Goal: Task Accomplishment & Management: Manage account settings

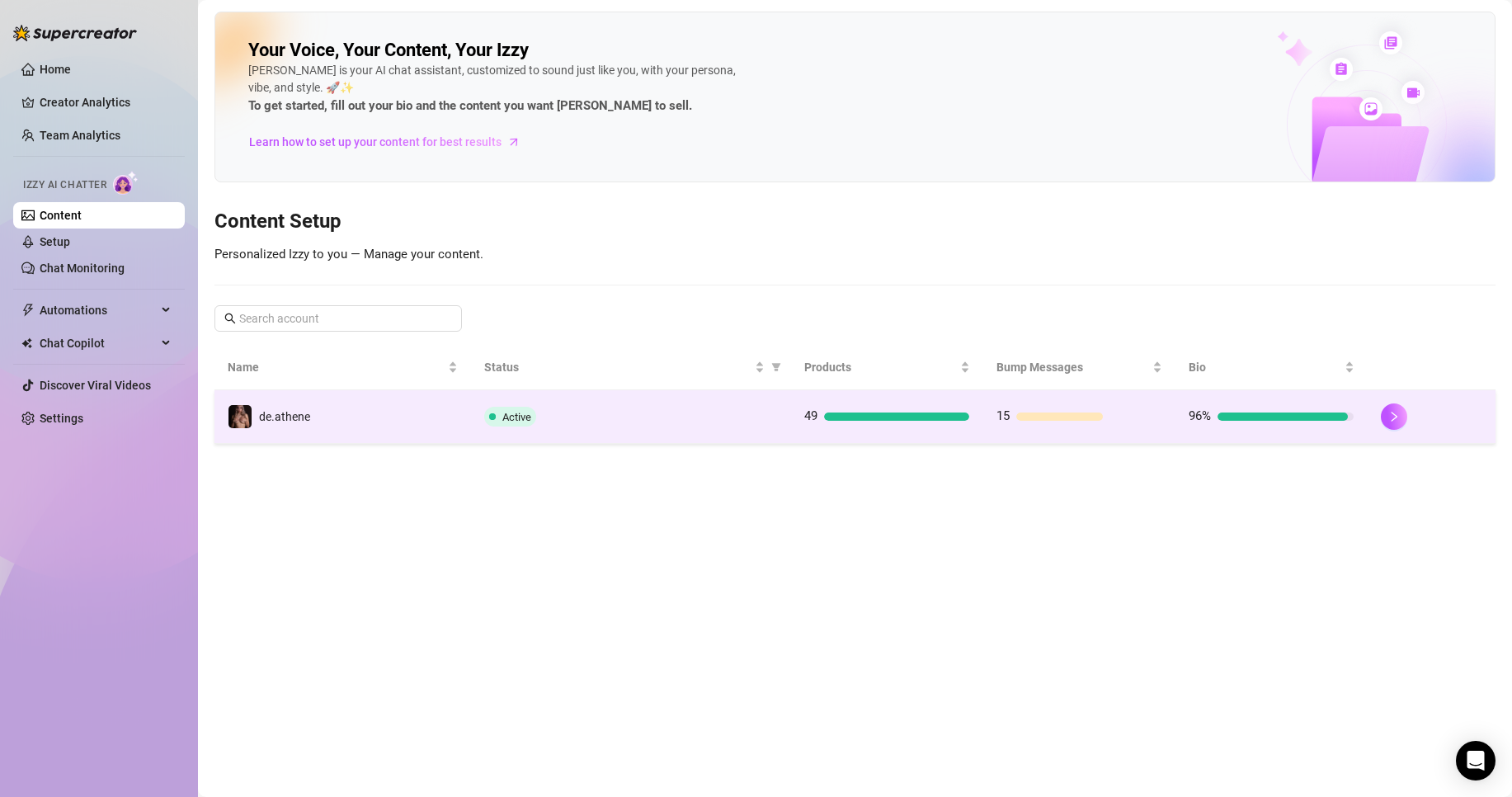
click at [672, 424] on div "Active" at bounding box center [630, 417] width 293 height 20
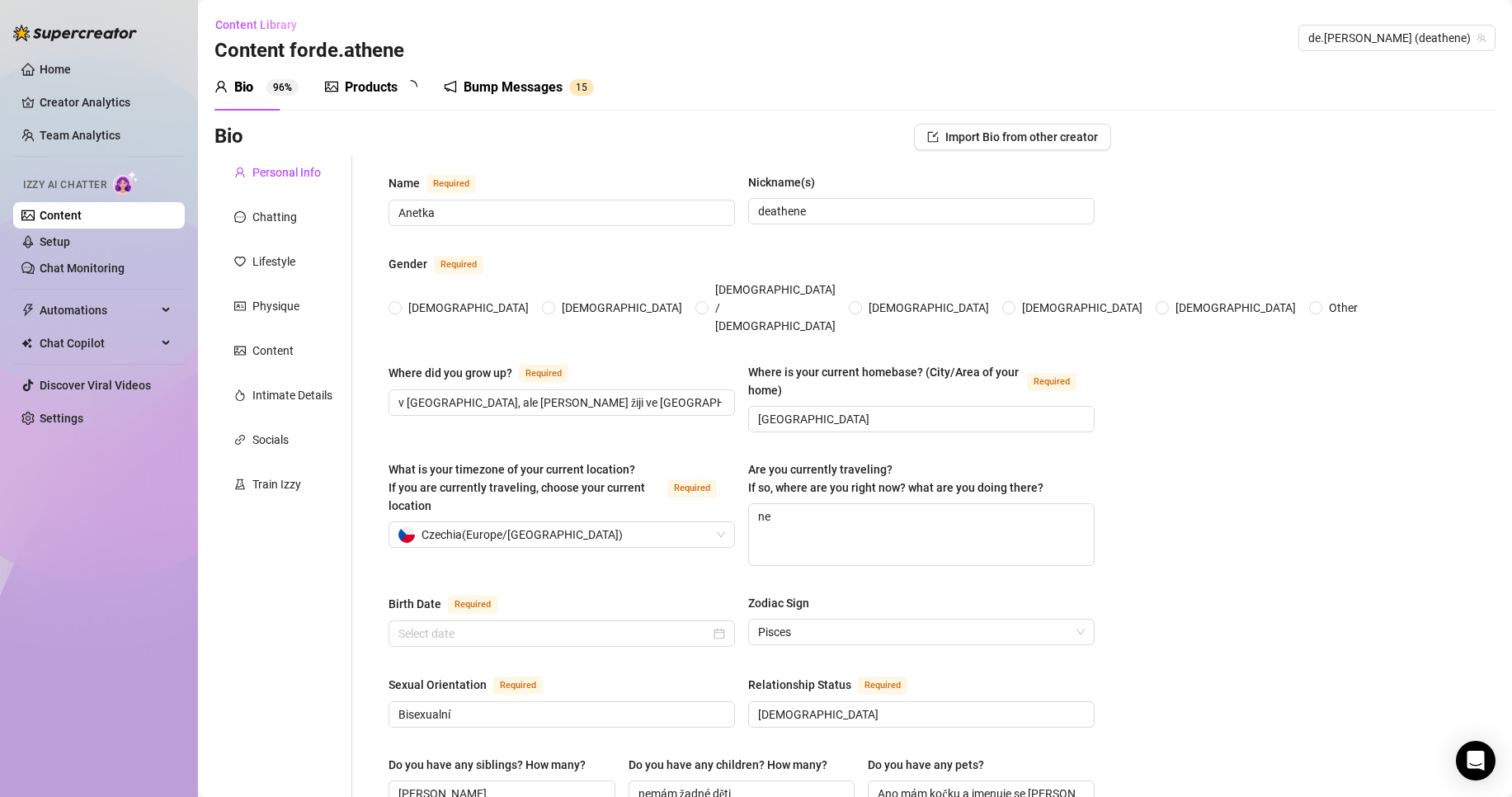
radio input "true"
type input "[DATE]"
click at [70, 248] on link "Setup" at bounding box center [55, 242] width 30 height 13
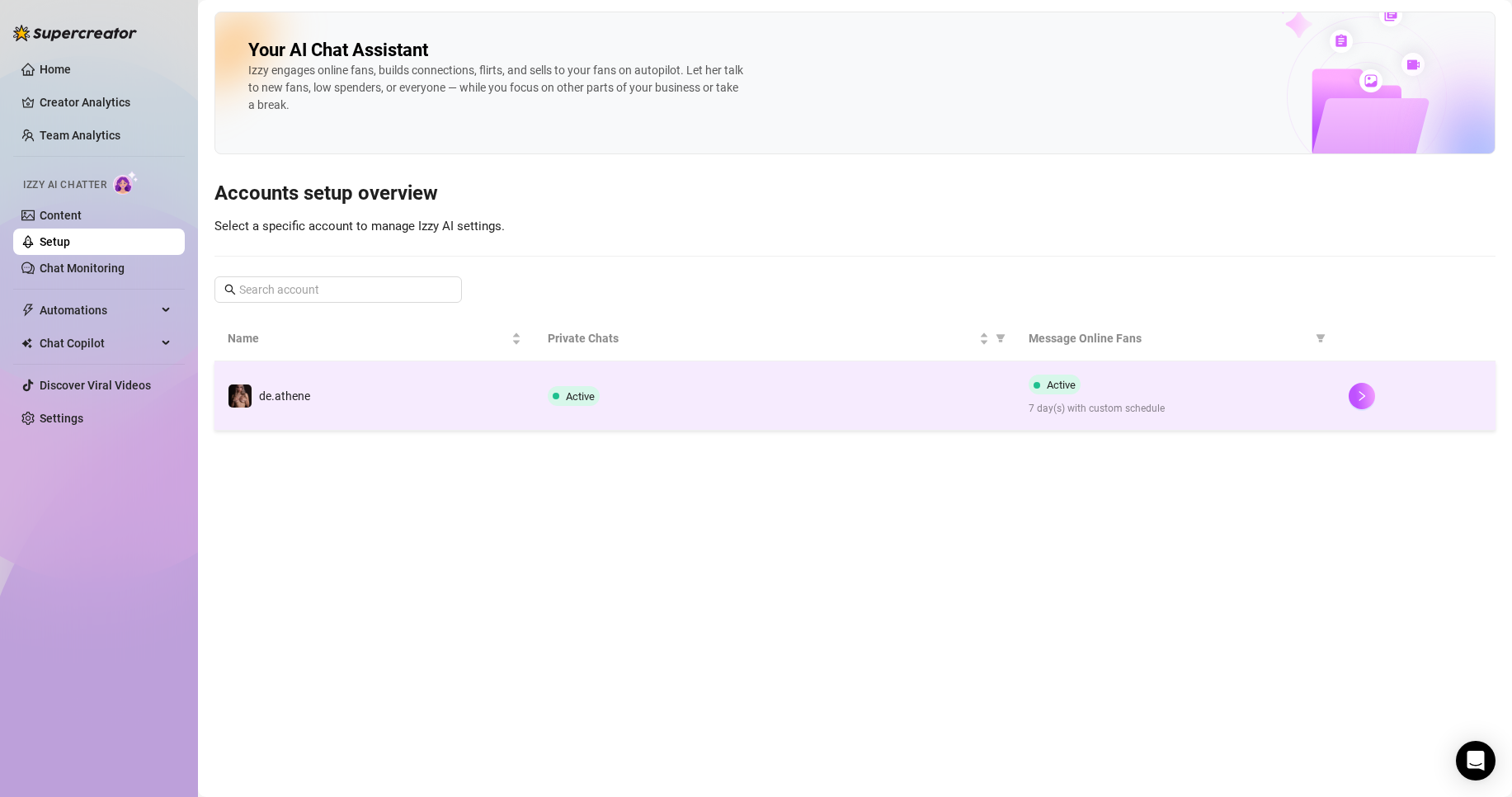
click at [1190, 386] on div "Active 7 day(s) with custom schedule" at bounding box center [1175, 396] width 293 height 42
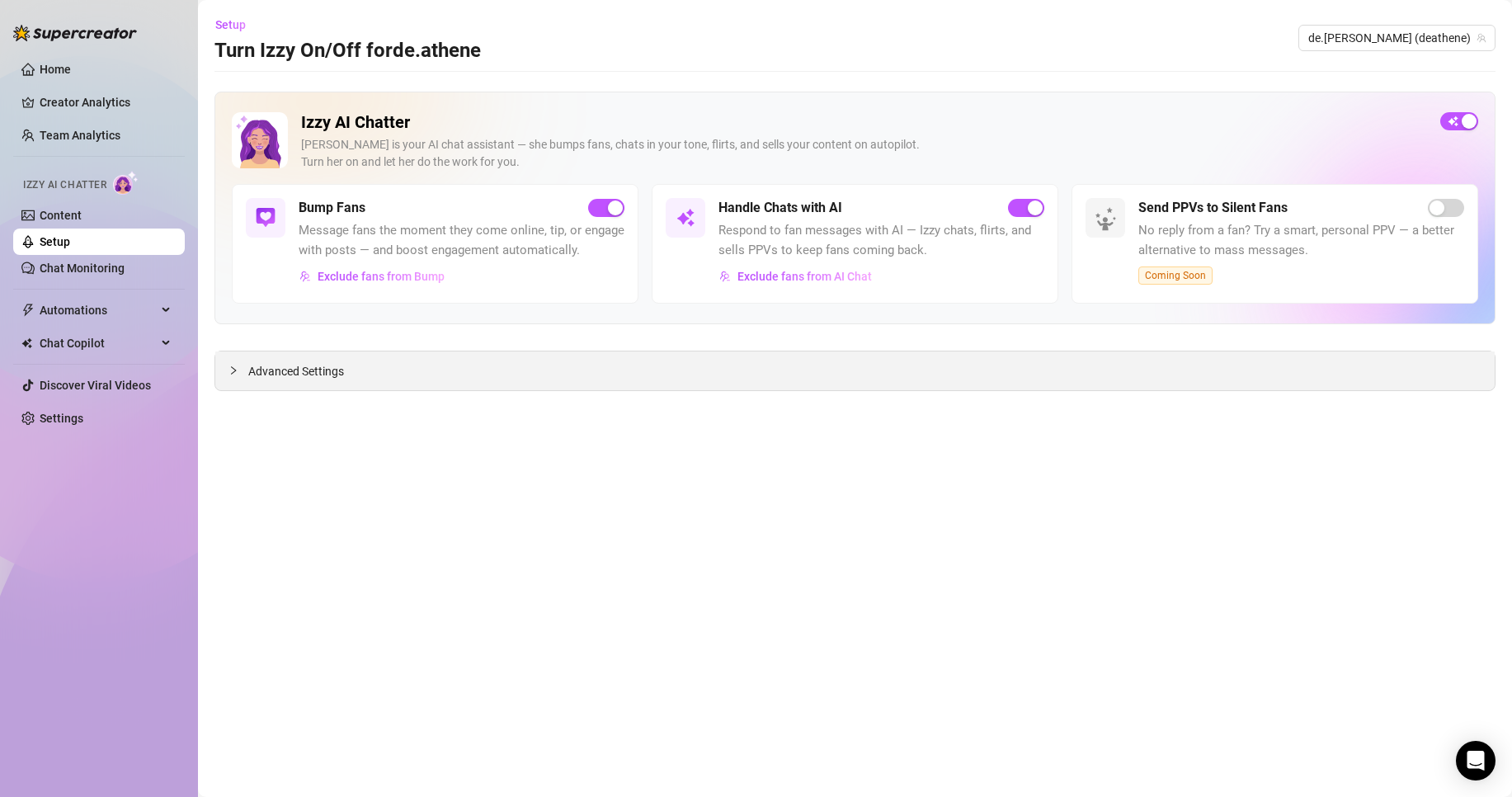
click at [648, 382] on div "Advanced Settings" at bounding box center [855, 371] width 1280 height 39
click at [411, 340] on div "Izzy AI Chatter [PERSON_NAME] is your AI chat assistant — she bumps fans, chats…" at bounding box center [855, 241] width 1281 height 299
click at [314, 356] on div "Advanced Settings" at bounding box center [855, 371] width 1280 height 39
click at [309, 364] on span "Advanced Settings" at bounding box center [296, 372] width 96 height 18
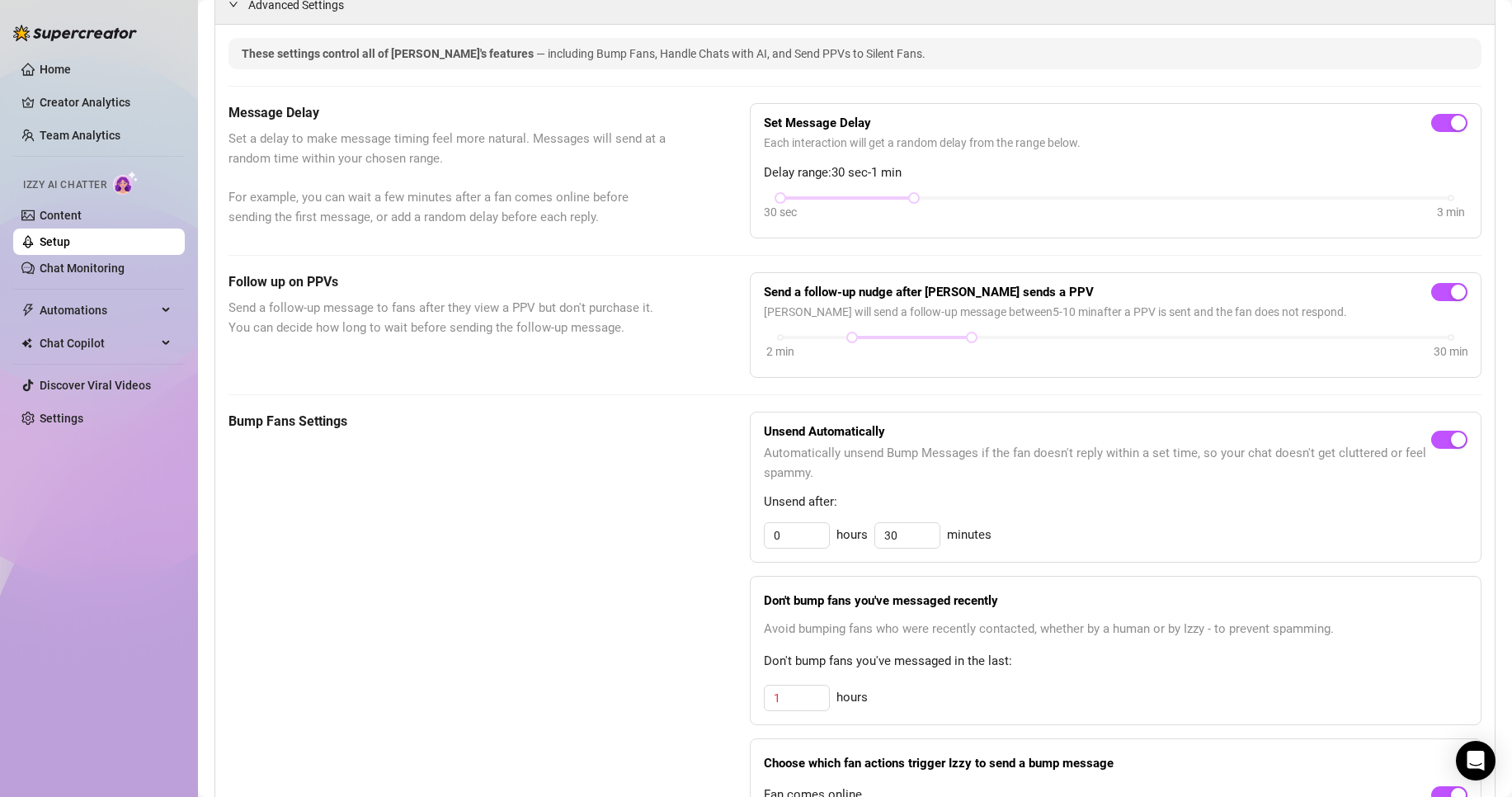
scroll to position [495, 0]
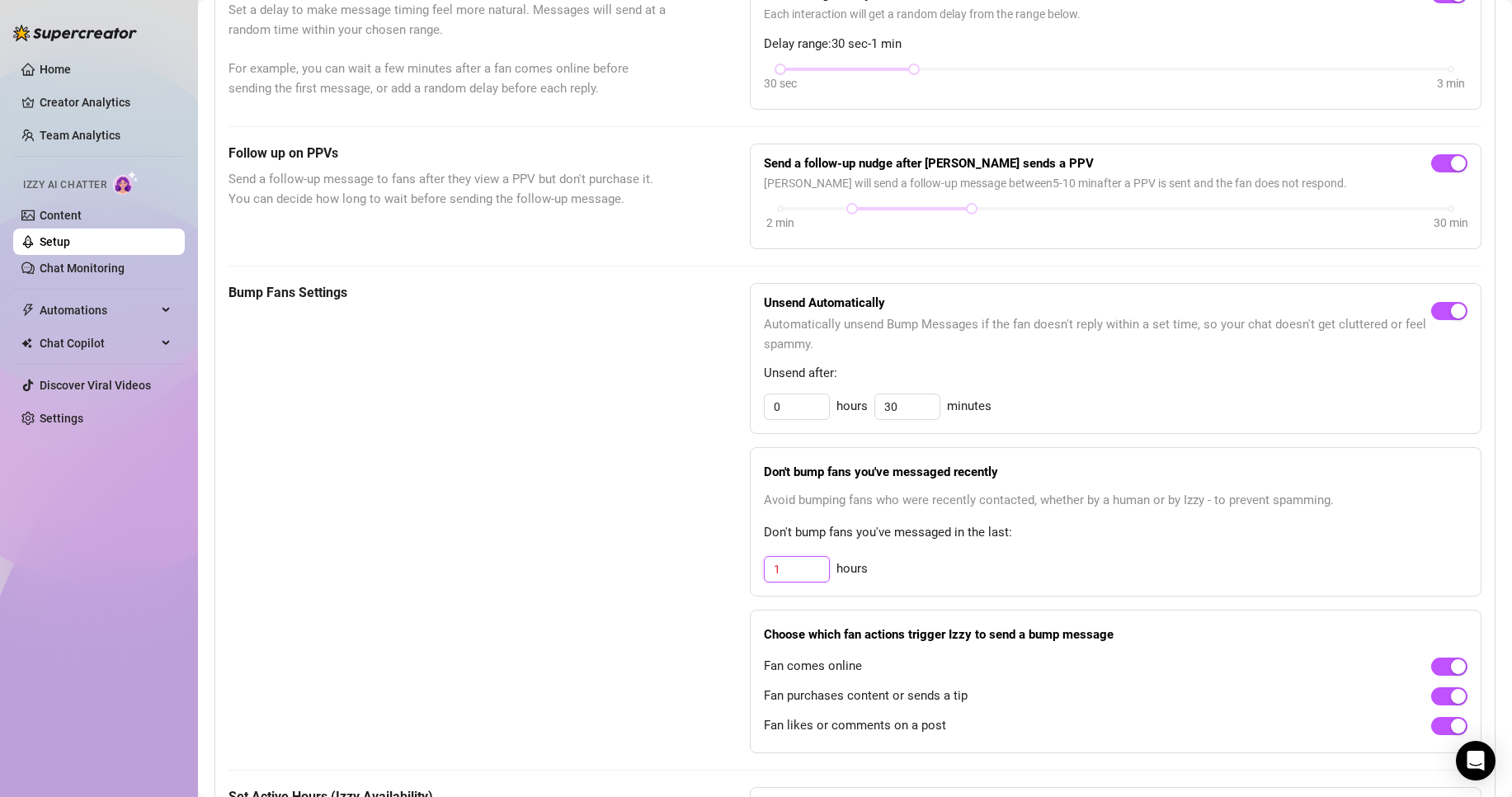
click at [802, 582] on input "1" at bounding box center [797, 569] width 65 height 24
drag, startPoint x: 785, startPoint y: 593, endPoint x: 709, endPoint y: 589, distance: 76.1
click at [714, 589] on div "Bump Fans Settings Unsend Automatically Automatically unsend Bump Messages if t…" at bounding box center [855, 519] width 1253 height 471
click at [963, 583] on div "3 hours" at bounding box center [1115, 569] width 703 height 26
drag, startPoint x: 781, startPoint y: 599, endPoint x: 689, endPoint y: 591, distance: 92.3
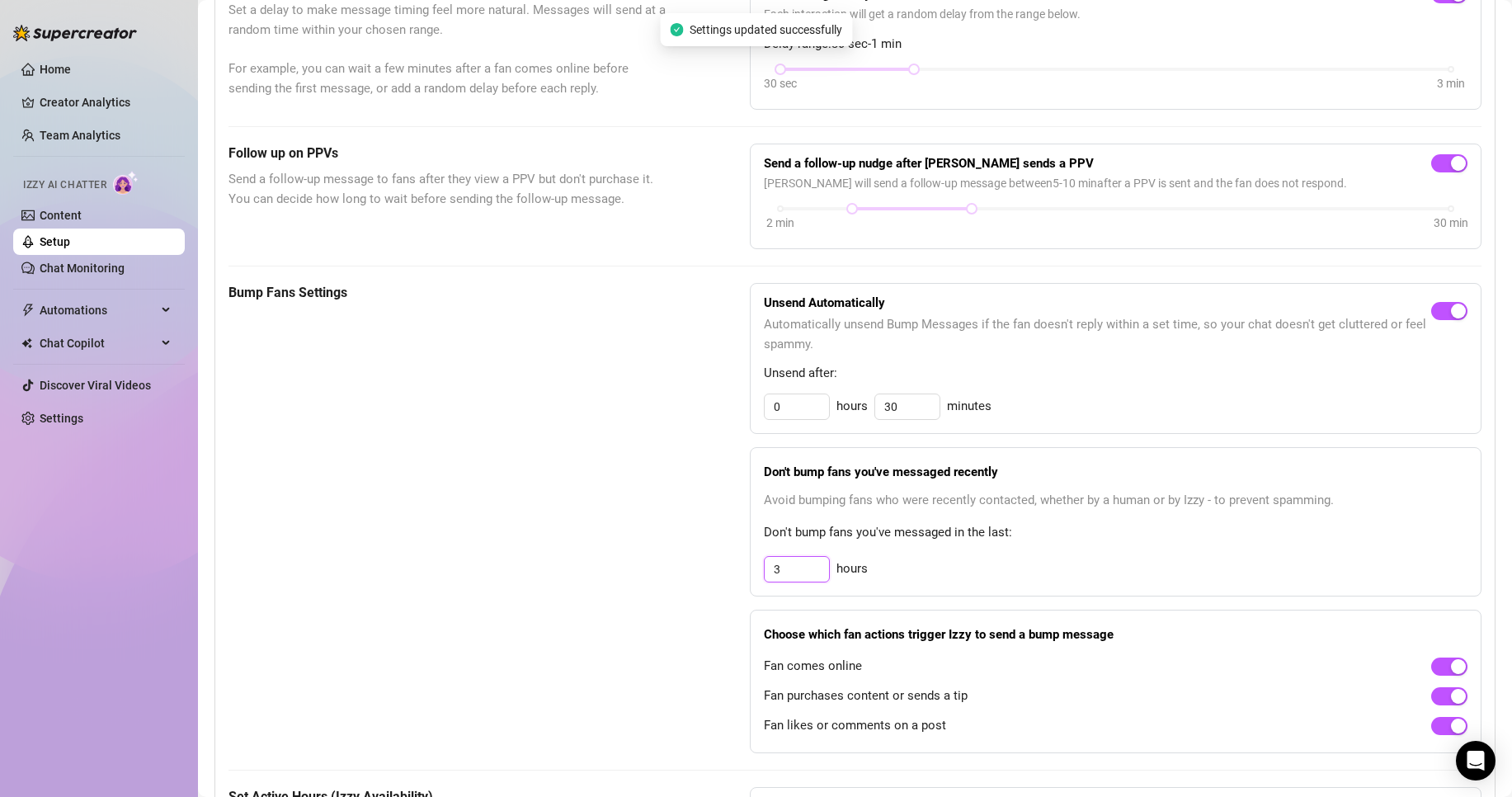
click at [696, 591] on div "Bump Fans Settings Unsend Automatically Automatically unsend Bump Messages if t…" at bounding box center [855, 519] width 1253 height 471
type input "3"
click at [935, 583] on div "3 hours" at bounding box center [1115, 569] width 703 height 26
click at [794, 582] on input "3" at bounding box center [797, 569] width 65 height 24
type input "+"
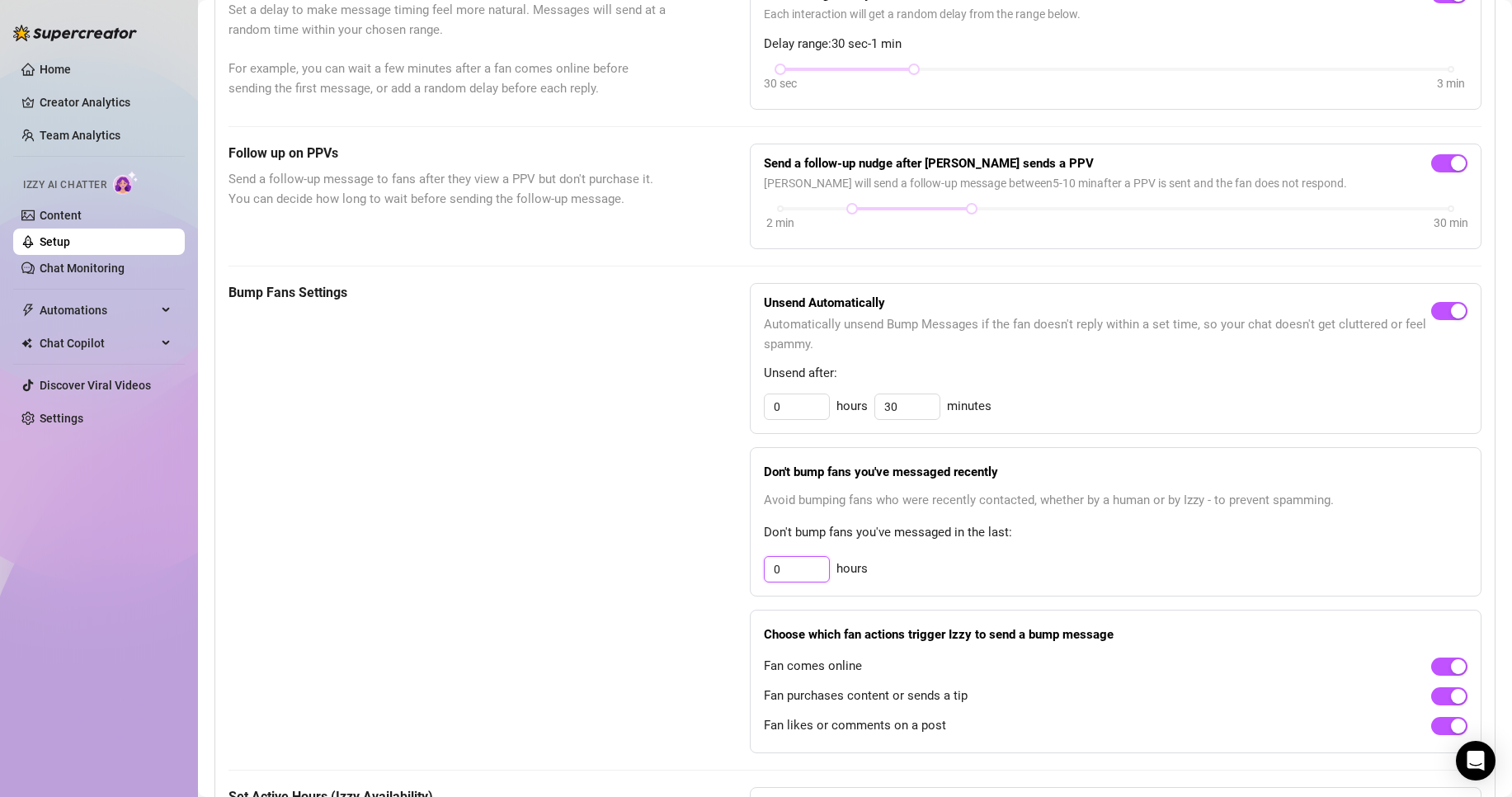
type input "3"
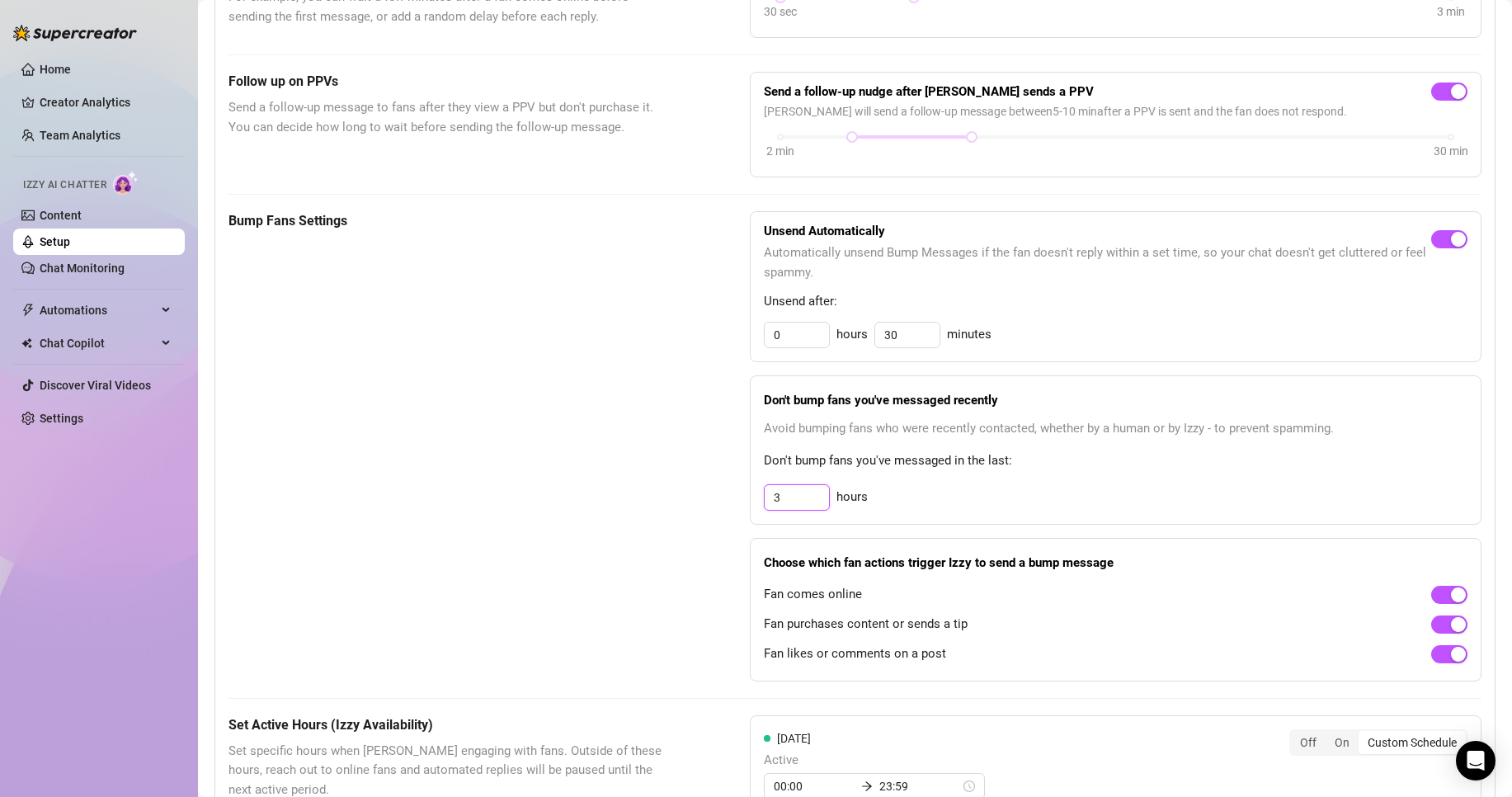
scroll to position [578, 0]
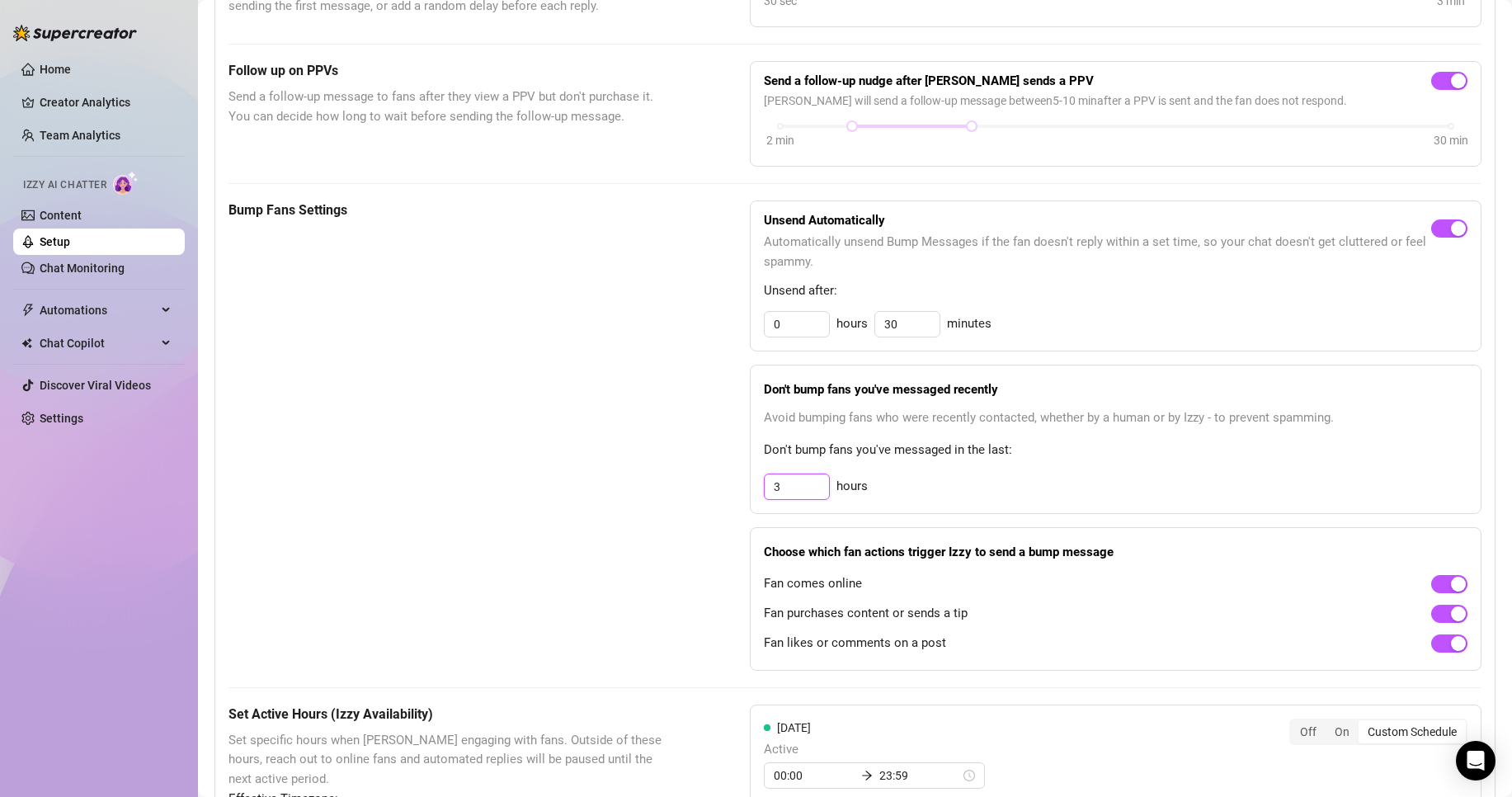
click at [808, 499] on input "3" at bounding box center [797, 486] width 65 height 24
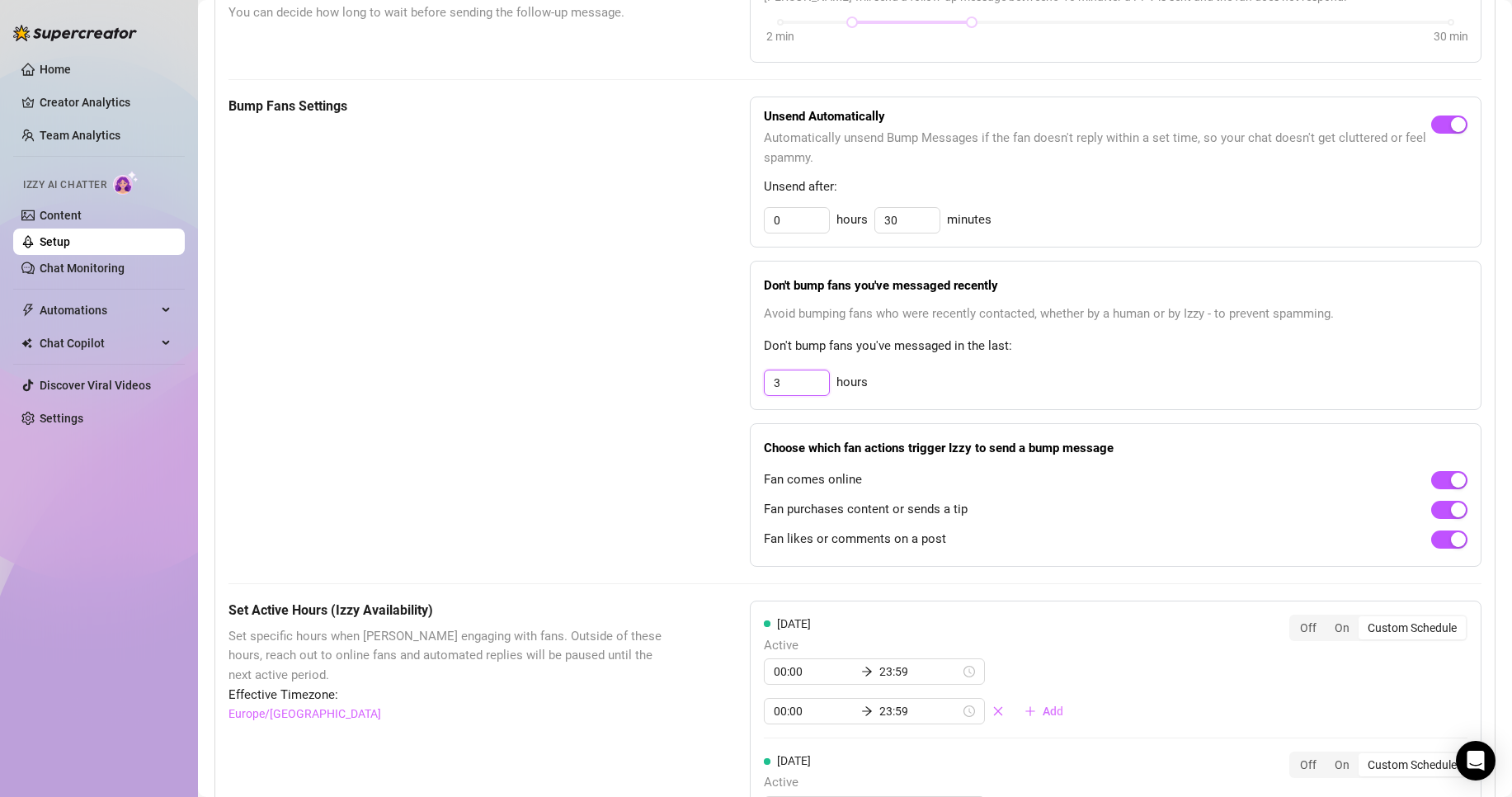
scroll to position [742, 0]
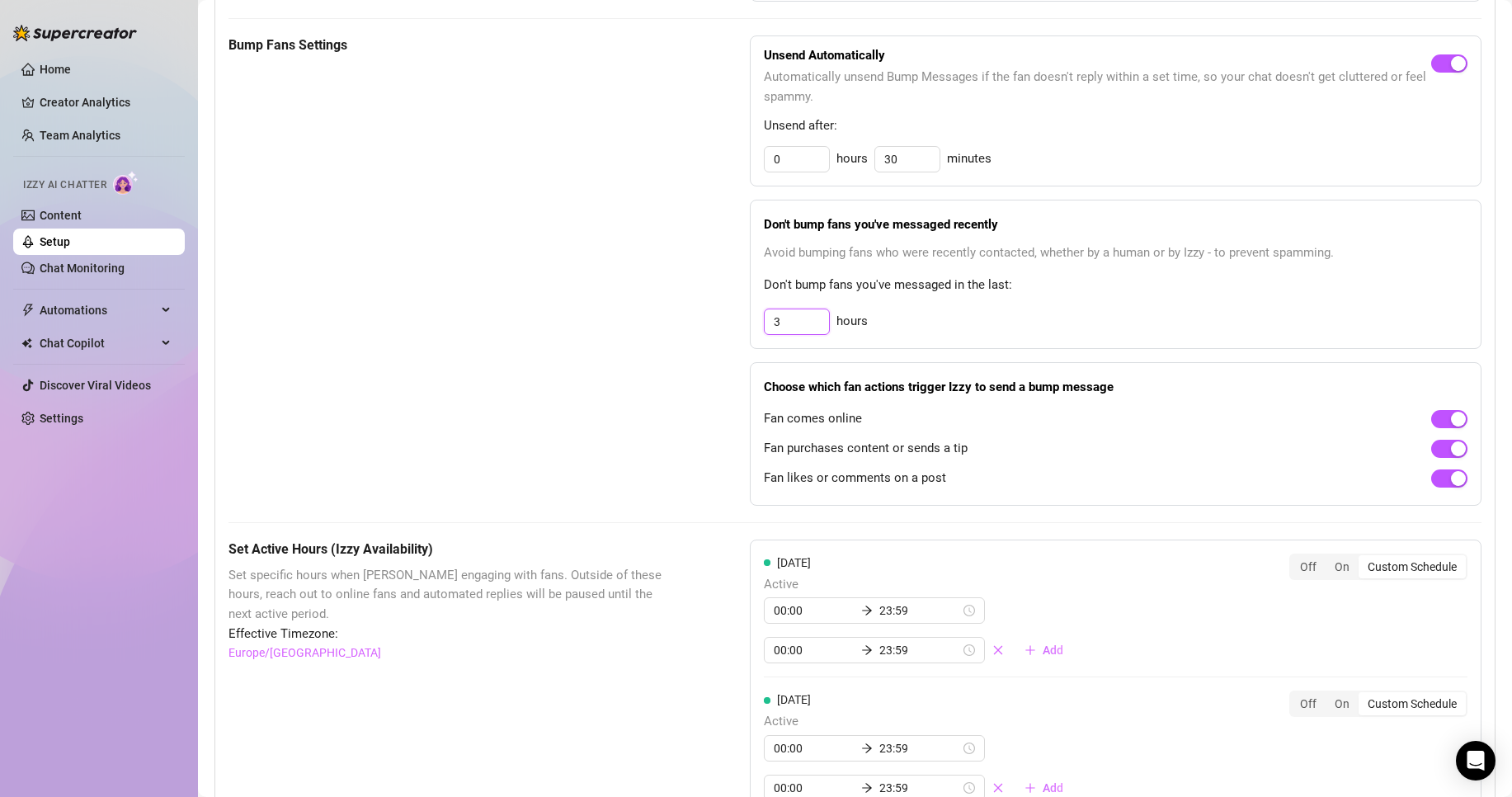
drag, startPoint x: 788, startPoint y: 343, endPoint x: 744, endPoint y: 342, distance: 44.0
click at [750, 342] on div "Don't bump fans you've messaged recently Avoid bumping fans who were recently c…" at bounding box center [1115, 275] width 732 height 150
type input "3"
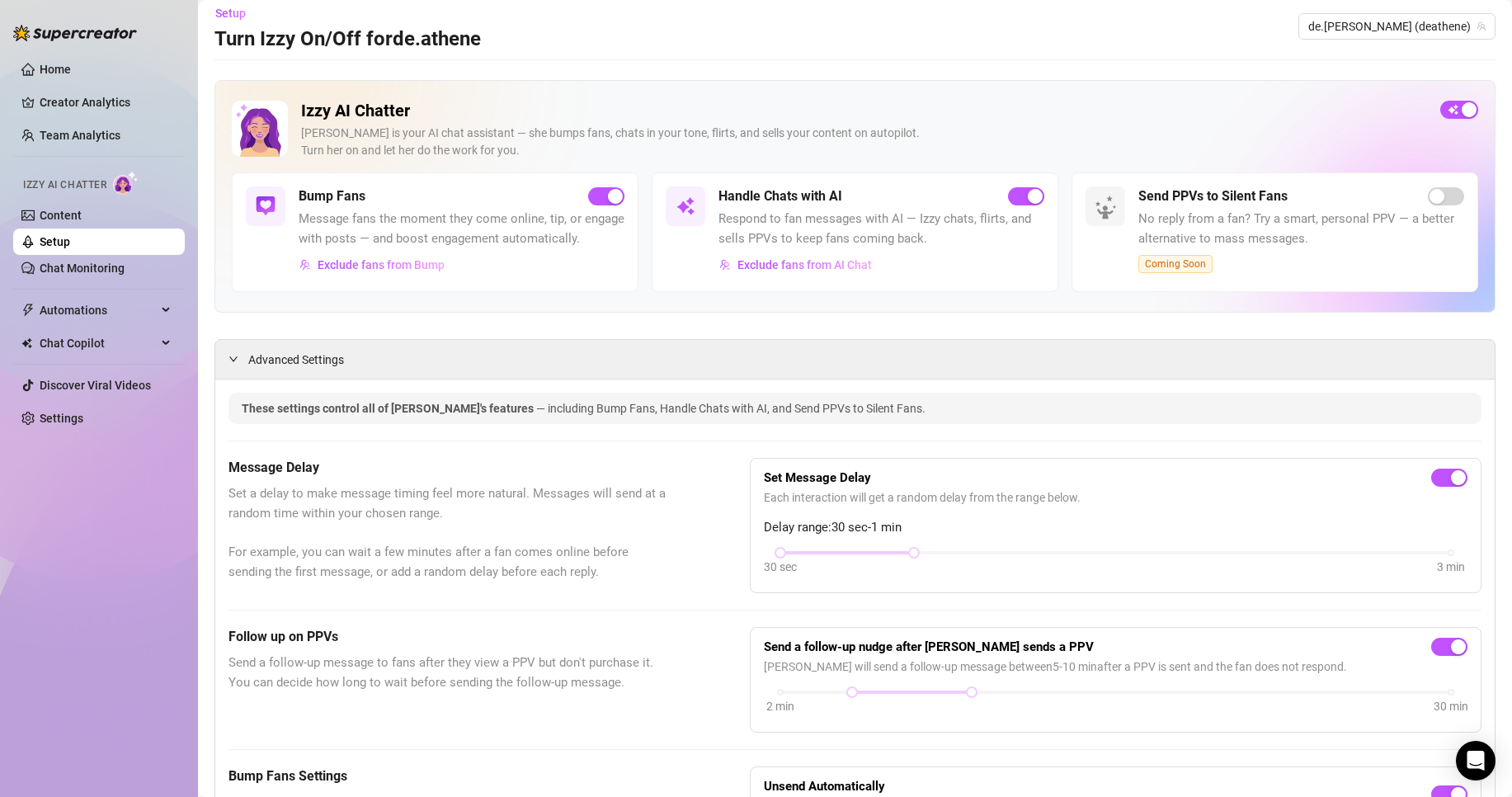
scroll to position [0, 0]
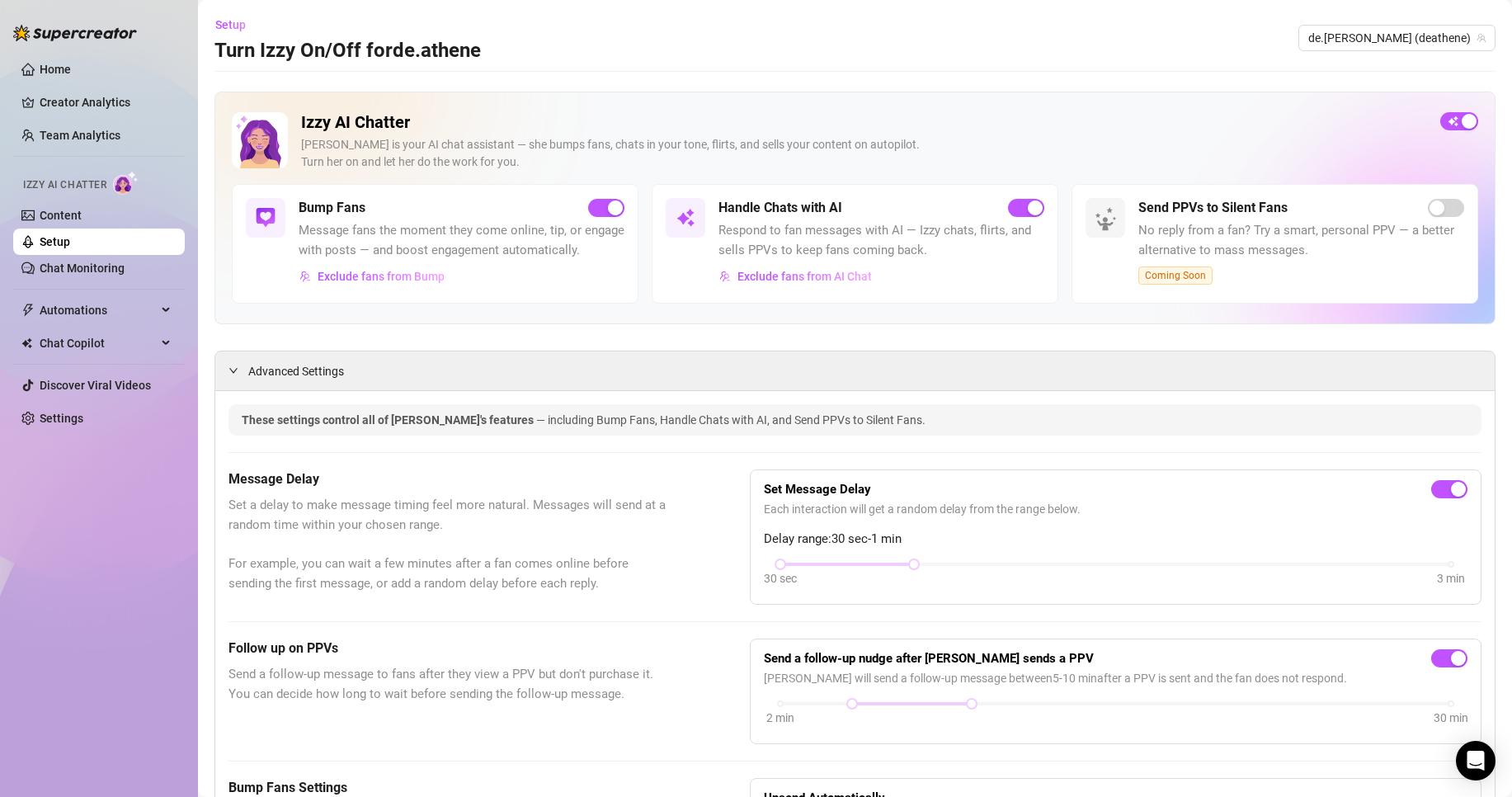
type input "3"
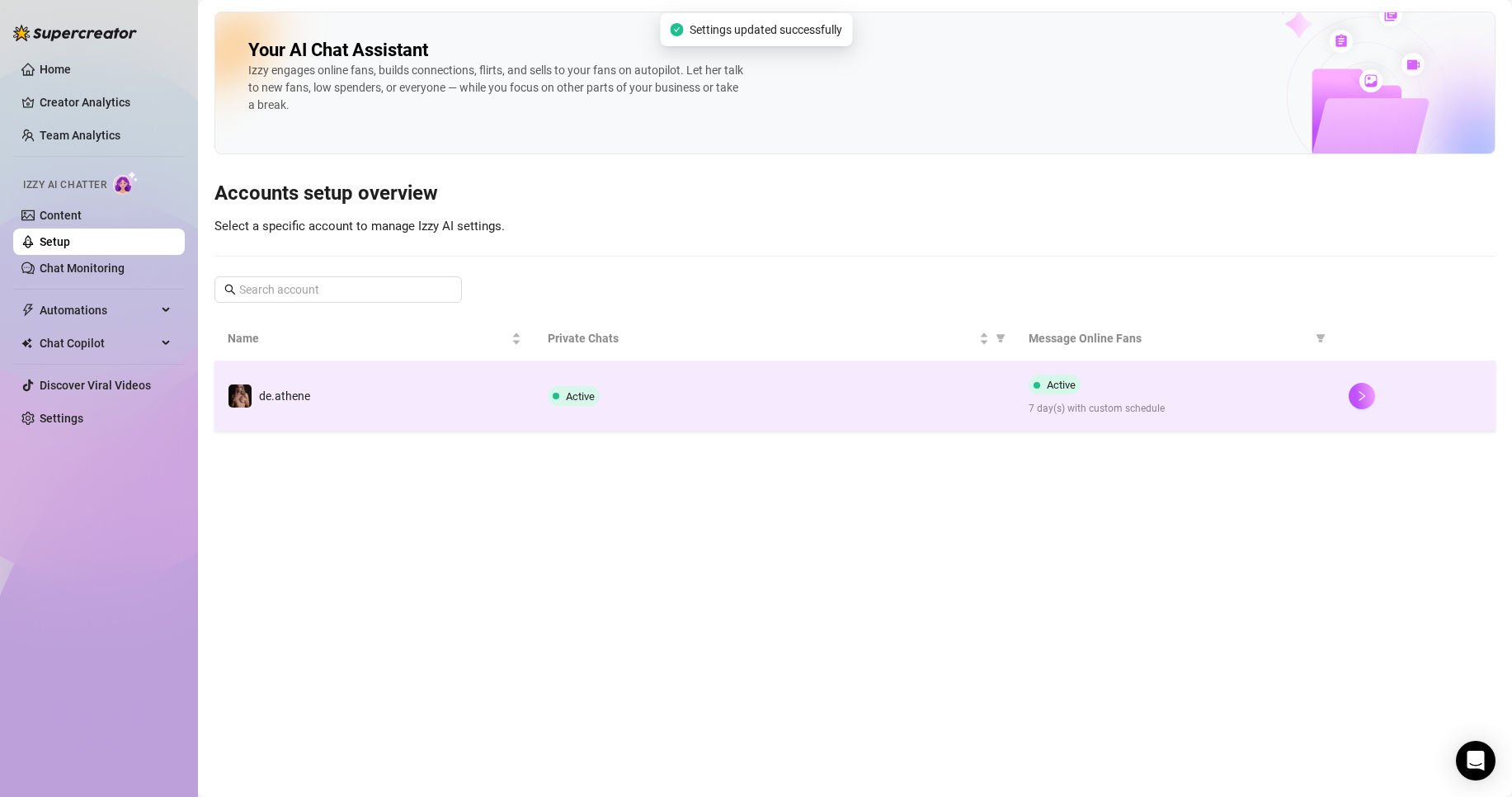
click at [664, 401] on div "Active" at bounding box center [775, 396] width 454 height 20
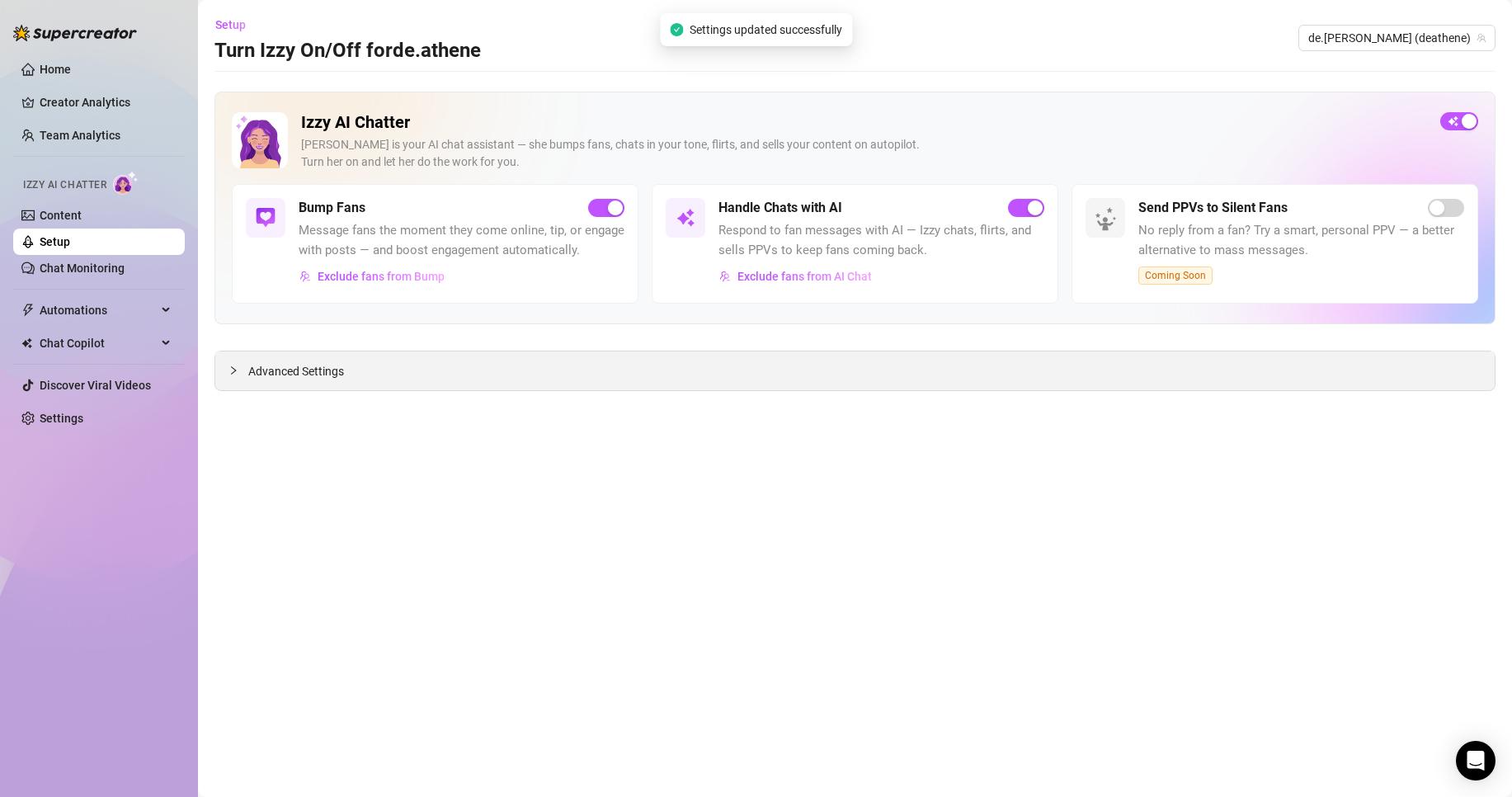
click at [552, 356] on div "Advanced Settings" at bounding box center [855, 371] width 1280 height 39
click at [465, 362] on div "Advanced Settings" at bounding box center [855, 371] width 1280 height 39
click at [280, 371] on span "Advanced Settings" at bounding box center [296, 372] width 96 height 18
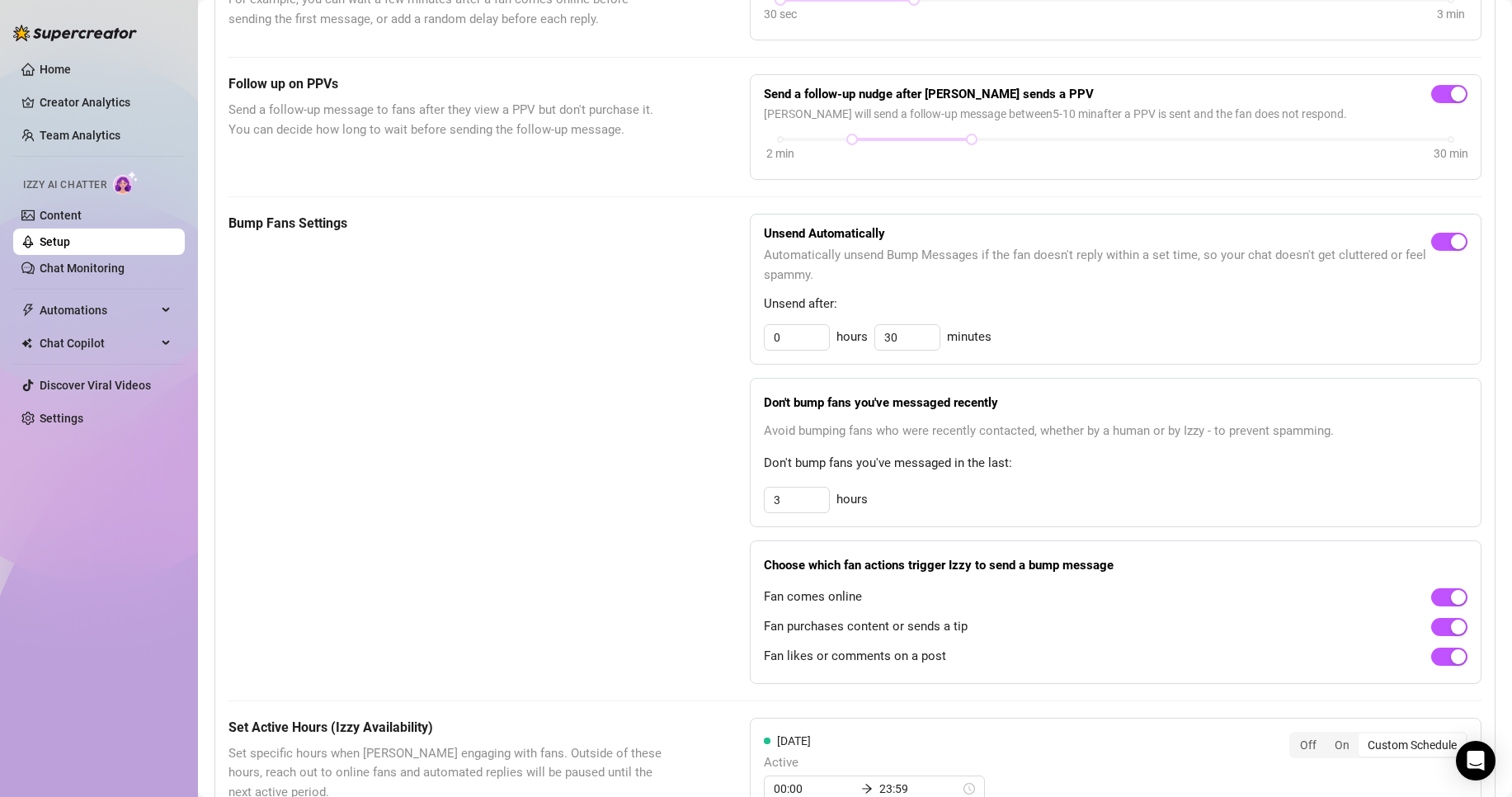
scroll to position [742, 0]
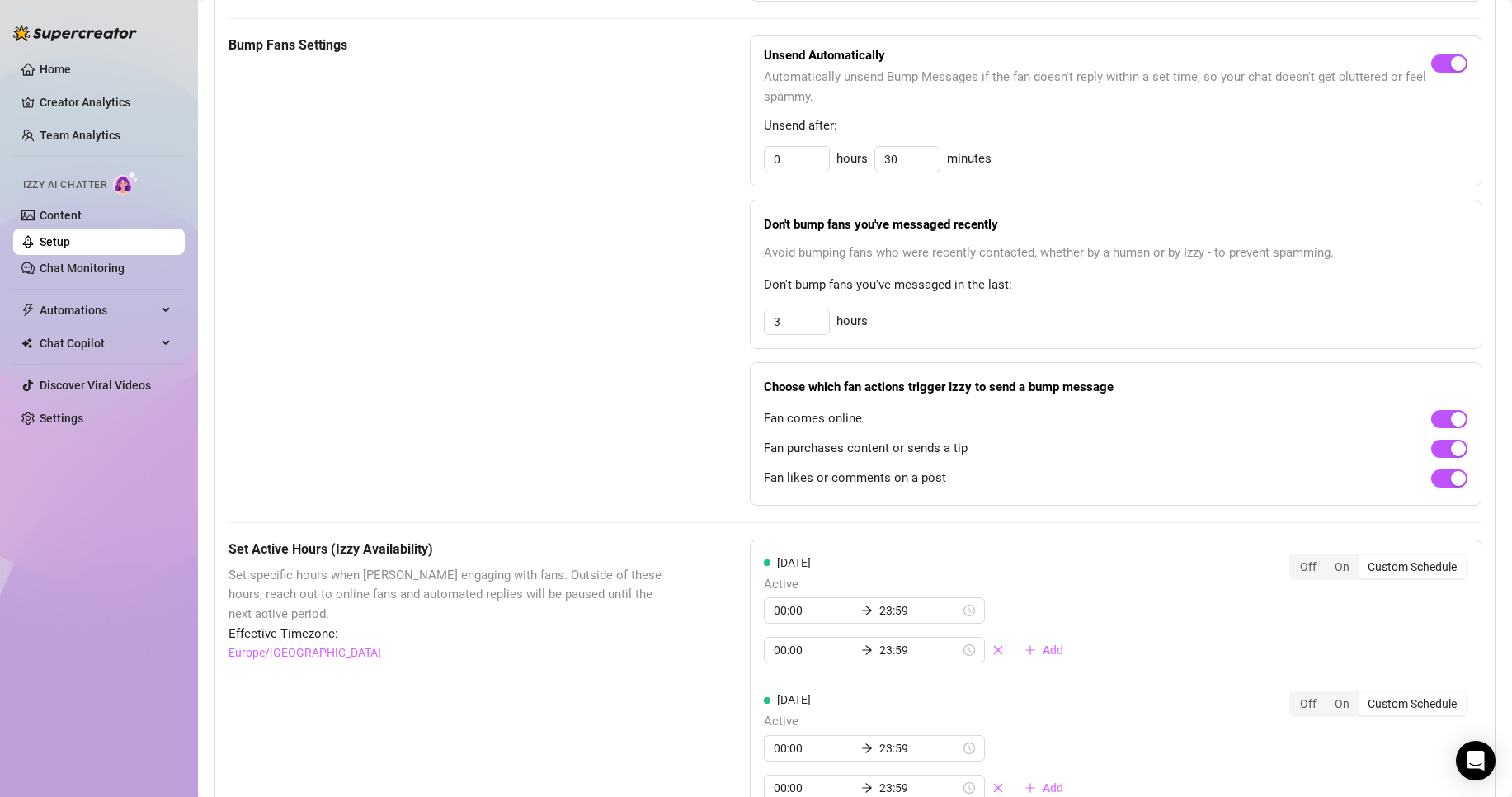
click at [844, 332] on span "hours" at bounding box center [851, 322] width 31 height 20
drag, startPoint x: 1213, startPoint y: 272, endPoint x: 1351, endPoint y: 277, distance: 138.1
click at [1351, 263] on span "Avoid bumping fans who were recently contacted, whether by a human or by Izzy -…" at bounding box center [1115, 254] width 703 height 20
click at [1378, 263] on span "Avoid bumping fans who were recently contacted, whether by a human or by Izzy -…" at bounding box center [1115, 254] width 703 height 20
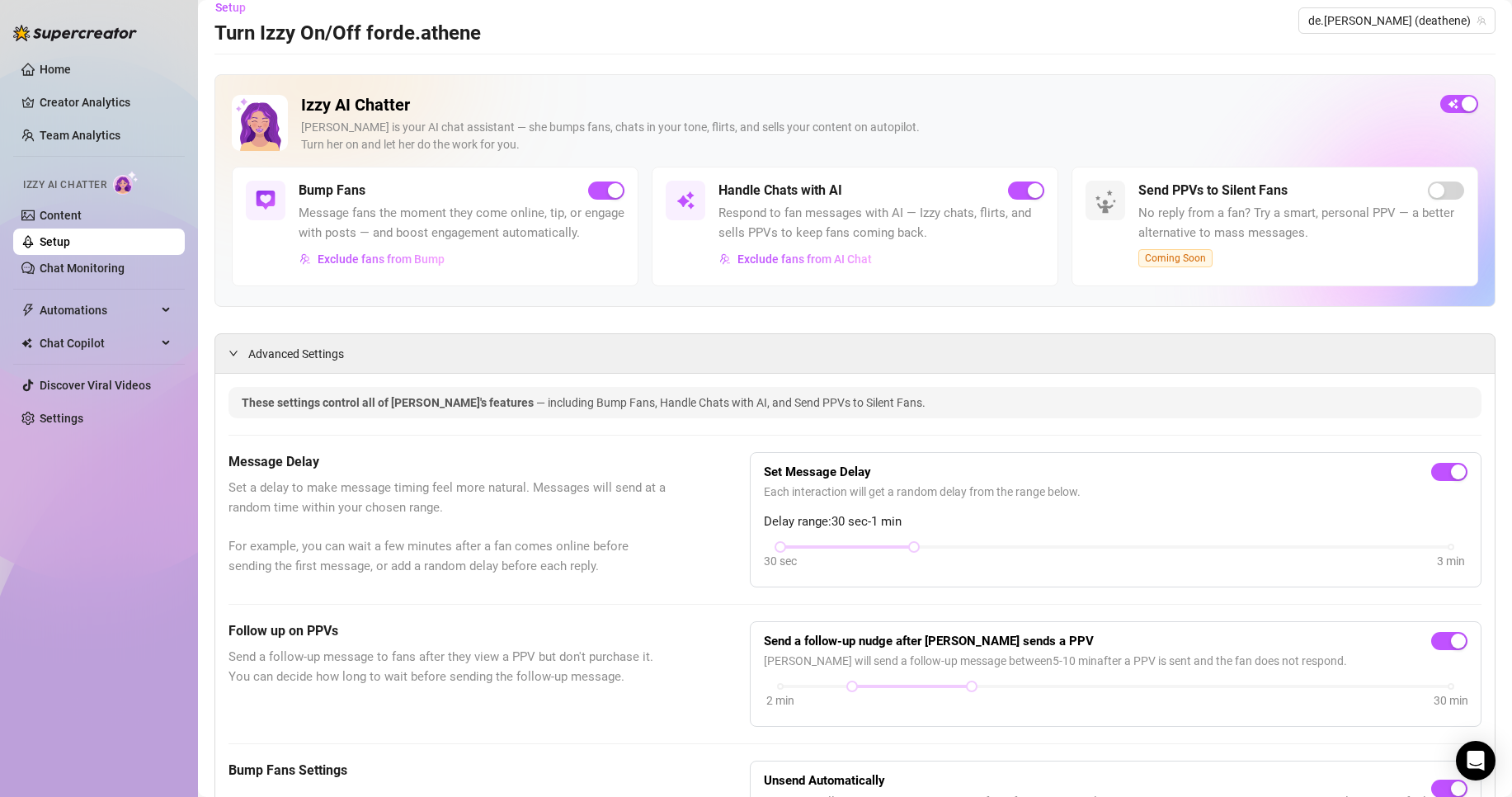
scroll to position [0, 0]
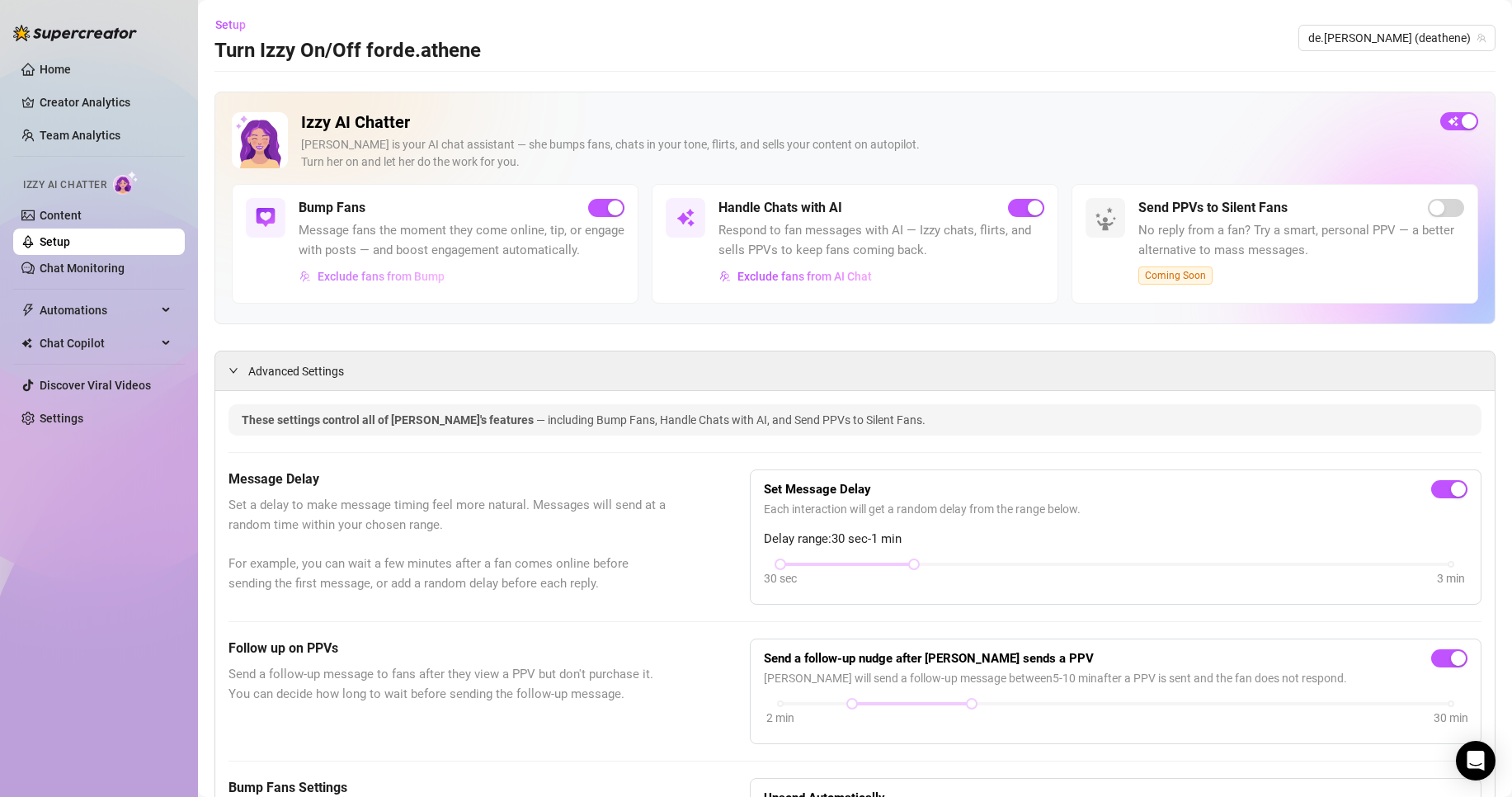
click at [427, 283] on span "Exclude fans from Bump" at bounding box center [381, 277] width 127 height 13
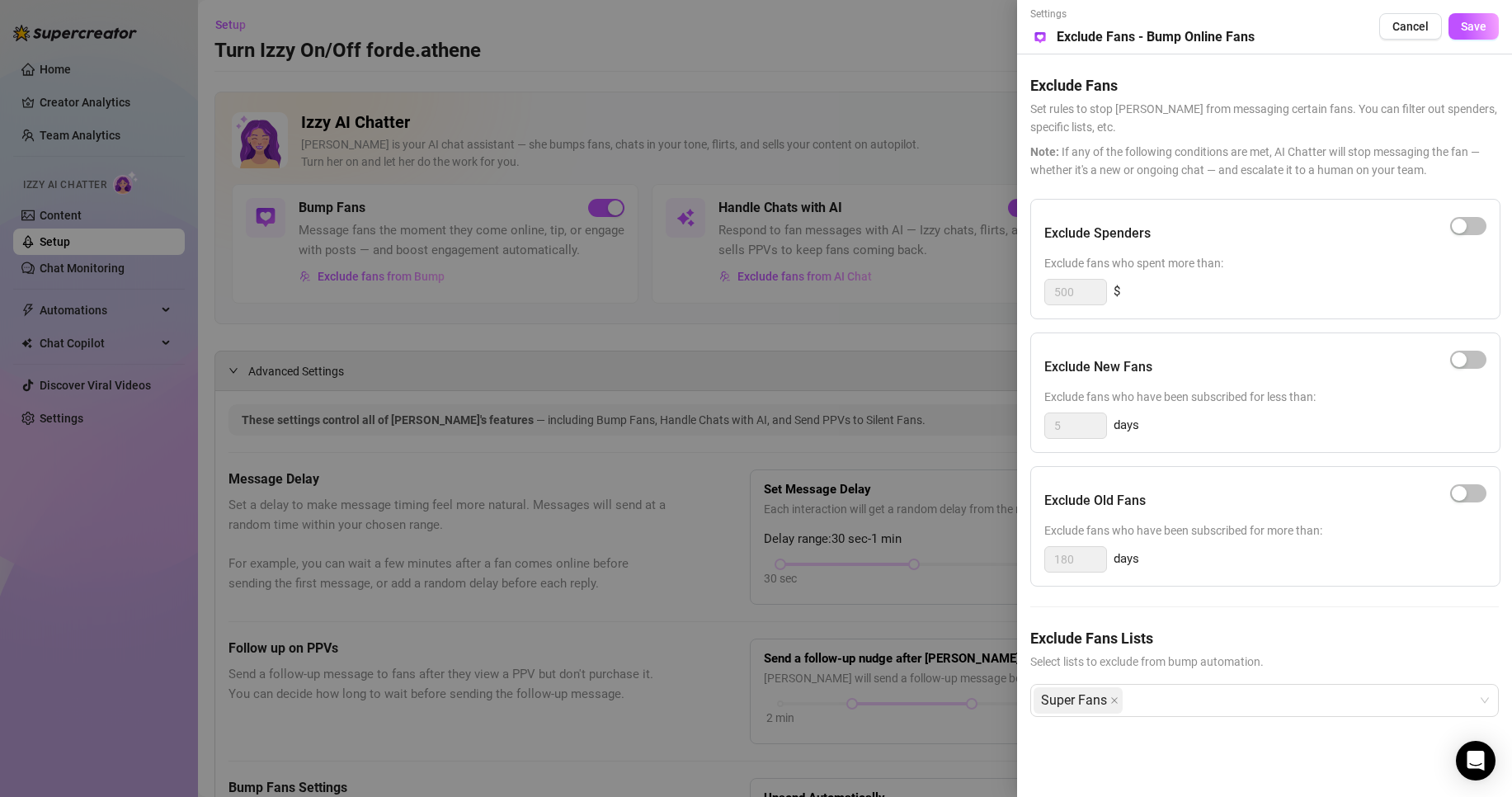
click at [669, 310] on div at bounding box center [756, 398] width 1512 height 797
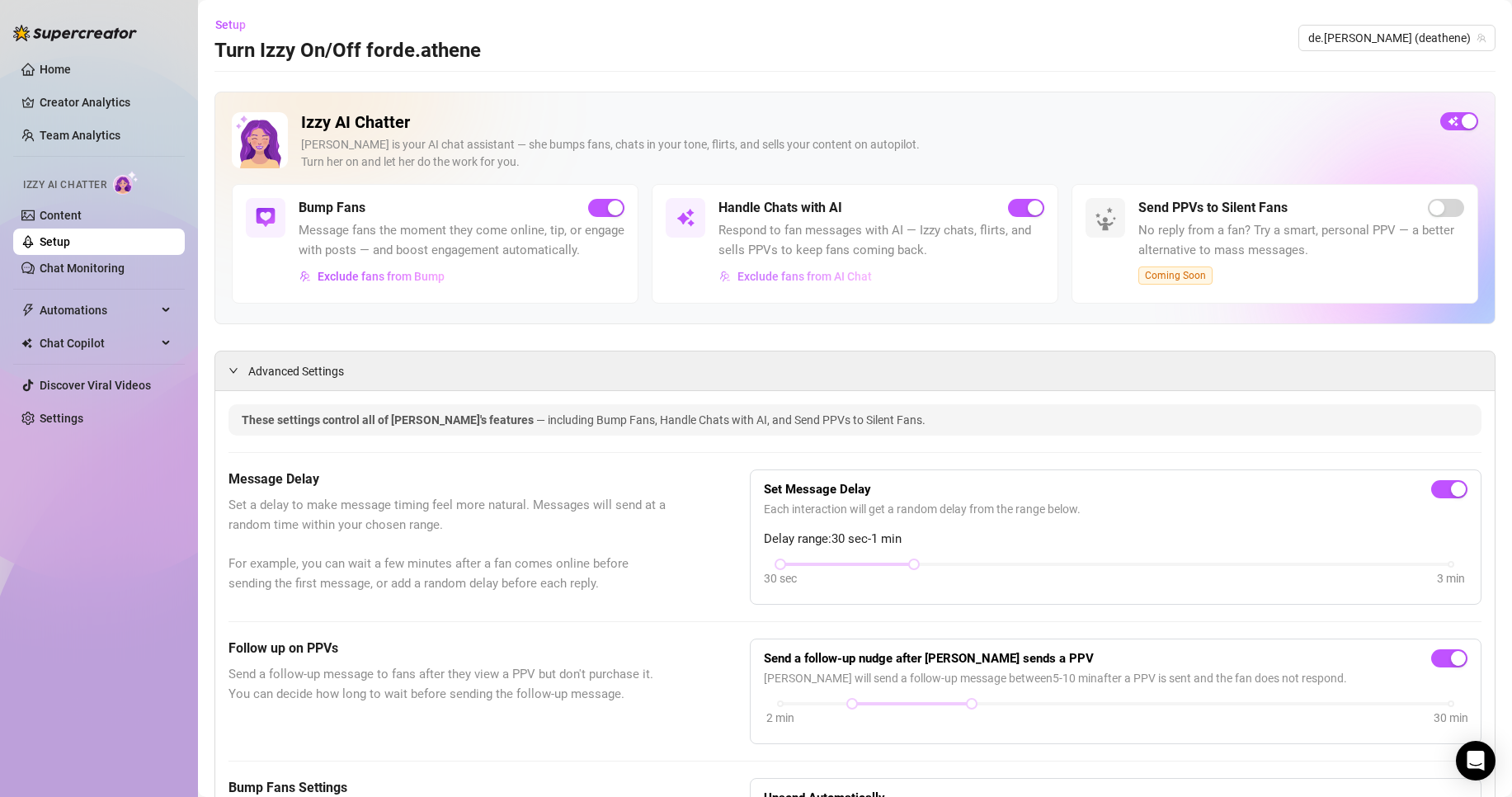
click at [784, 280] on span "Exclude fans from AI Chat" at bounding box center [805, 277] width 134 height 13
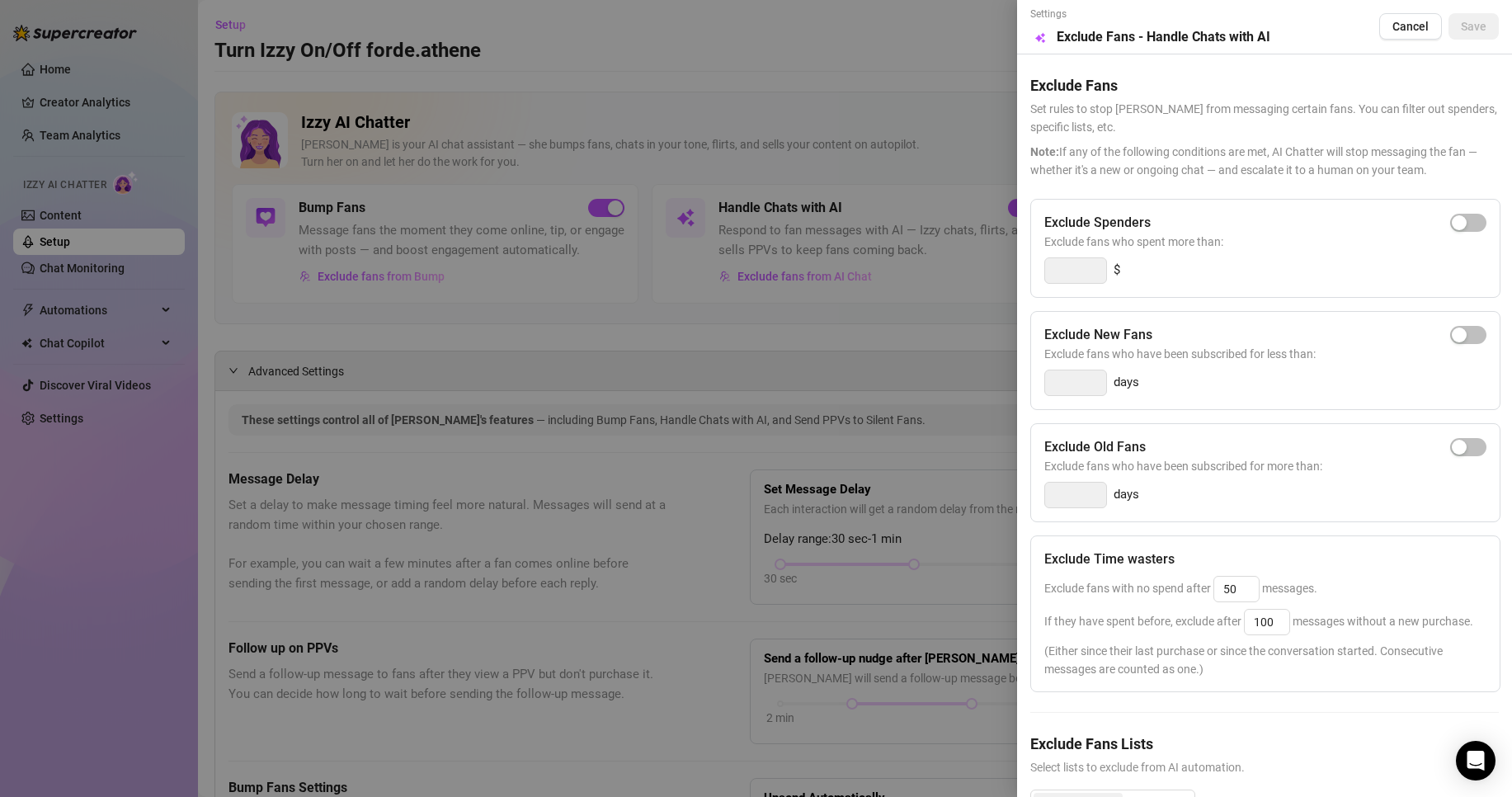
click at [898, 335] on div at bounding box center [756, 398] width 1512 height 797
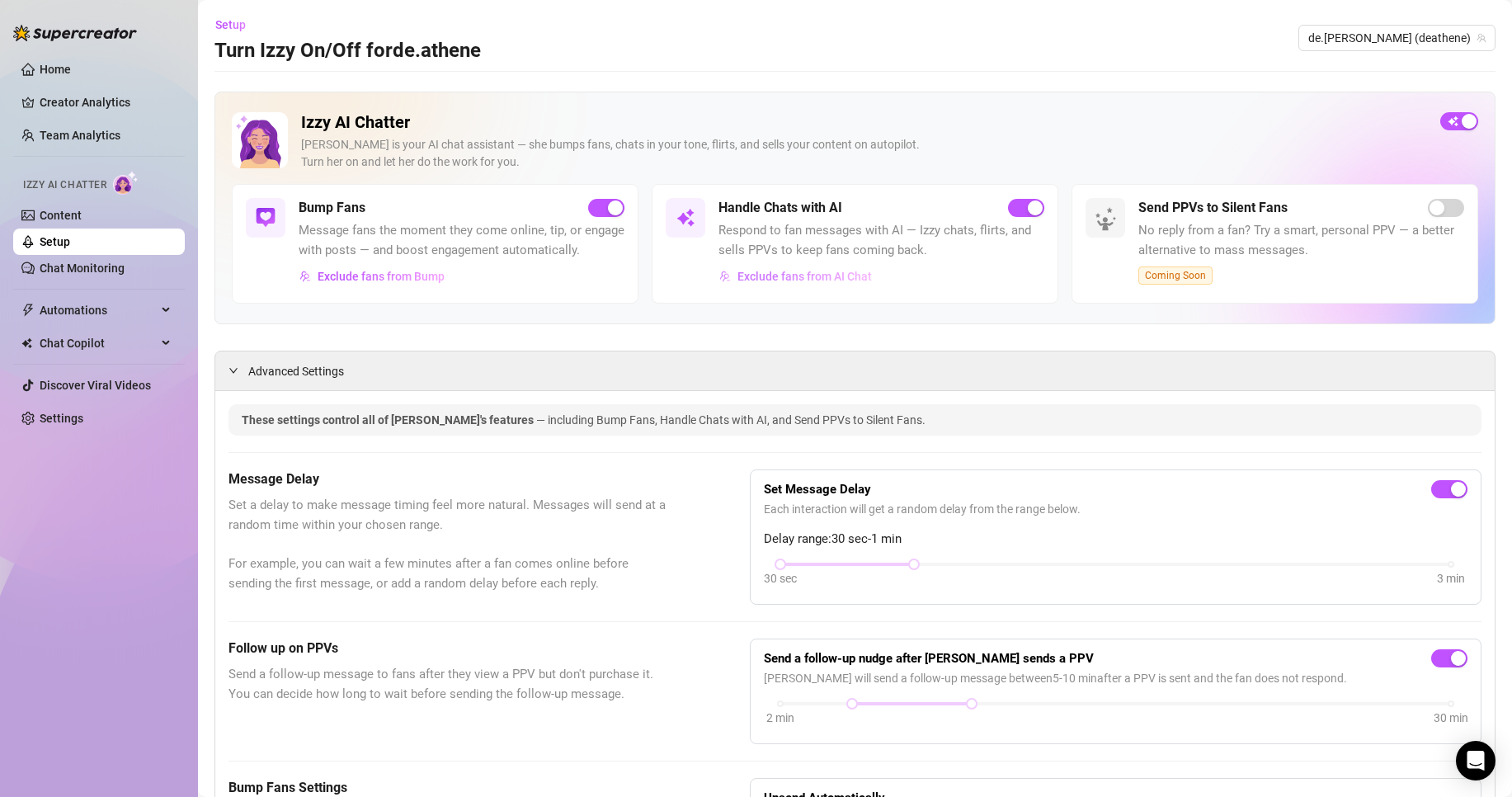
click at [777, 275] on span "Exclude fans from AI Chat" at bounding box center [805, 277] width 134 height 13
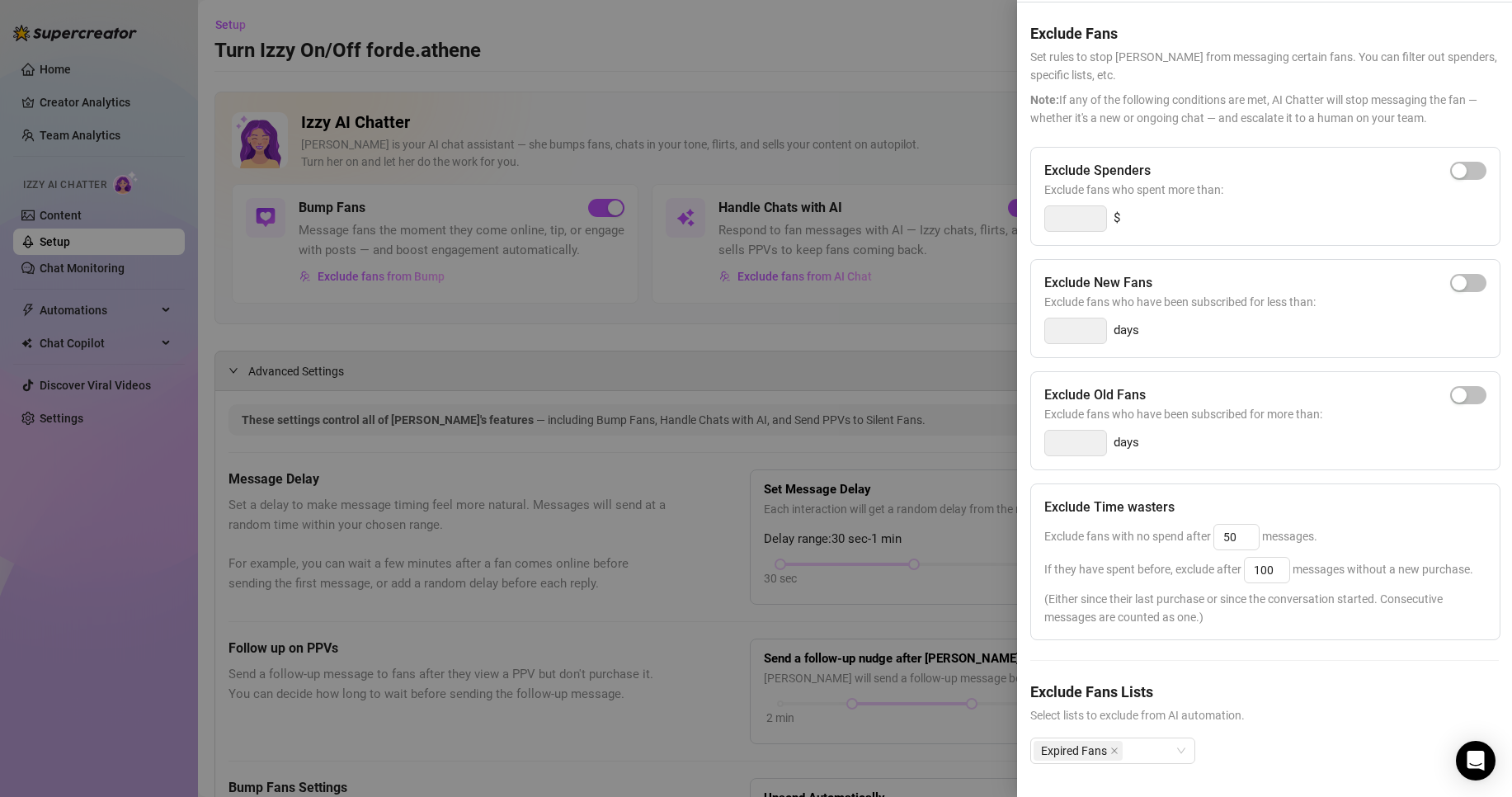
scroll to position [84, 0]
drag, startPoint x: 1273, startPoint y: 539, endPoint x: 1228, endPoint y: 536, distance: 45.1
click at [1228, 562] on span "If they have spent before, exclude after 100 messages without a new purchase." at bounding box center [1259, 569] width 429 height 13
type input "200"
click at [1367, 518] on div "Exclude Time wasters Exclude fans with no spend after 50 messages. If they have…" at bounding box center [1266, 562] width 471 height 157
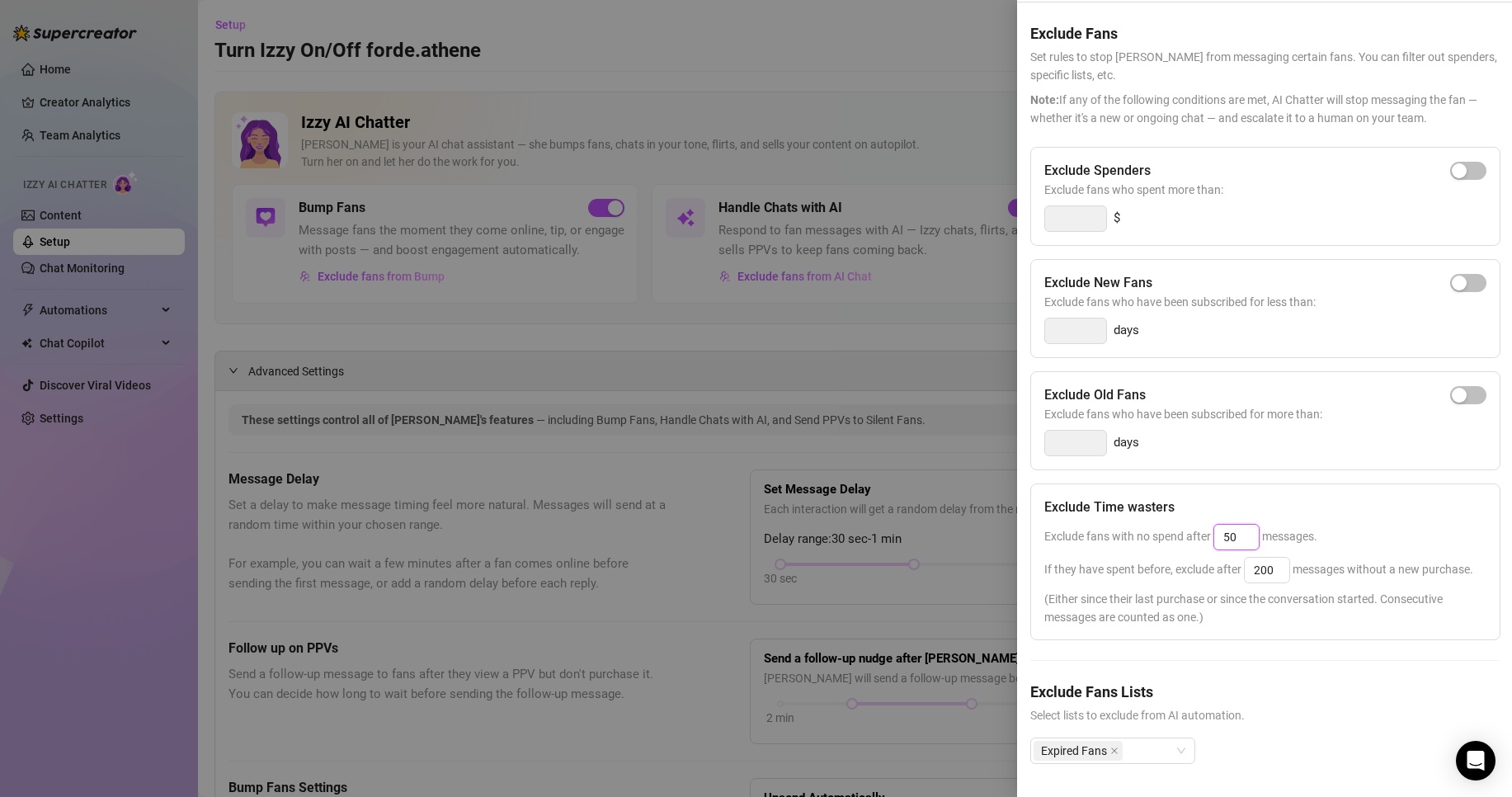
drag, startPoint x: 1241, startPoint y: 507, endPoint x: 1181, endPoint y: 506, distance: 60.0
click at [1181, 530] on span "Exclude fans with no spend after 50 messages." at bounding box center [1181, 536] width 273 height 13
type input "70"
click at [1348, 498] on div "Exclude Time wasters" at bounding box center [1266, 508] width 442 height 20
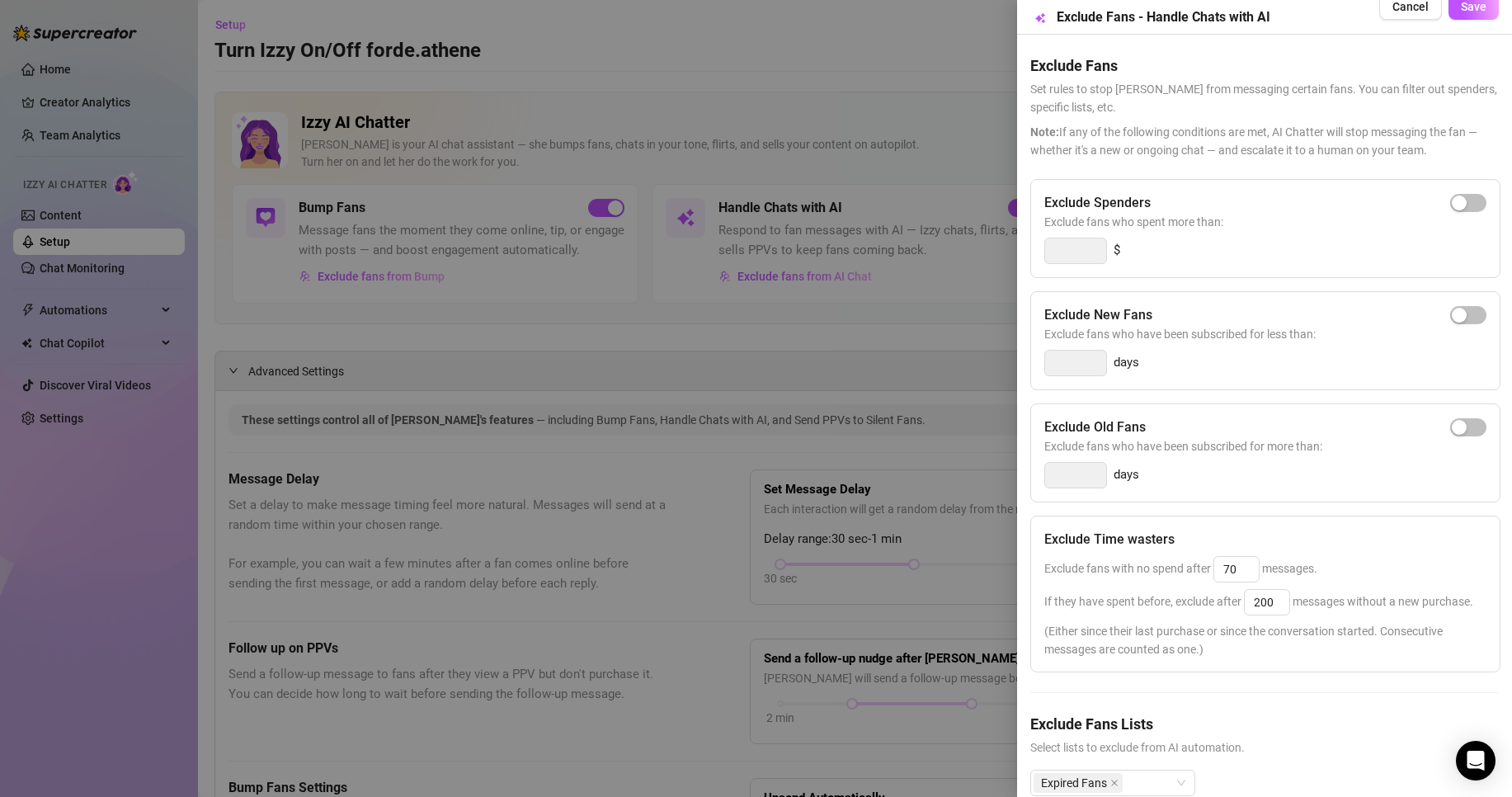
scroll to position [0, 0]
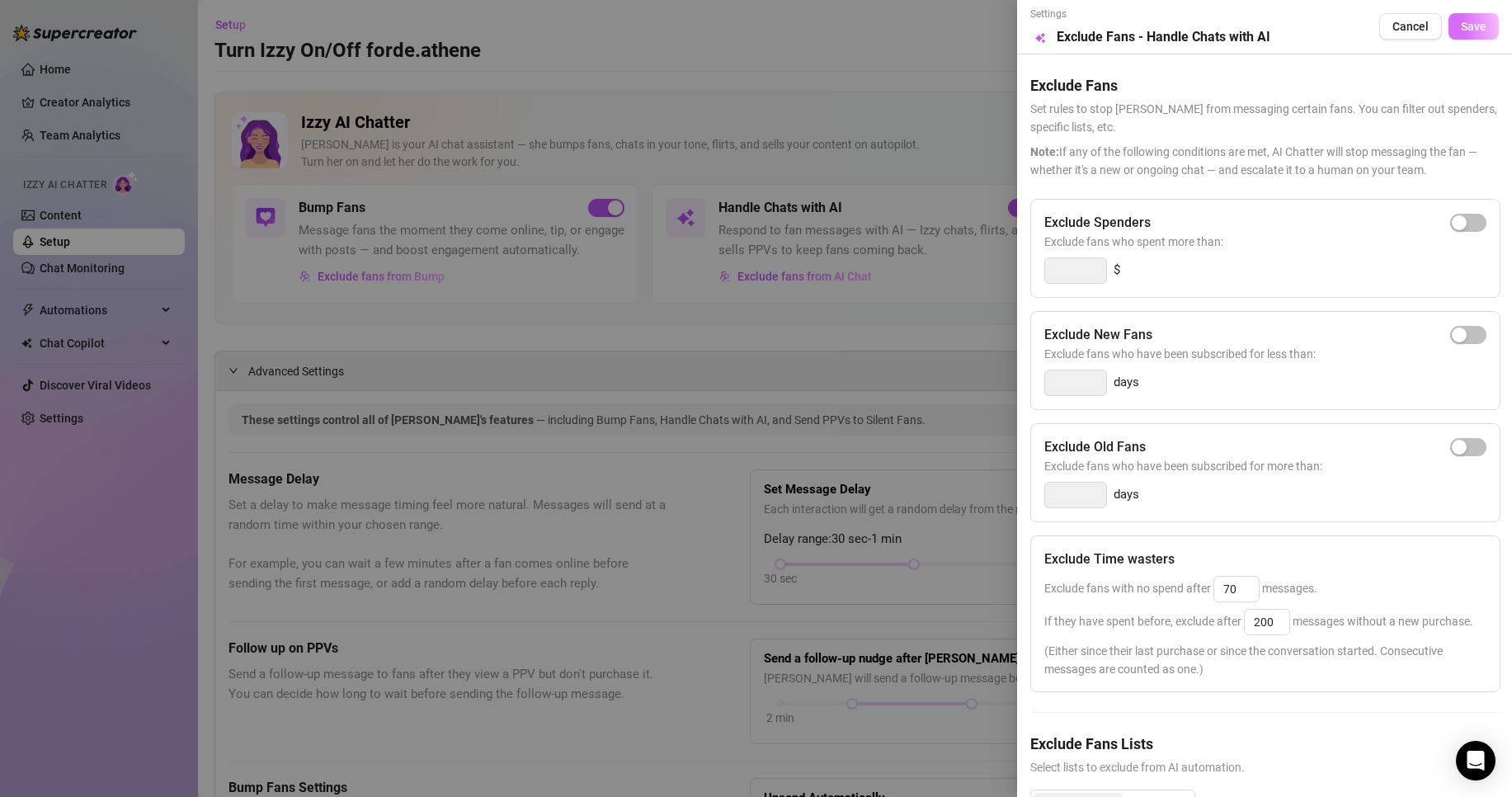
click at [1461, 30] on span "Save" at bounding box center [1473, 27] width 25 height 13
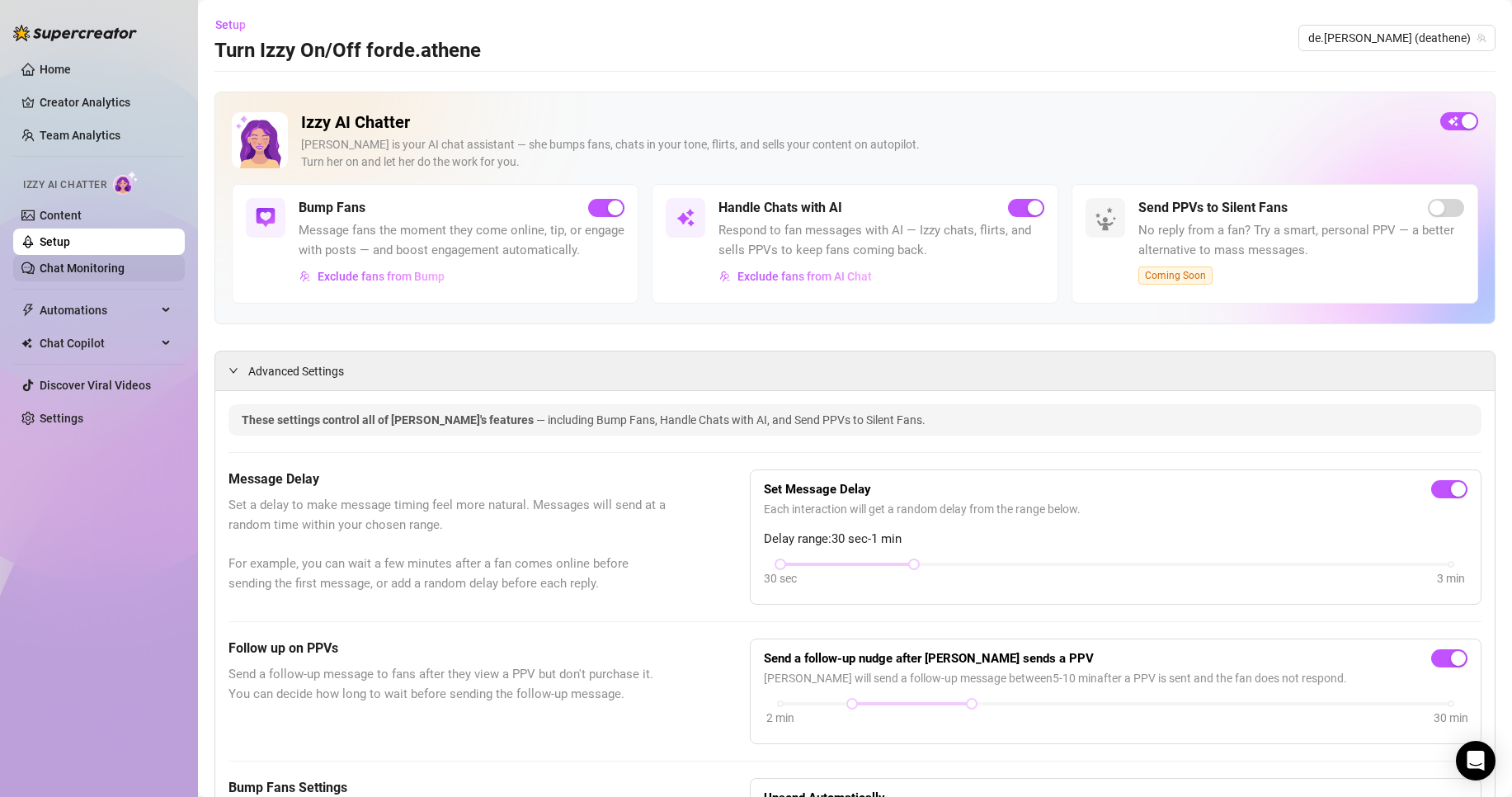
click at [91, 273] on link "Chat Monitoring" at bounding box center [82, 268] width 85 height 13
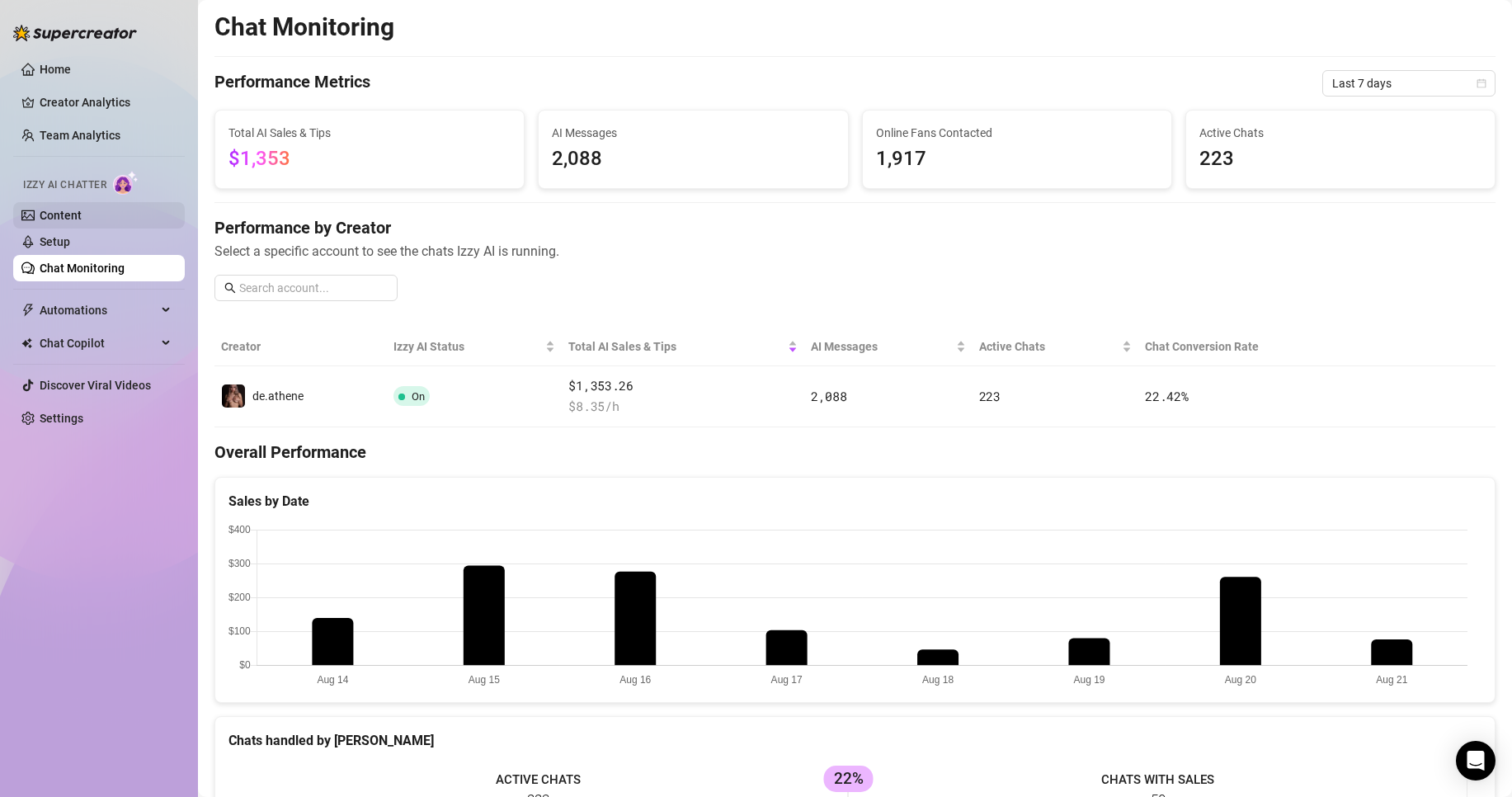
click at [82, 220] on link "Content" at bounding box center [61, 215] width 42 height 13
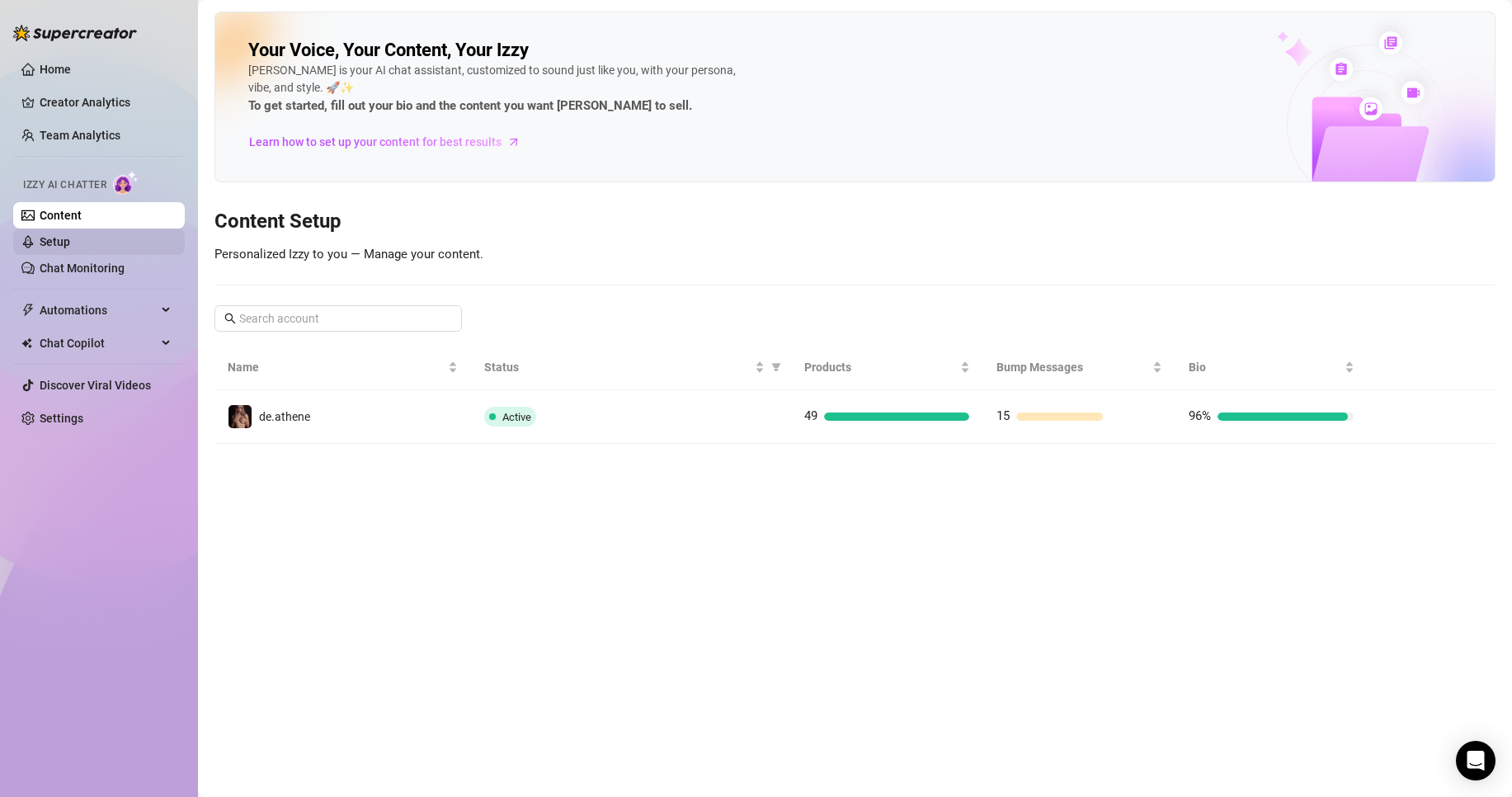
click at [70, 242] on link "Setup" at bounding box center [55, 242] width 30 height 13
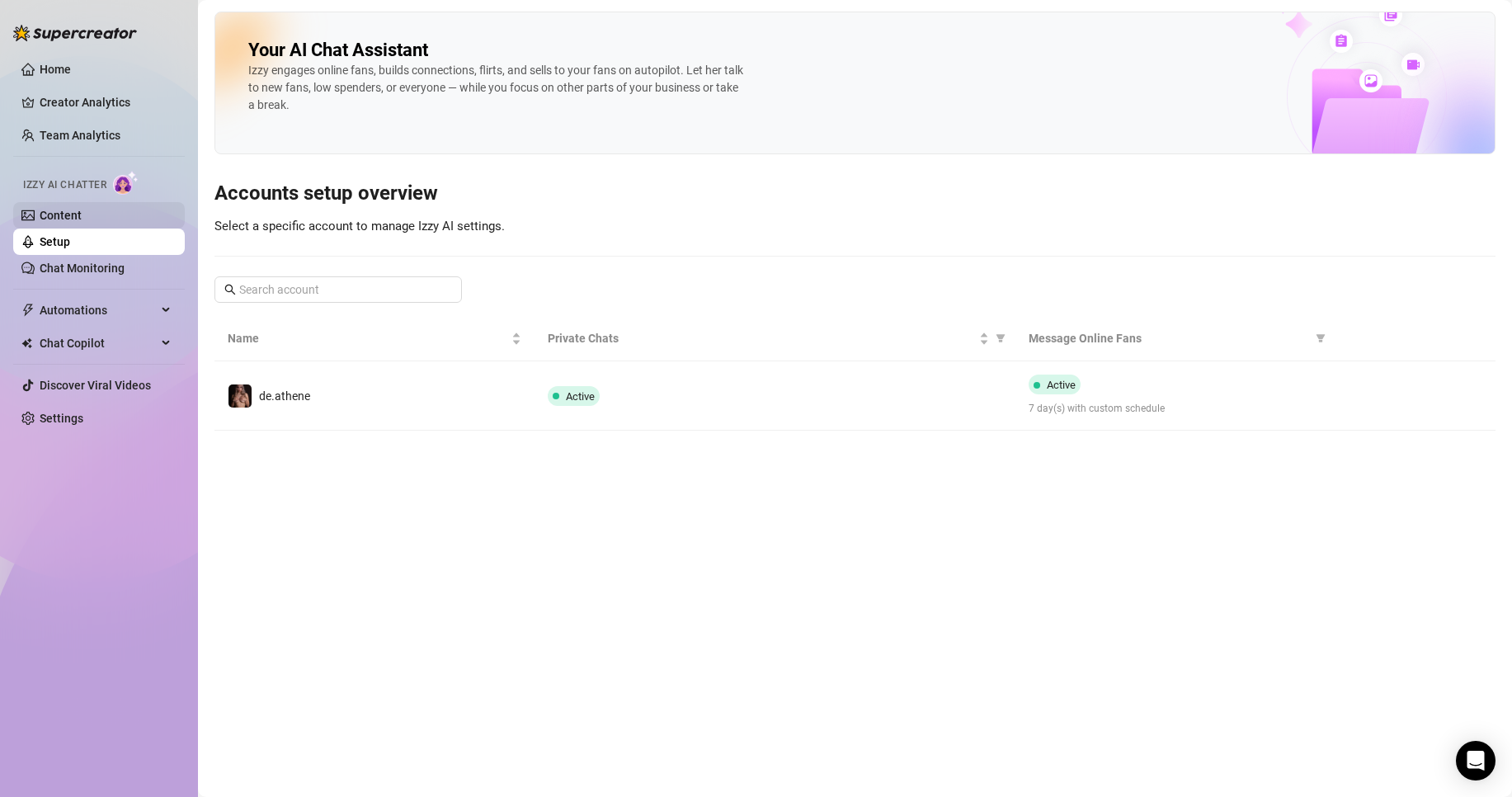
click at [82, 214] on link "Content" at bounding box center [61, 215] width 42 height 13
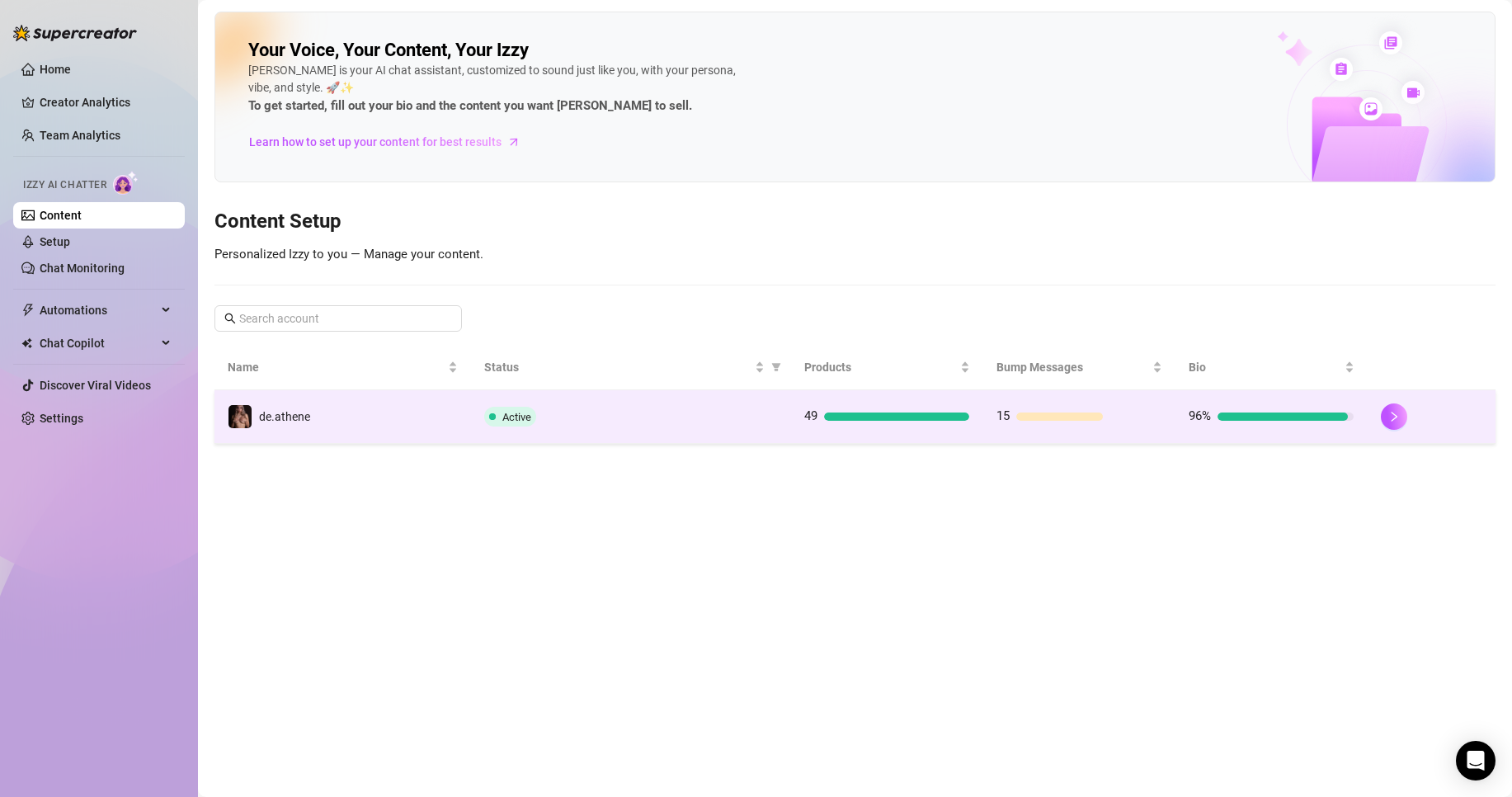
click at [605, 410] on div "Active" at bounding box center [630, 417] width 293 height 20
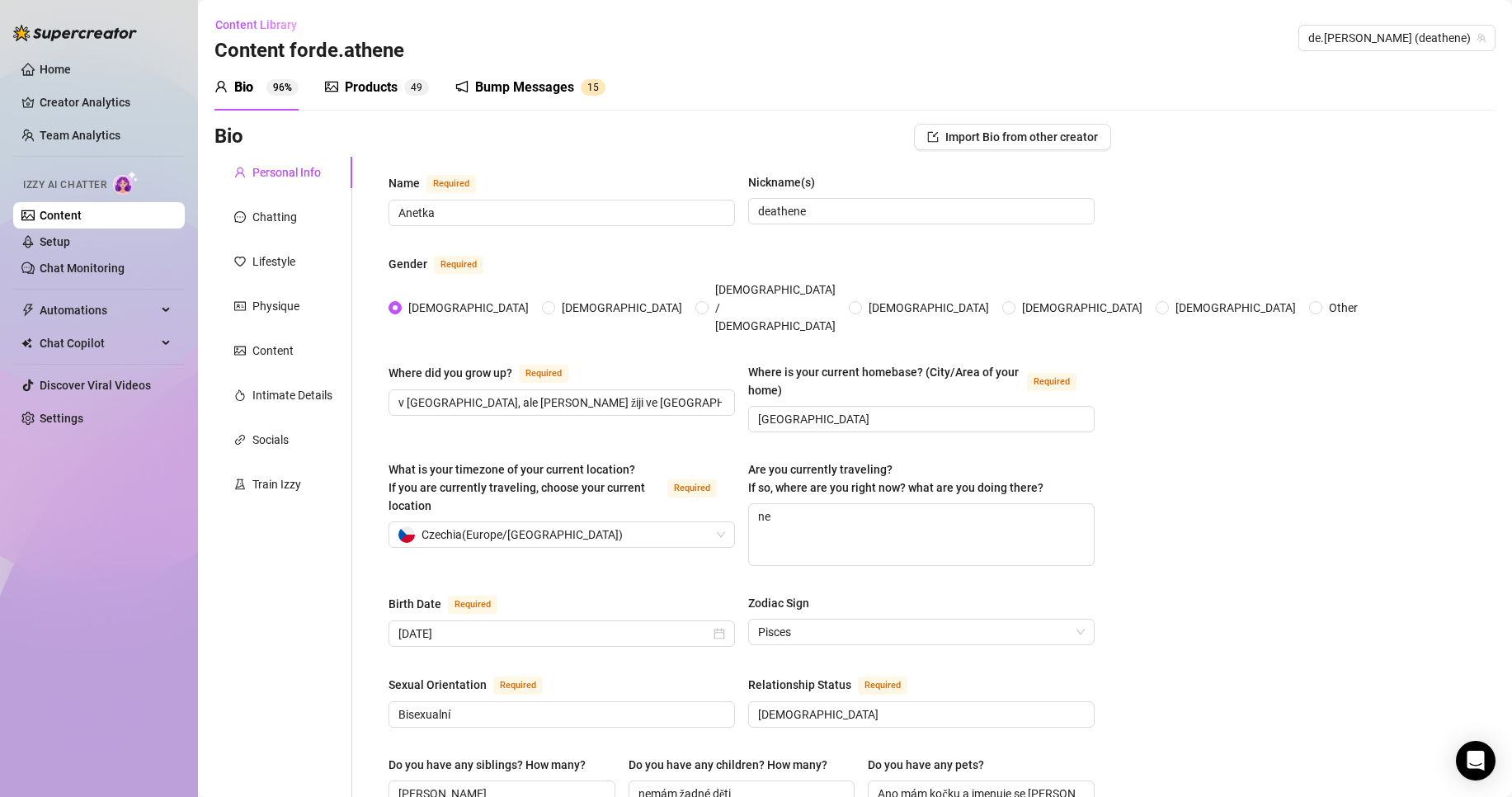
click at [361, 92] on div "Products" at bounding box center [371, 87] width 53 height 20
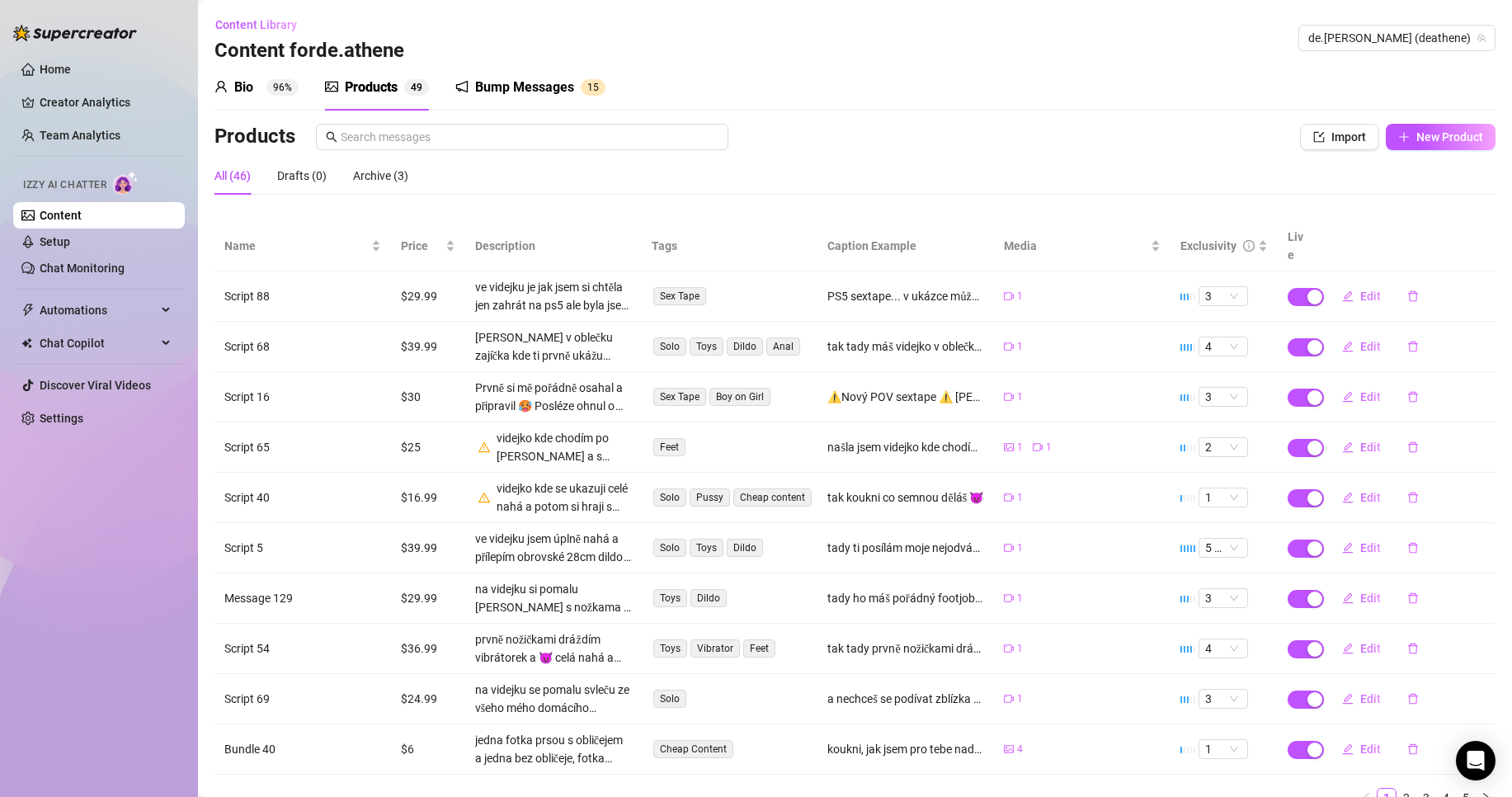
click at [279, 88] on sup "96%" at bounding box center [282, 87] width 32 height 17
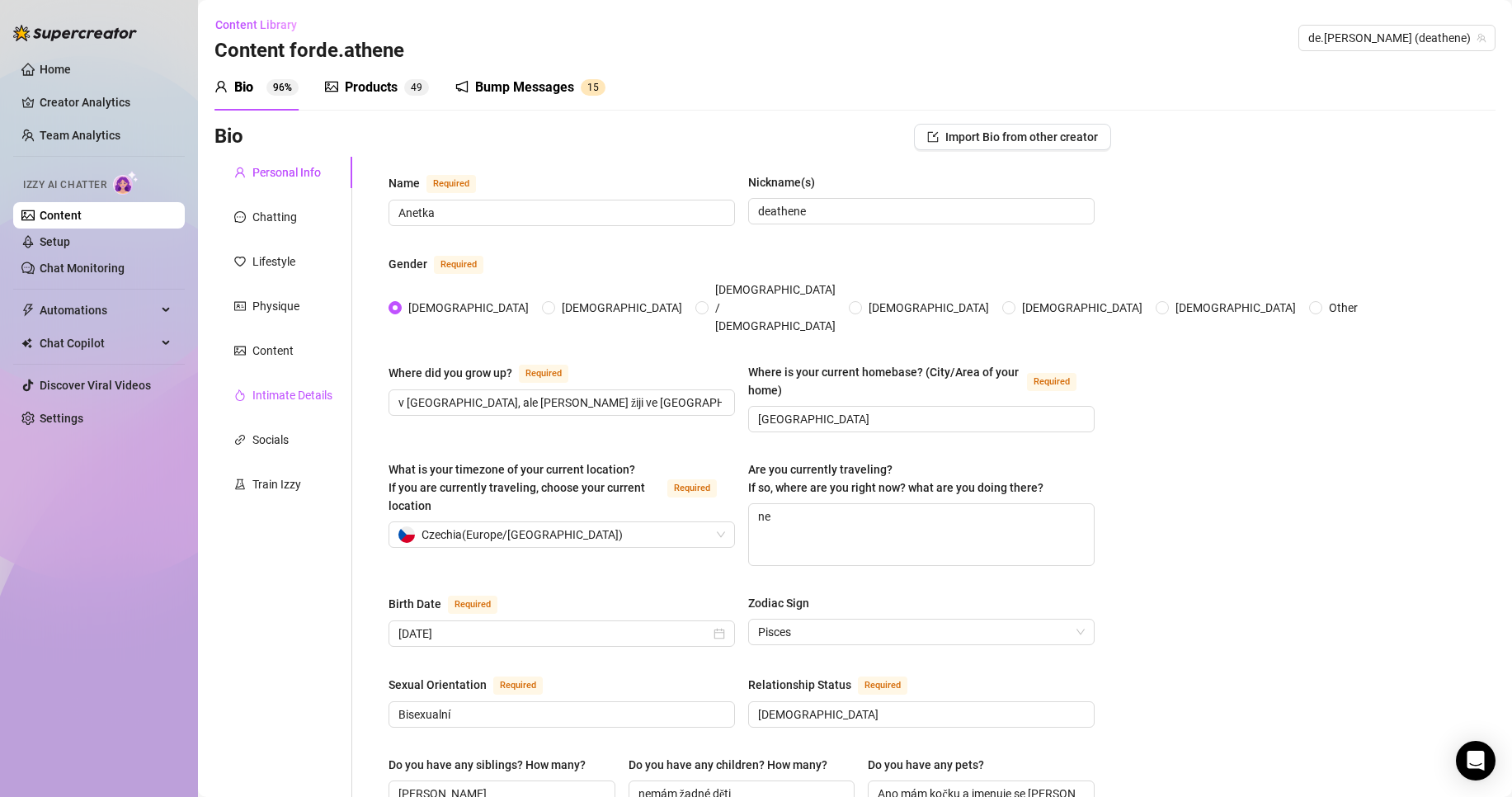
click at [285, 393] on div "Intimate Details" at bounding box center [292, 395] width 80 height 18
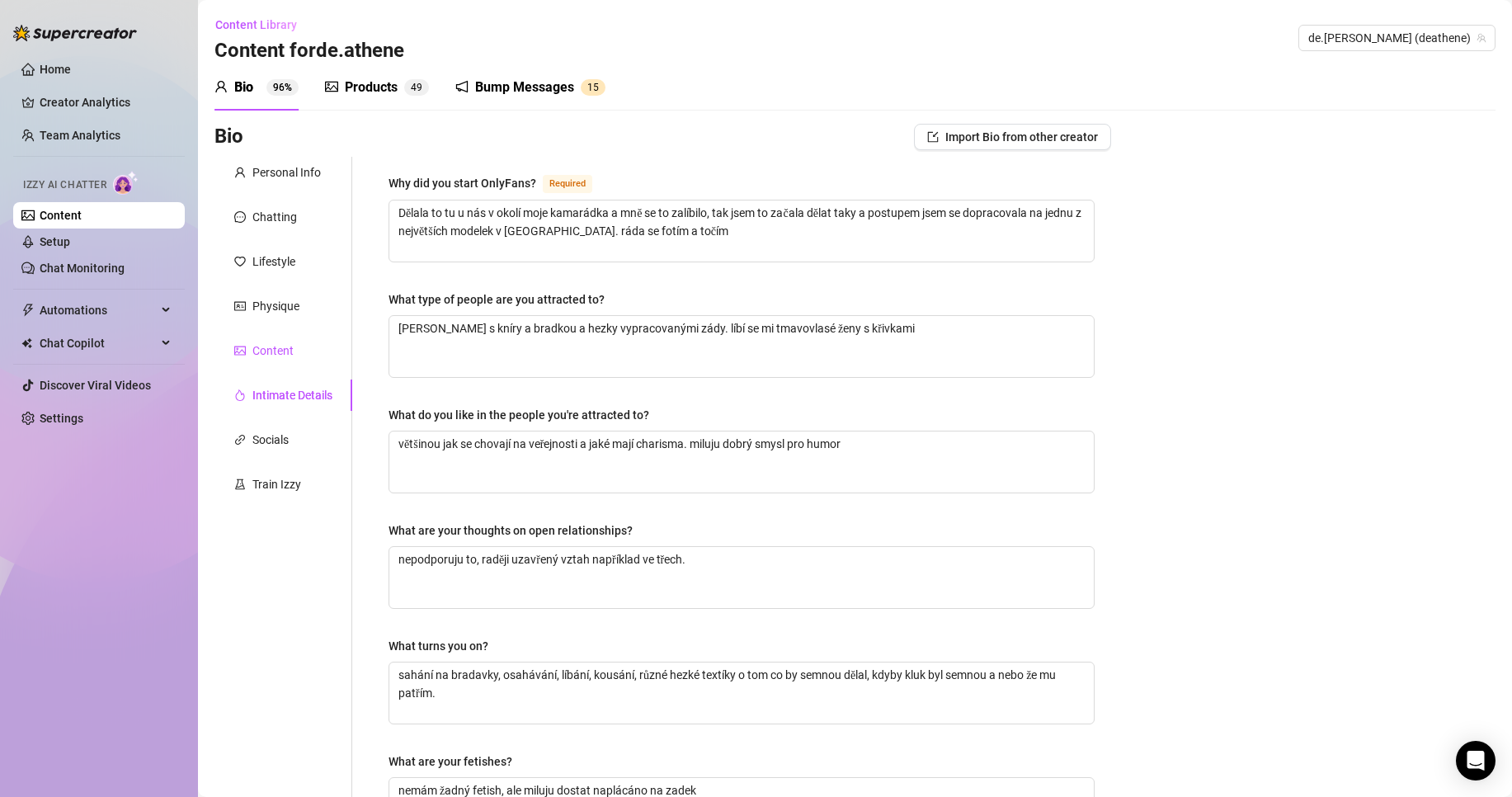
click at [271, 350] on div "Content" at bounding box center [272, 351] width 41 height 18
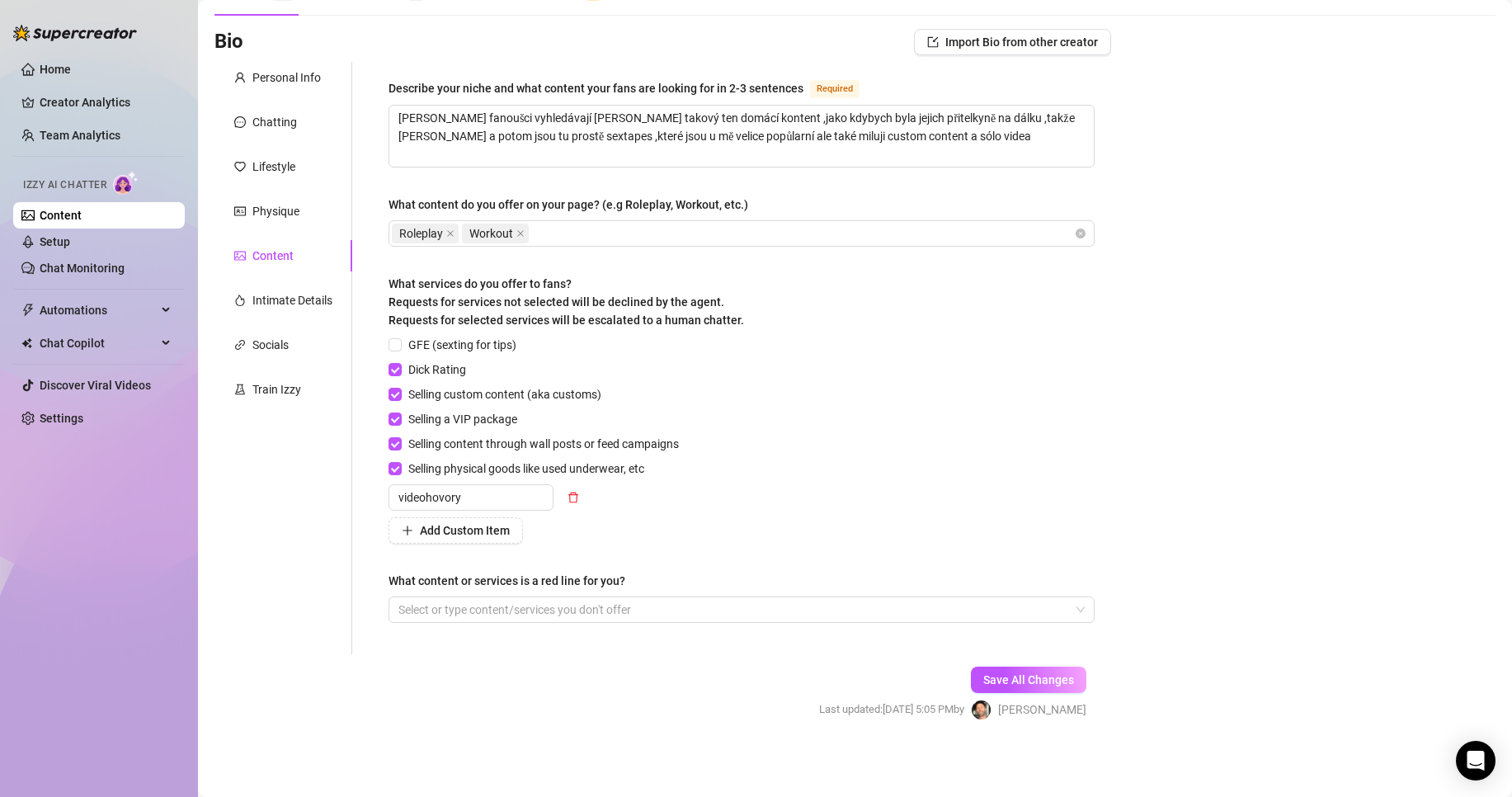
scroll to position [96, 0]
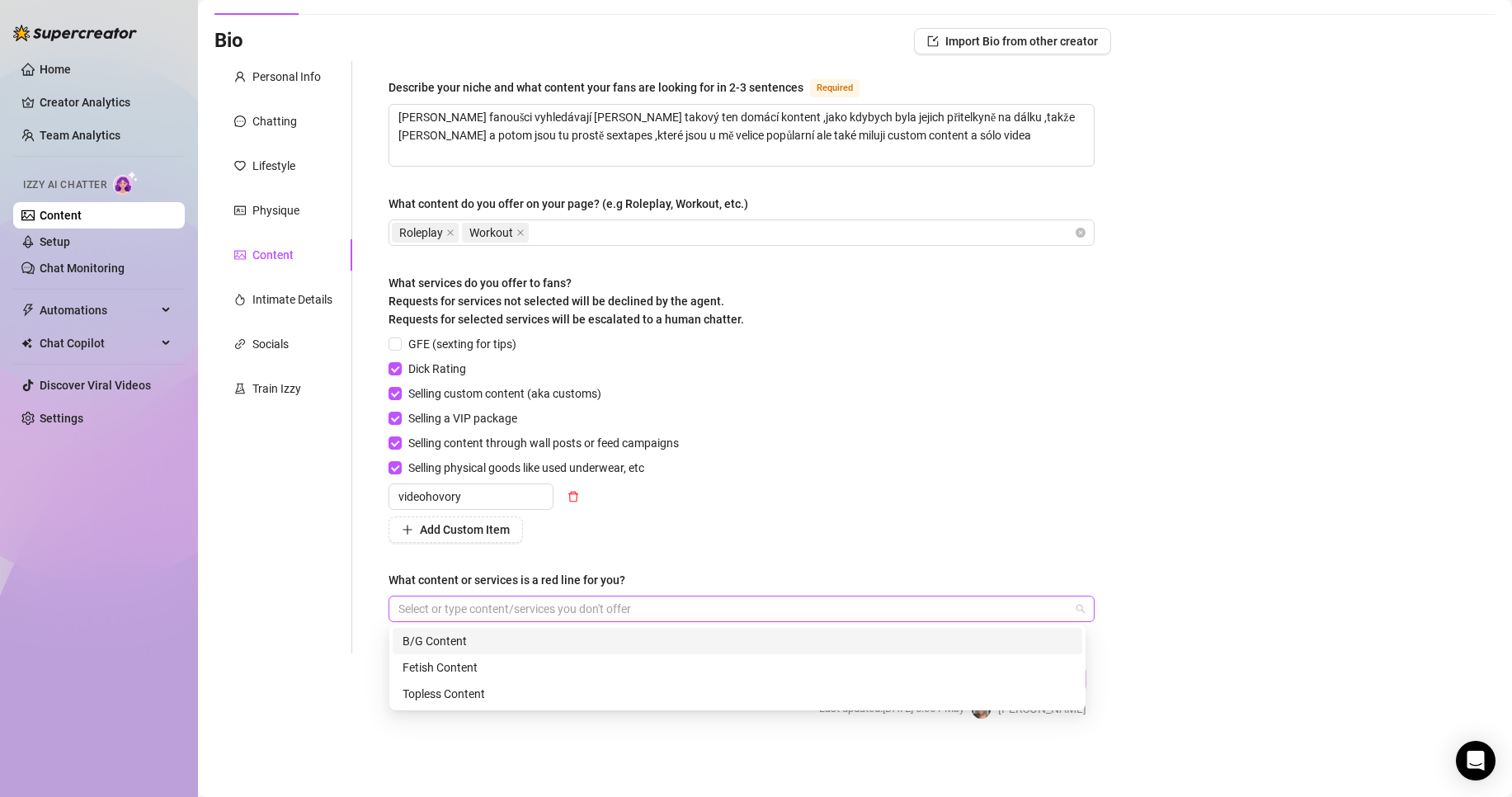
click at [841, 602] on div at bounding box center [733, 609] width 682 height 23
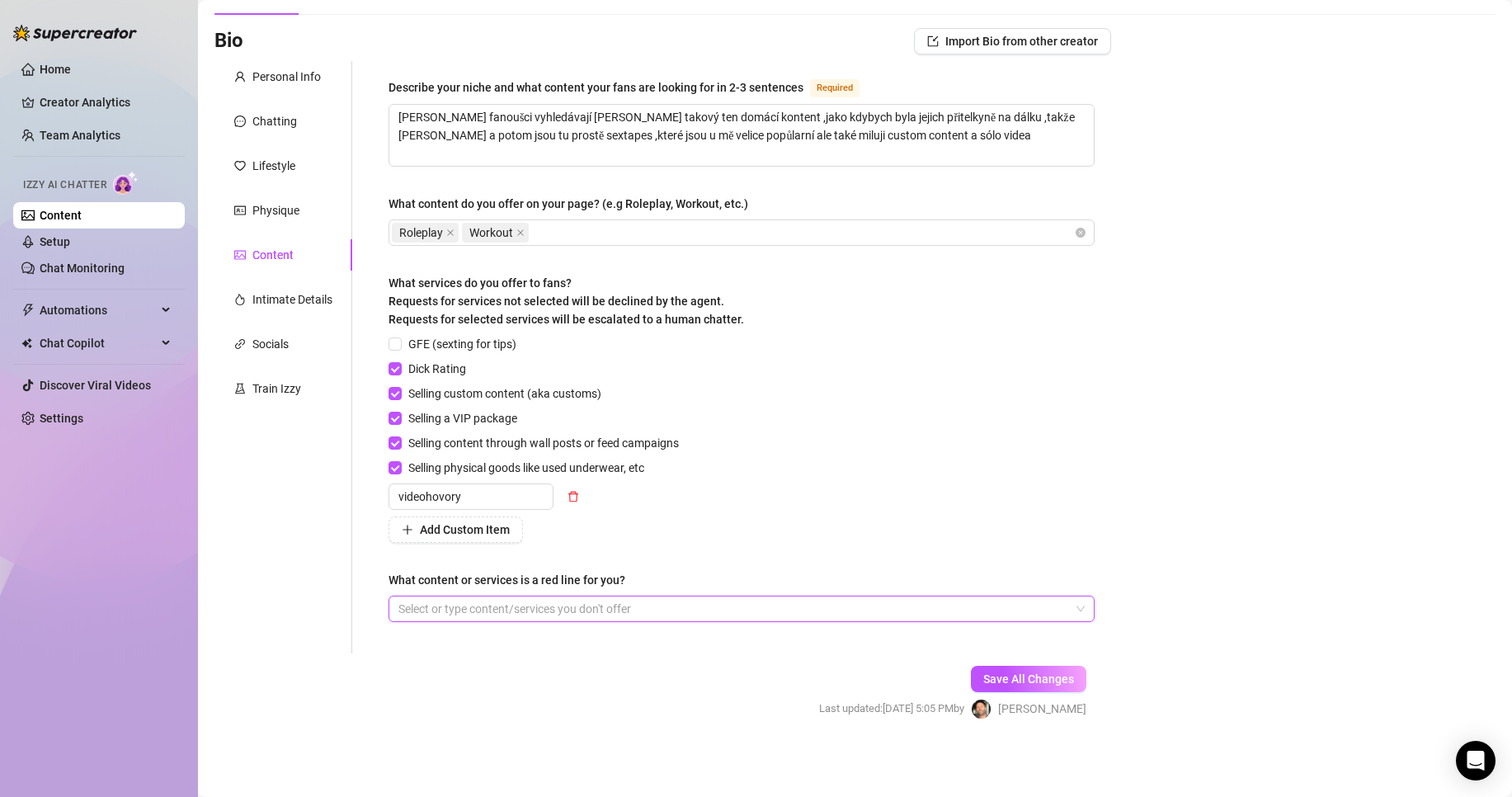
click at [659, 607] on div at bounding box center [733, 609] width 682 height 23
click at [70, 239] on link "Setup" at bounding box center [55, 242] width 30 height 13
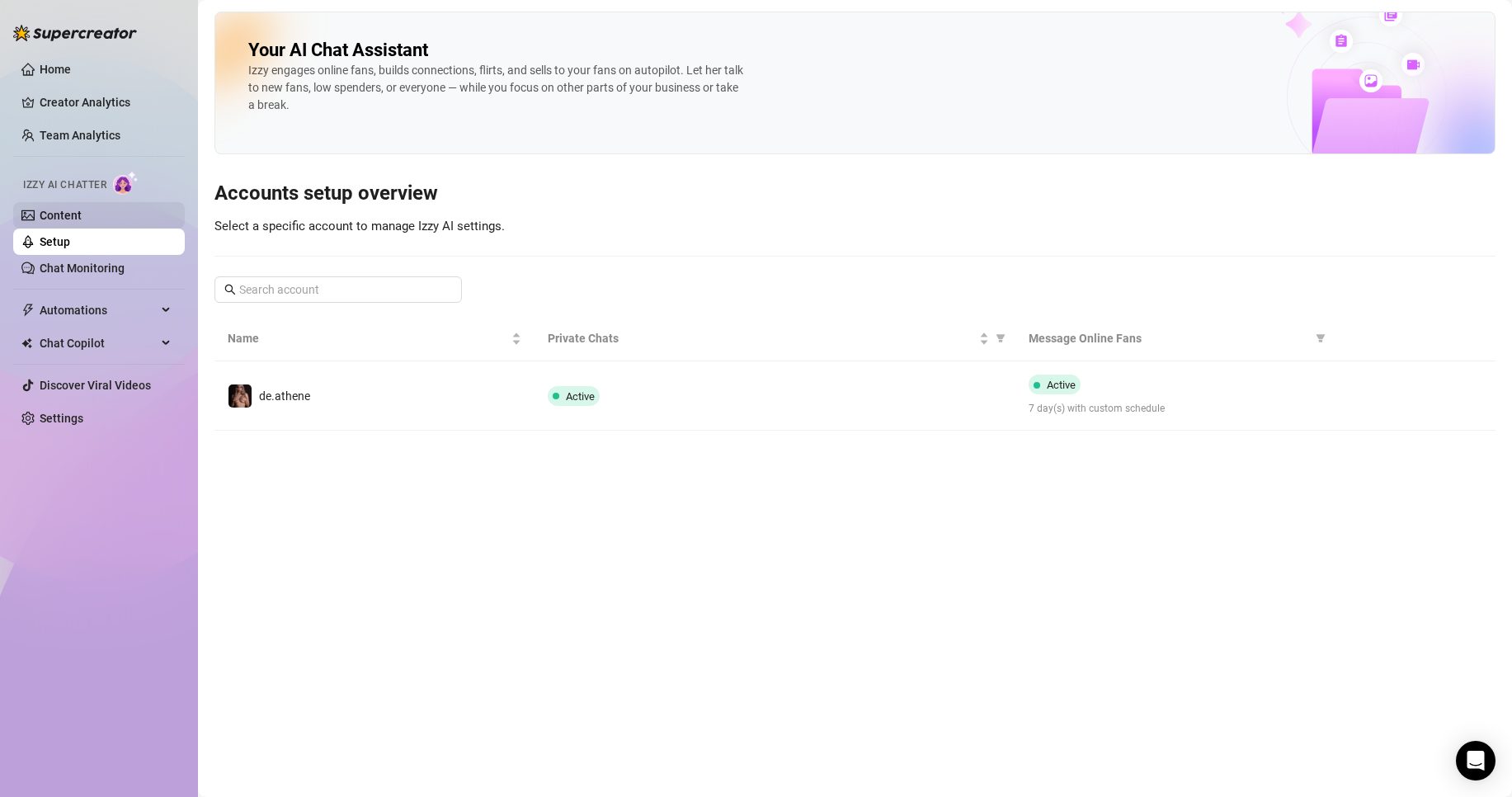
click at [82, 219] on link "Content" at bounding box center [61, 215] width 42 height 13
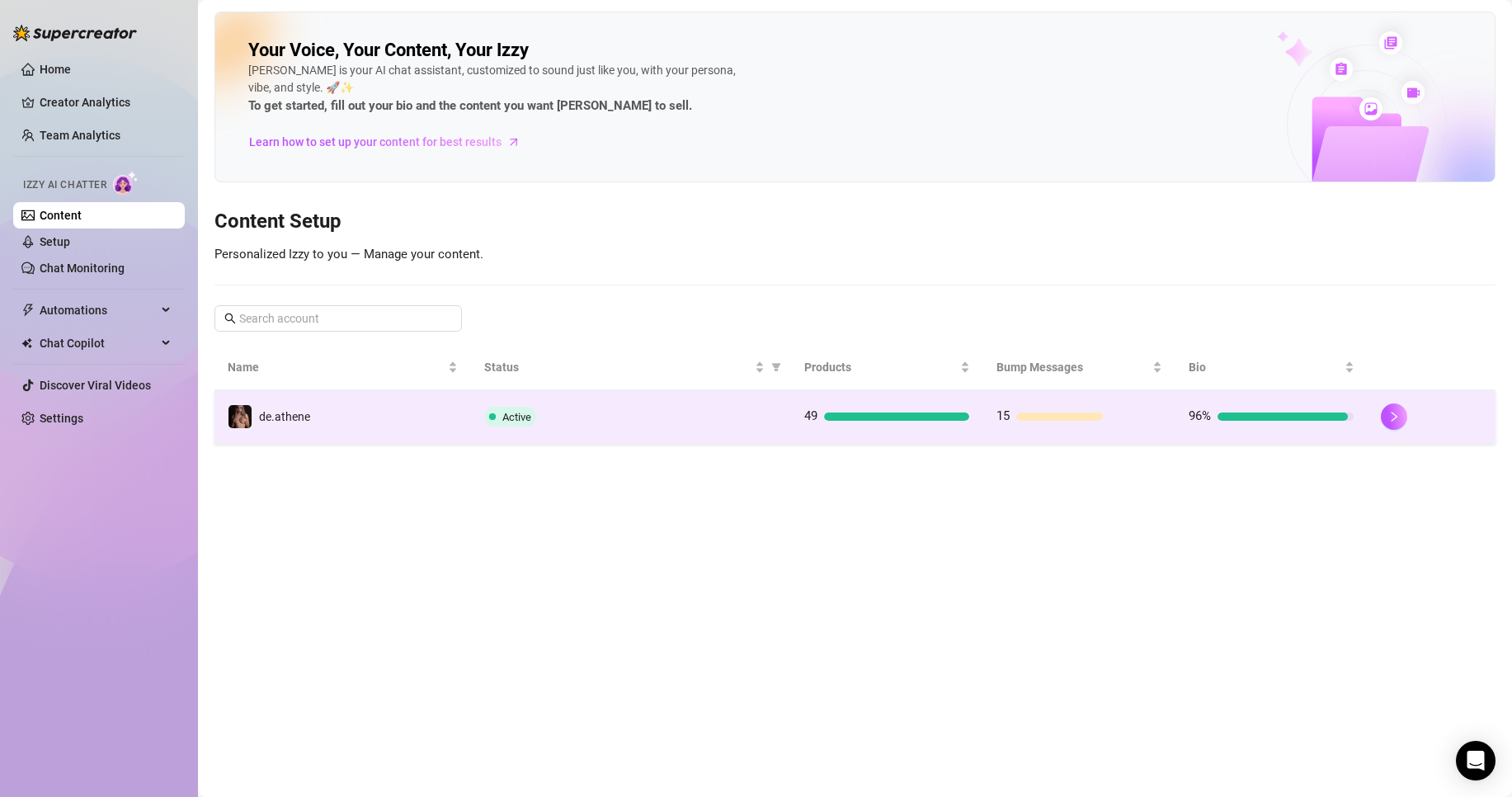
click at [623, 426] on div "Active" at bounding box center [630, 417] width 293 height 20
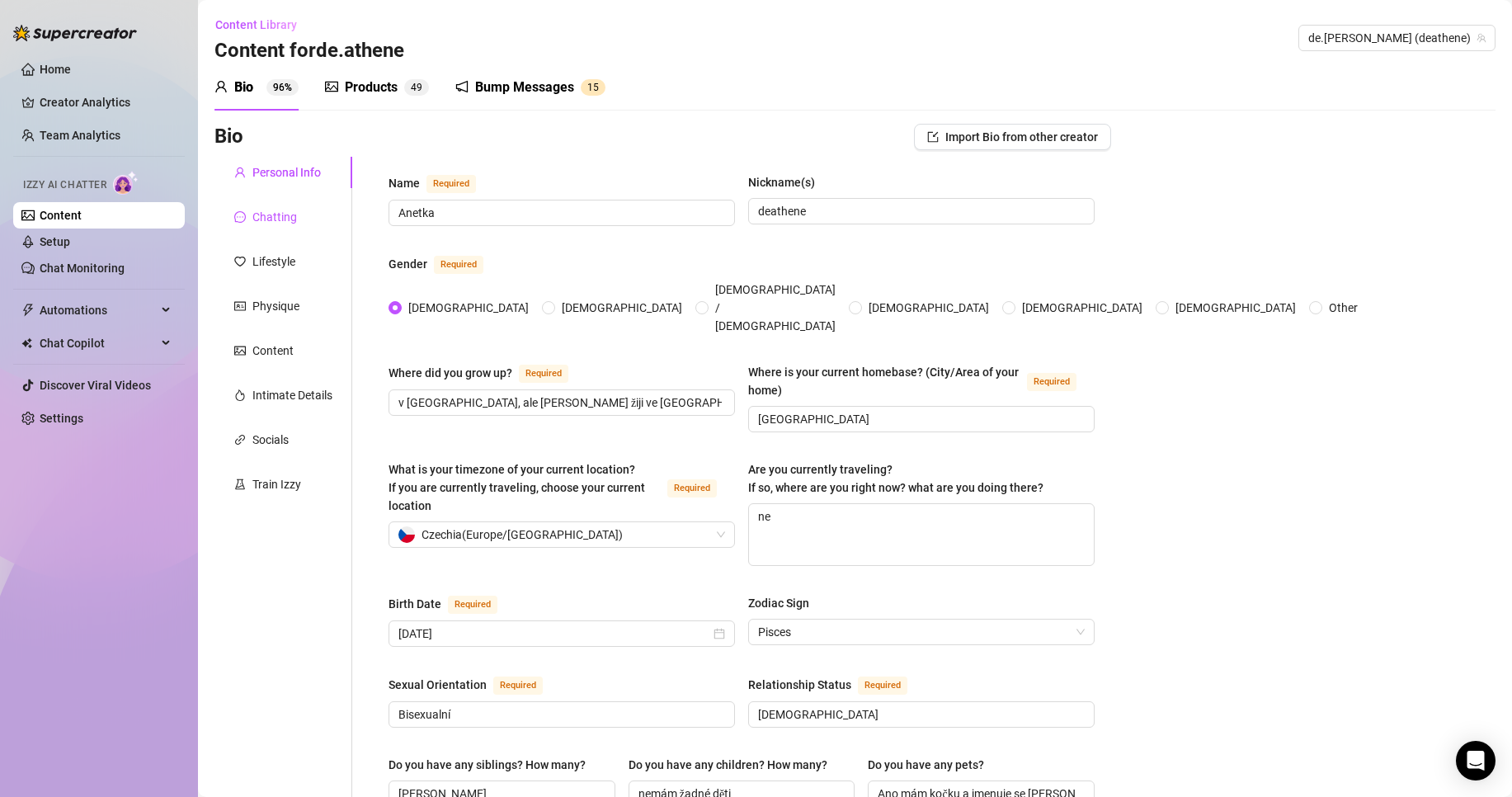
click at [280, 219] on div "Chatting" at bounding box center [274, 217] width 45 height 18
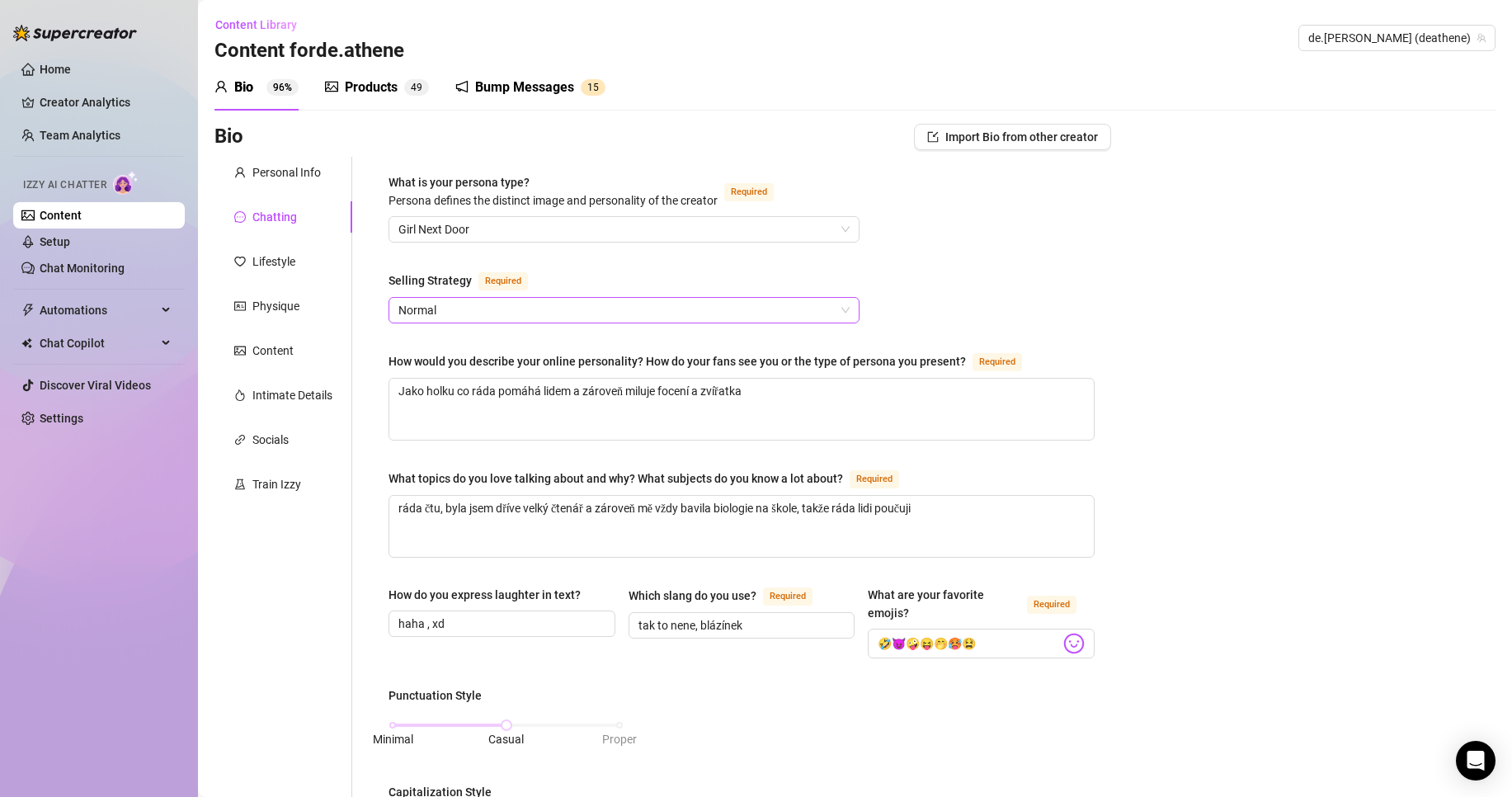
click at [592, 305] on span "Normal" at bounding box center [624, 309] width 451 height 24
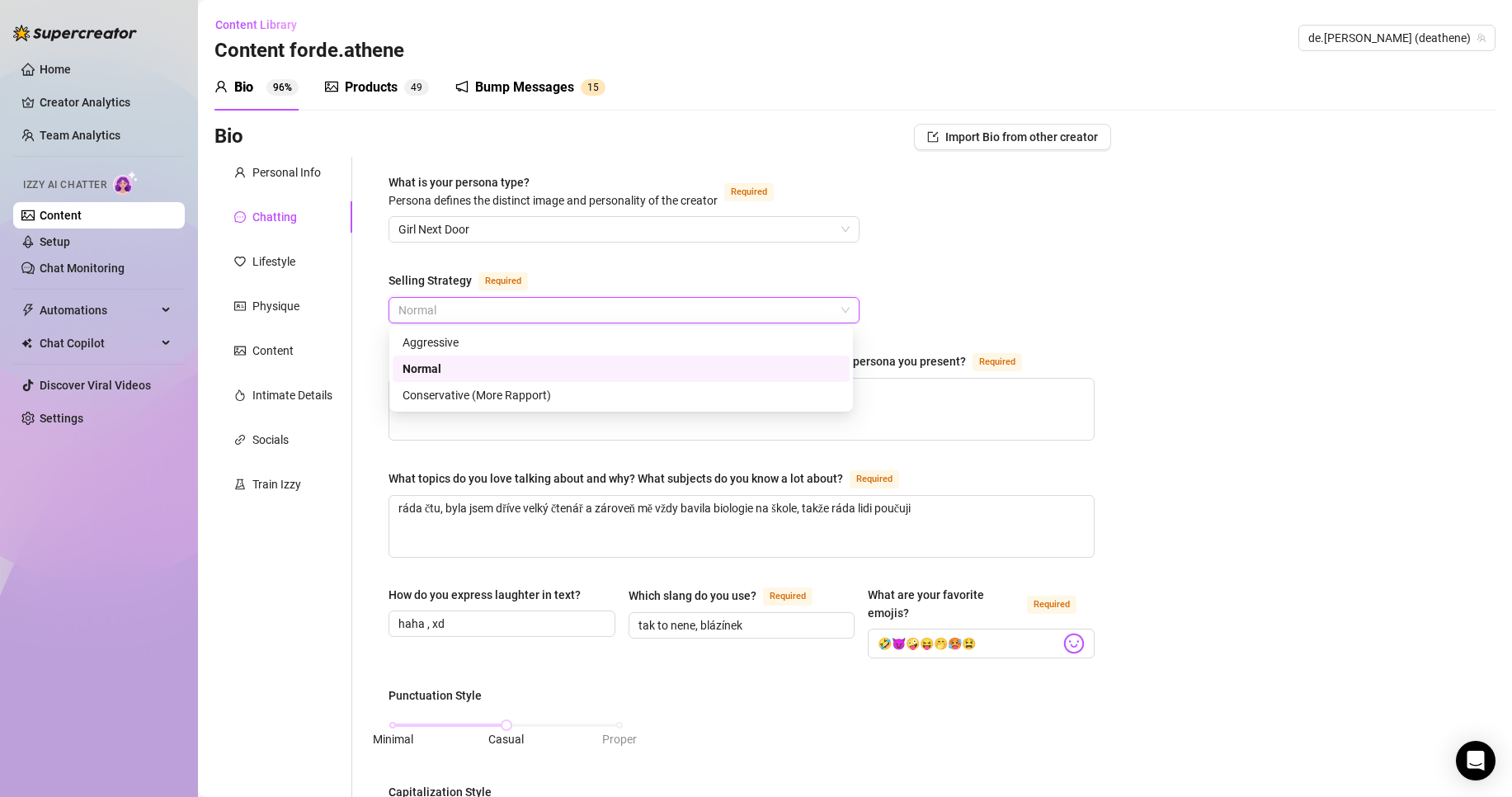
click at [592, 305] on span "Normal" at bounding box center [624, 309] width 451 height 24
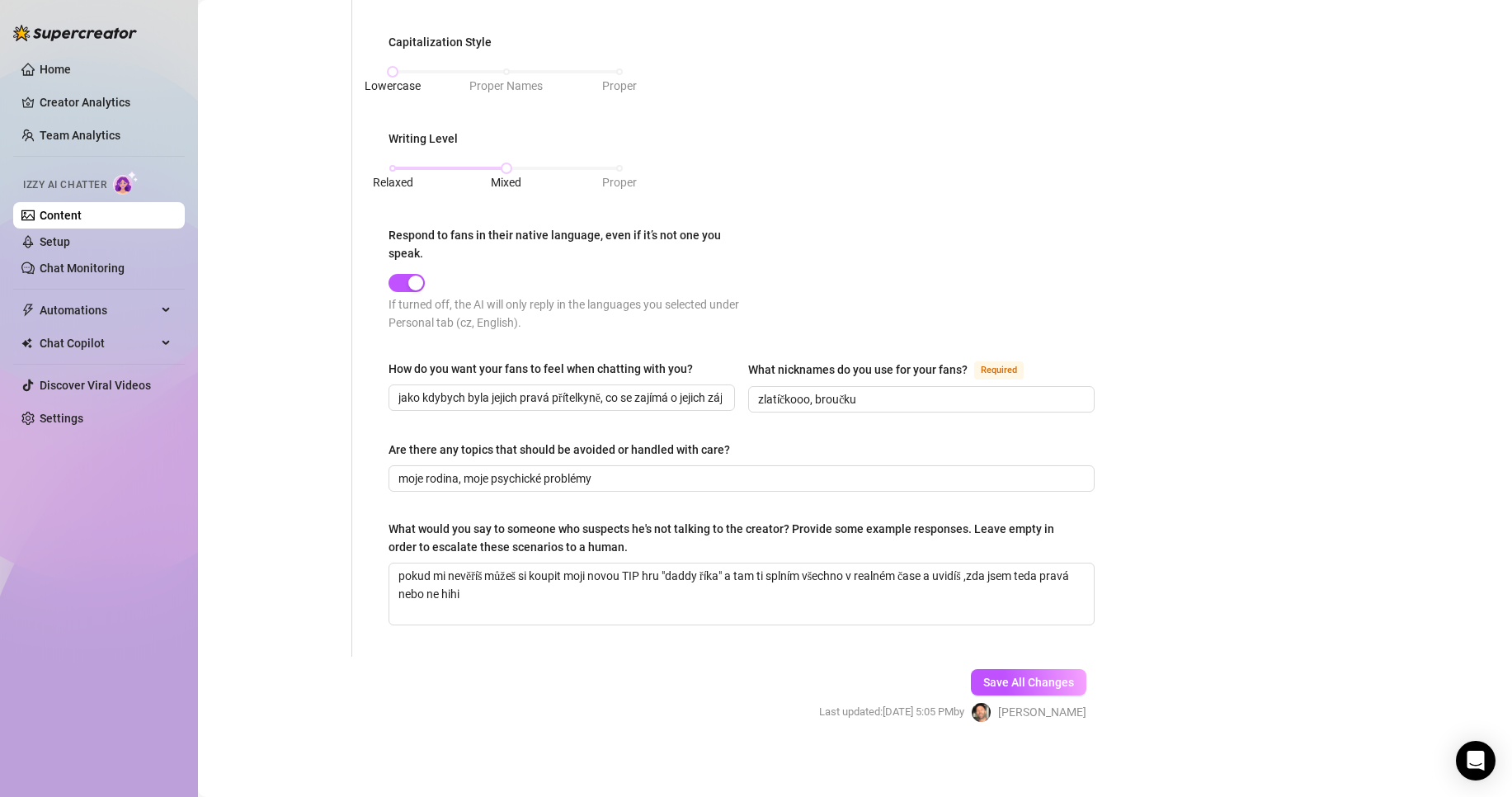
scroll to position [751, 0]
click at [70, 244] on link "Setup" at bounding box center [55, 242] width 30 height 13
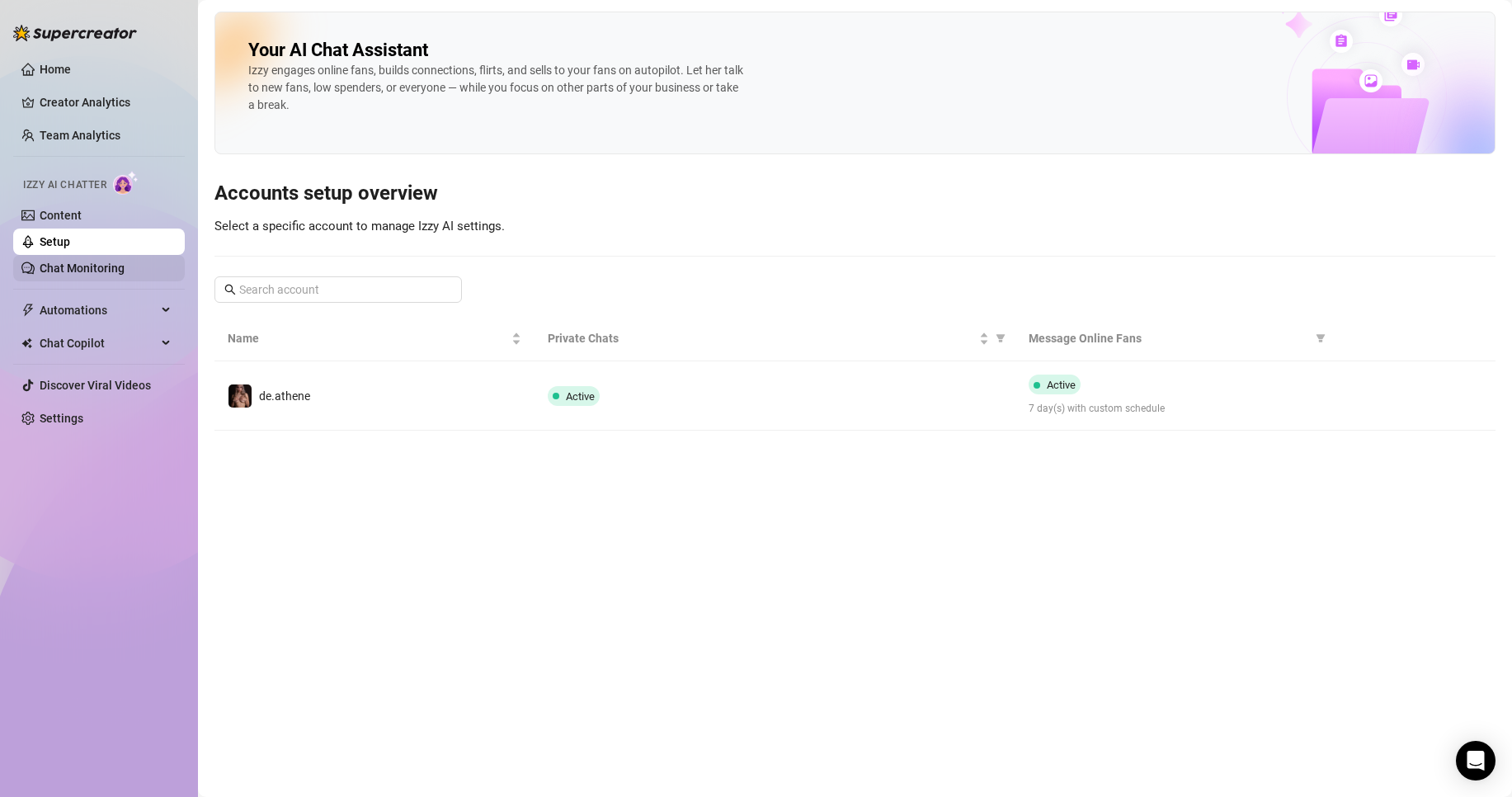
click at [121, 267] on link "Chat Monitoring" at bounding box center [82, 268] width 85 height 13
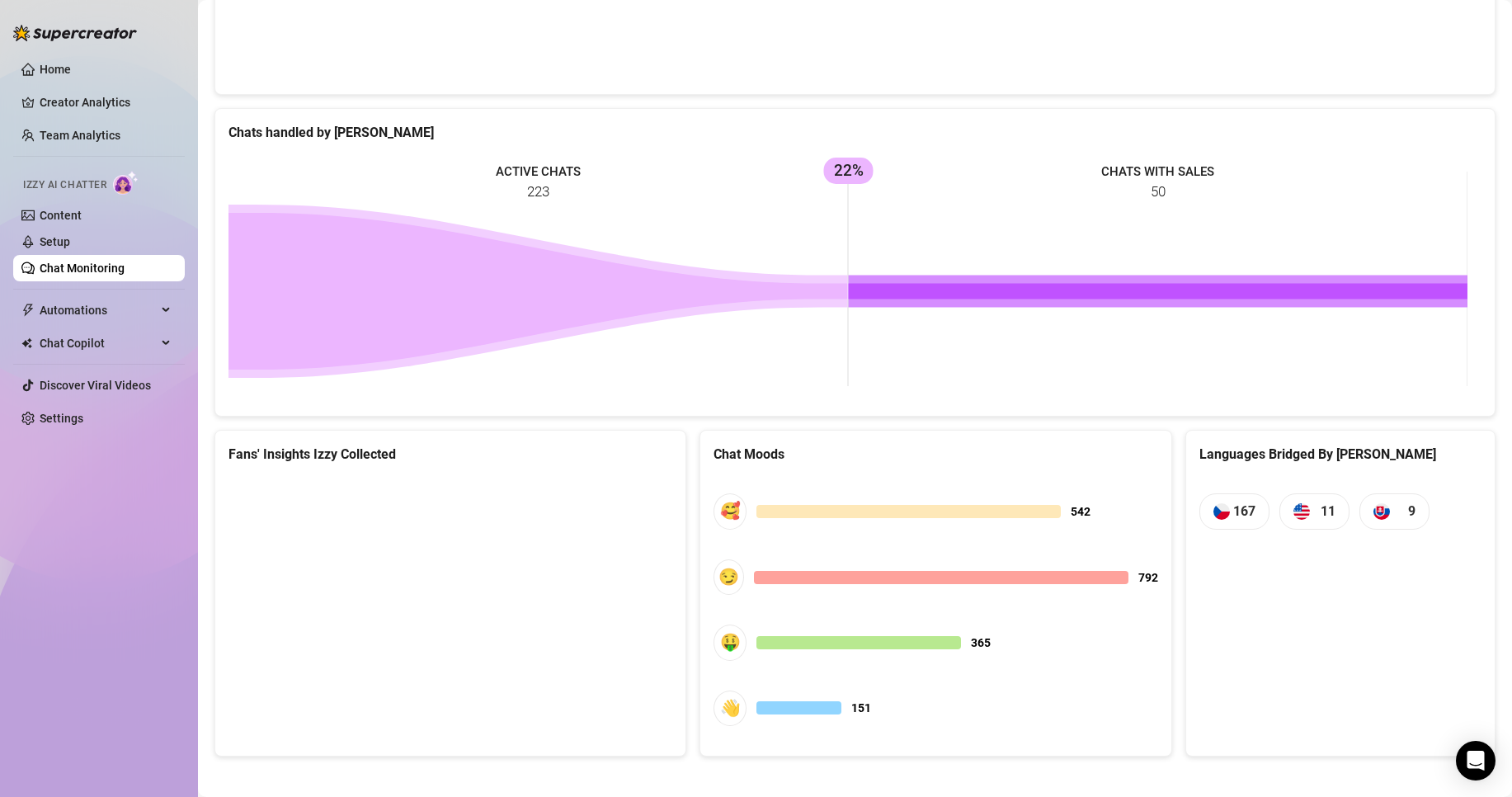
scroll to position [617, 0]
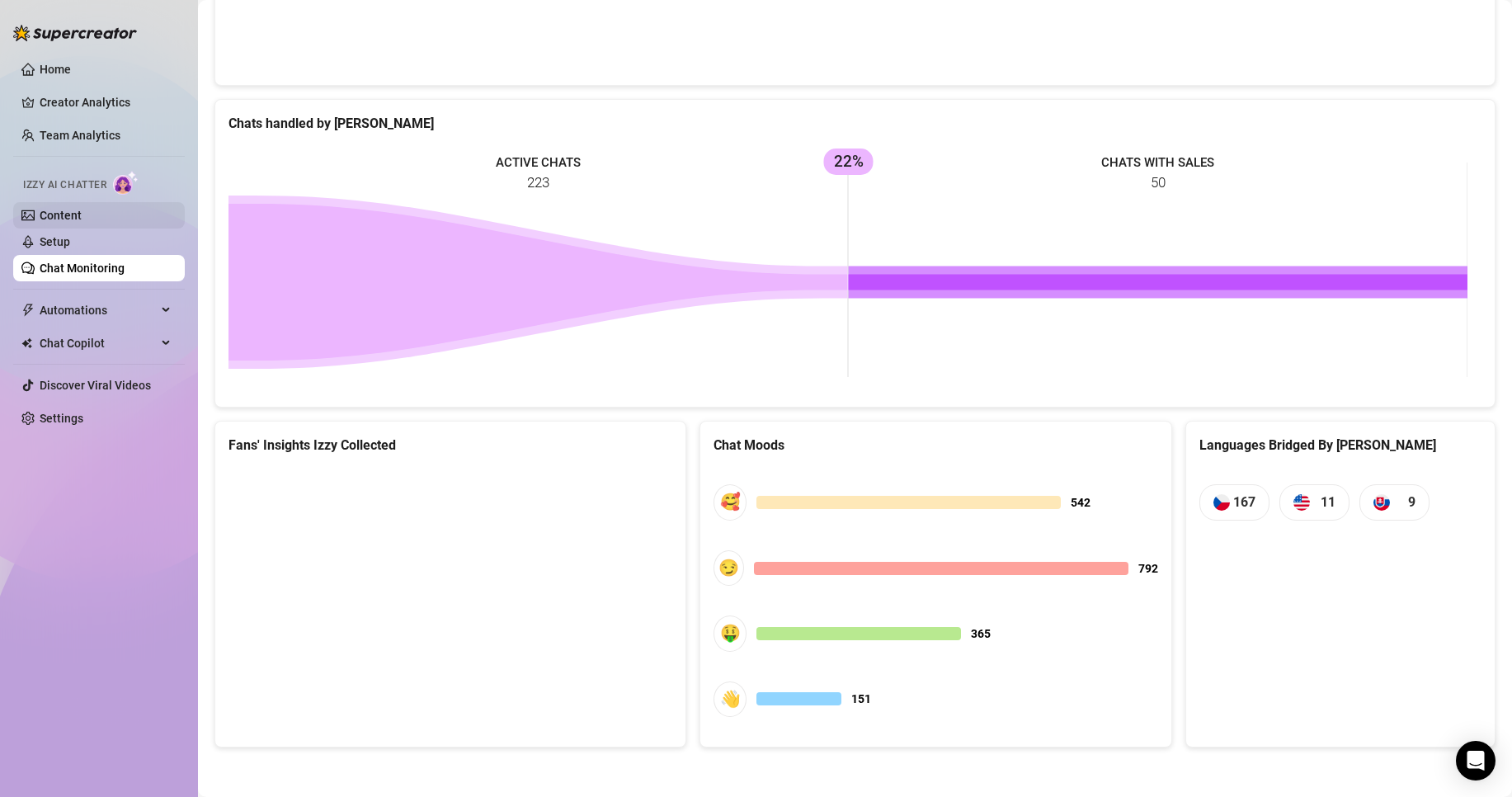
click at [71, 209] on link "Content" at bounding box center [61, 215] width 42 height 13
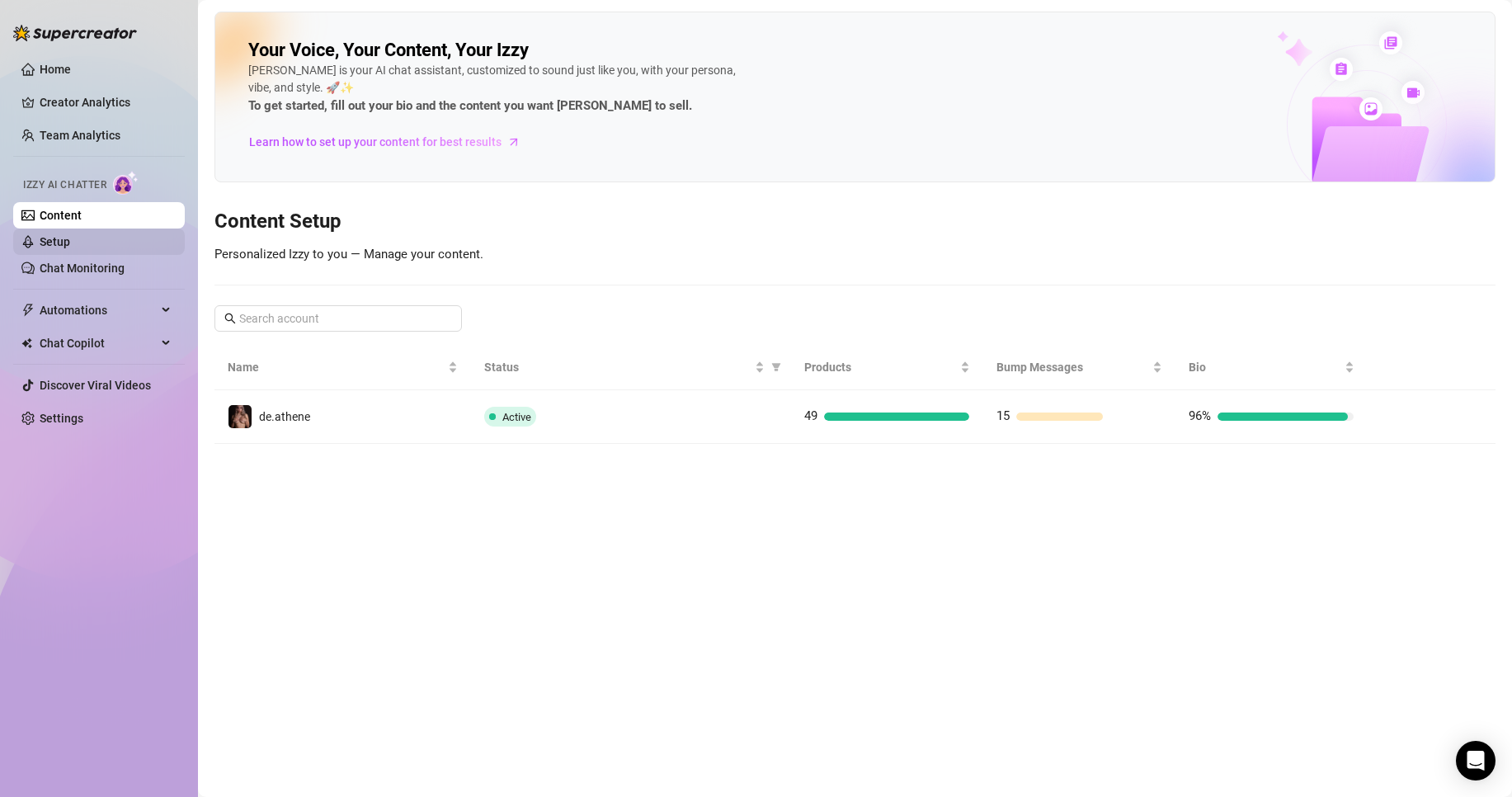
click at [70, 235] on link "Setup" at bounding box center [55, 242] width 30 height 13
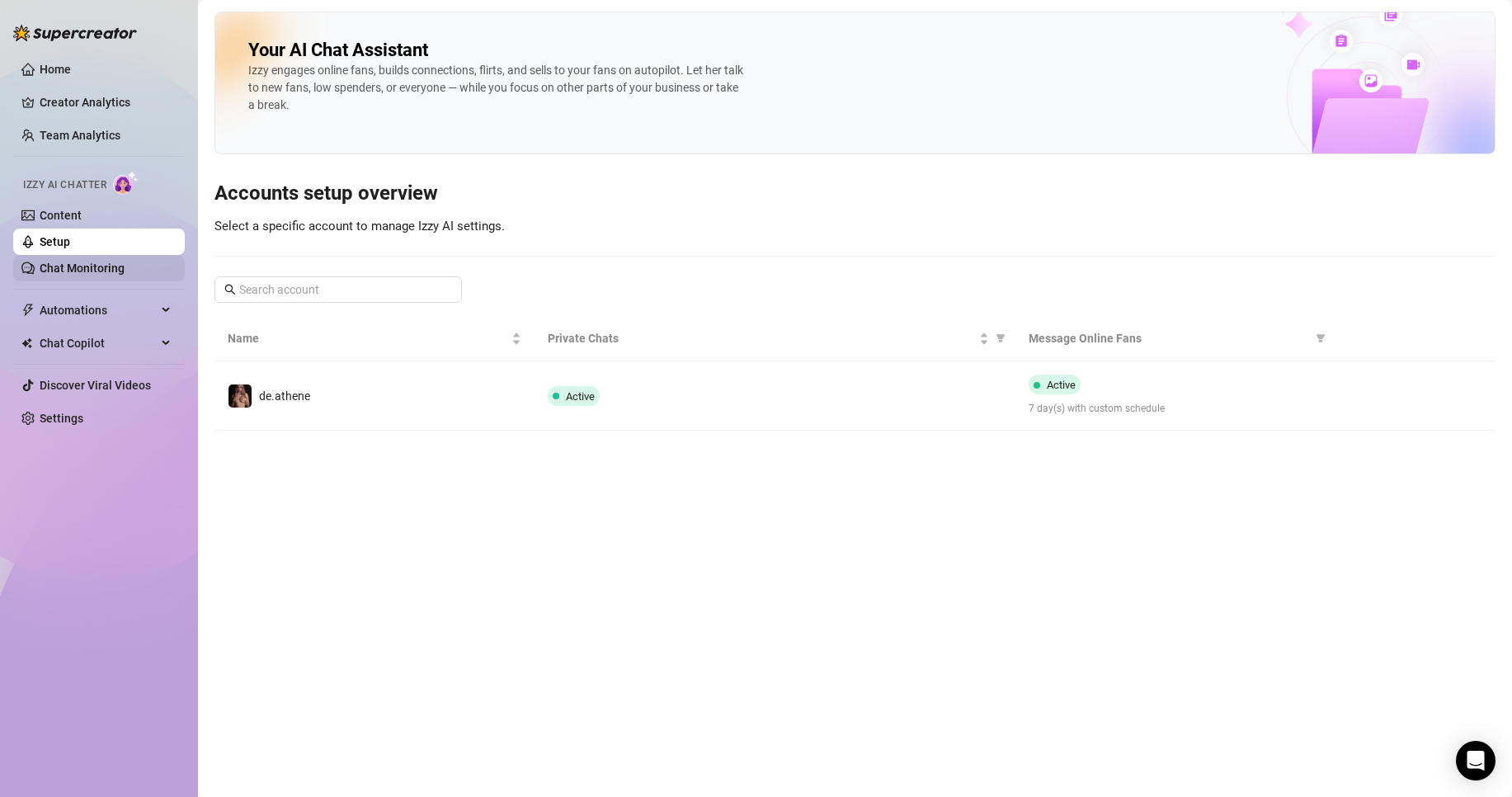
click at [91, 266] on link "Chat Monitoring" at bounding box center [82, 268] width 85 height 13
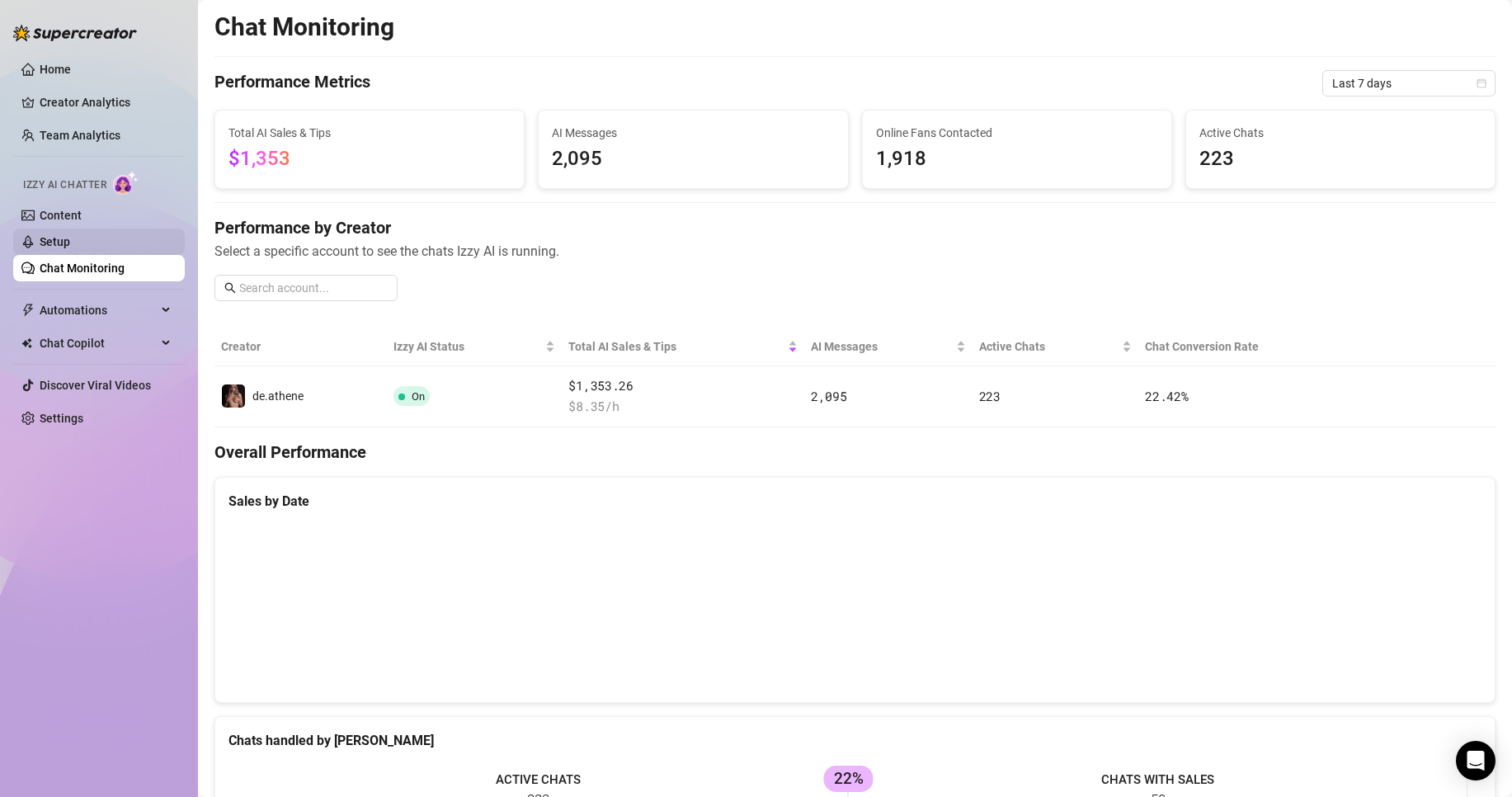
click at [70, 244] on link "Setup" at bounding box center [55, 242] width 30 height 13
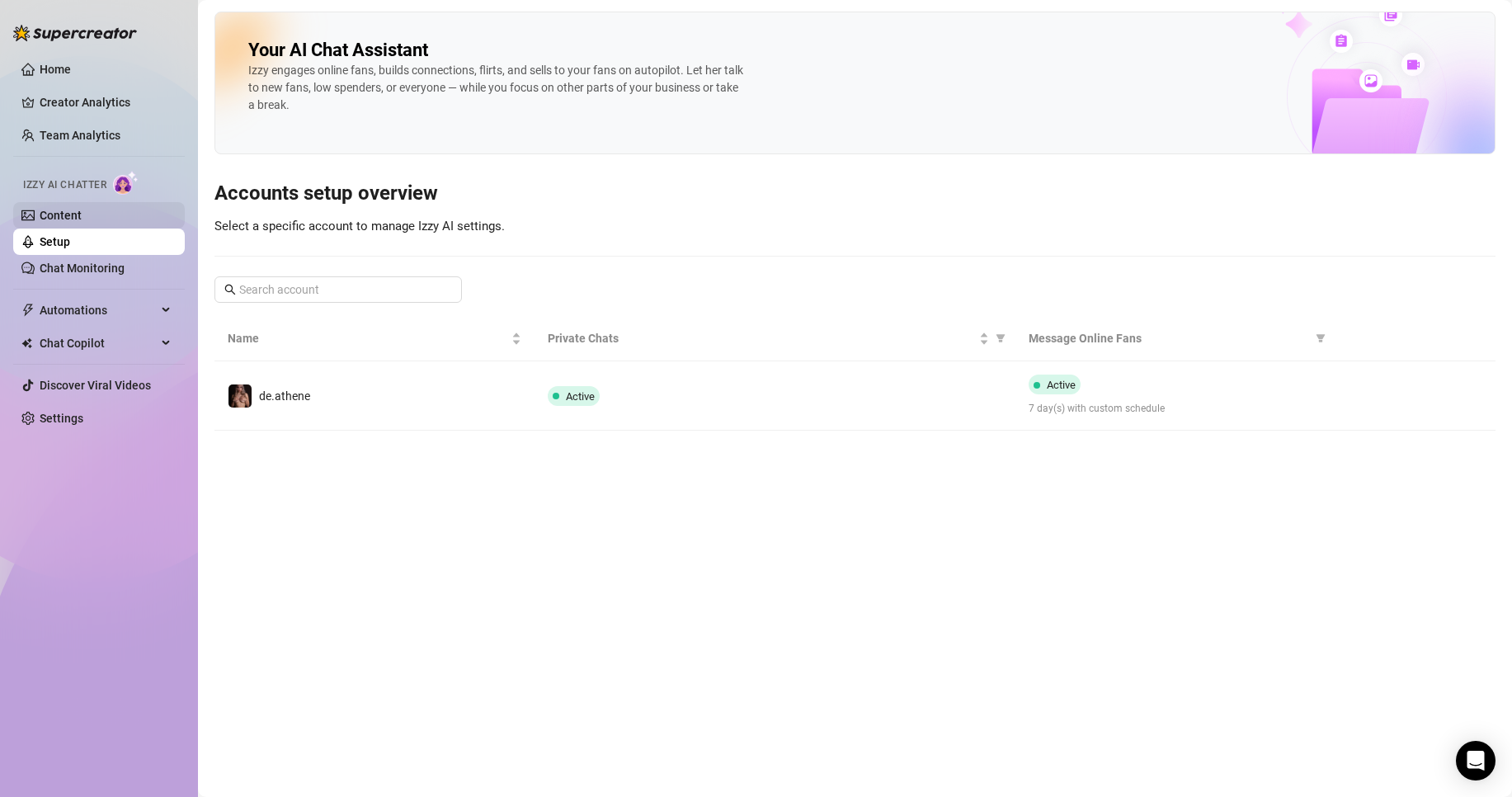
click at [82, 220] on link "Content" at bounding box center [61, 215] width 42 height 13
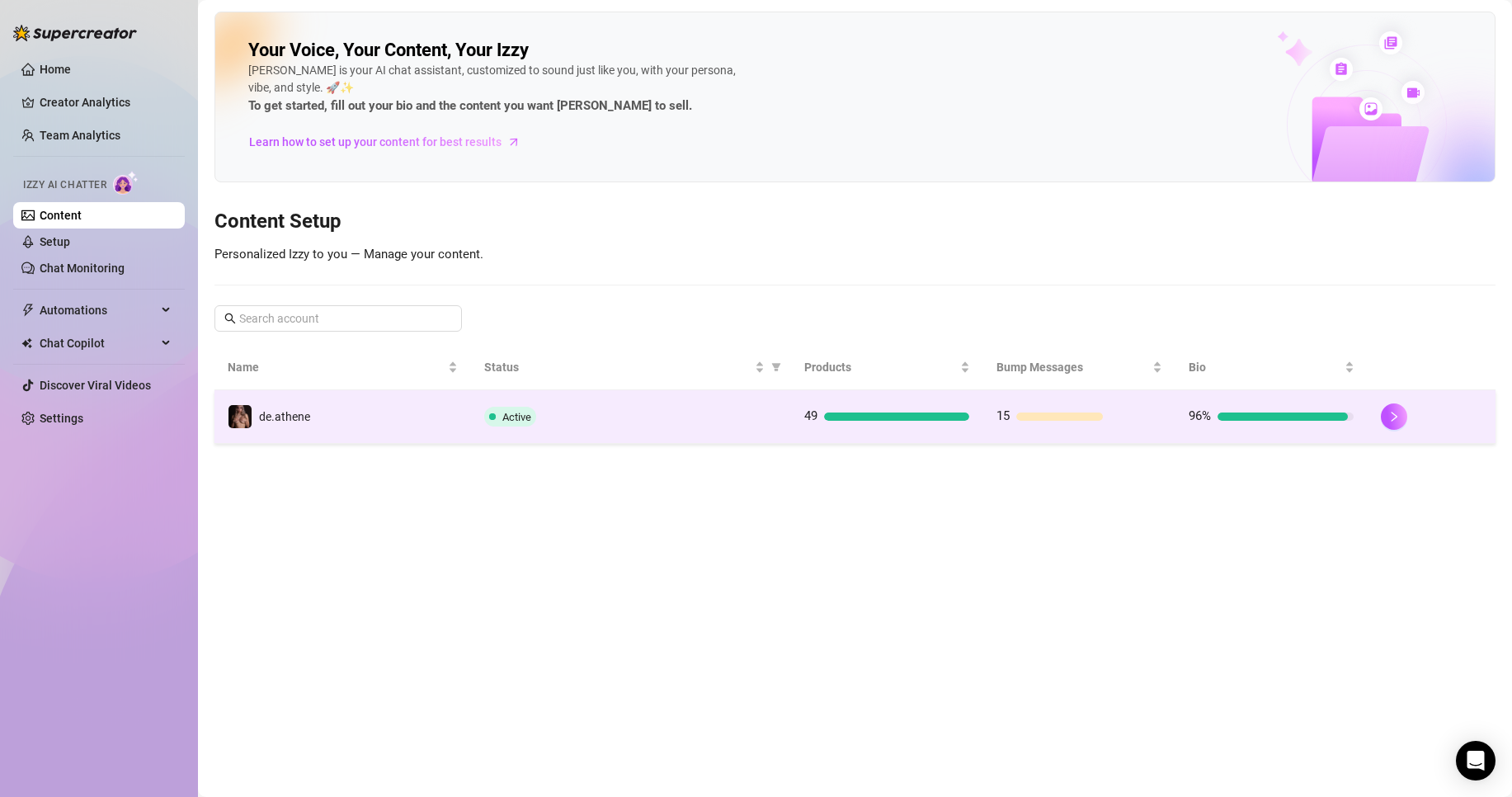
click at [381, 415] on td "de.athene" at bounding box center [342, 417] width 256 height 54
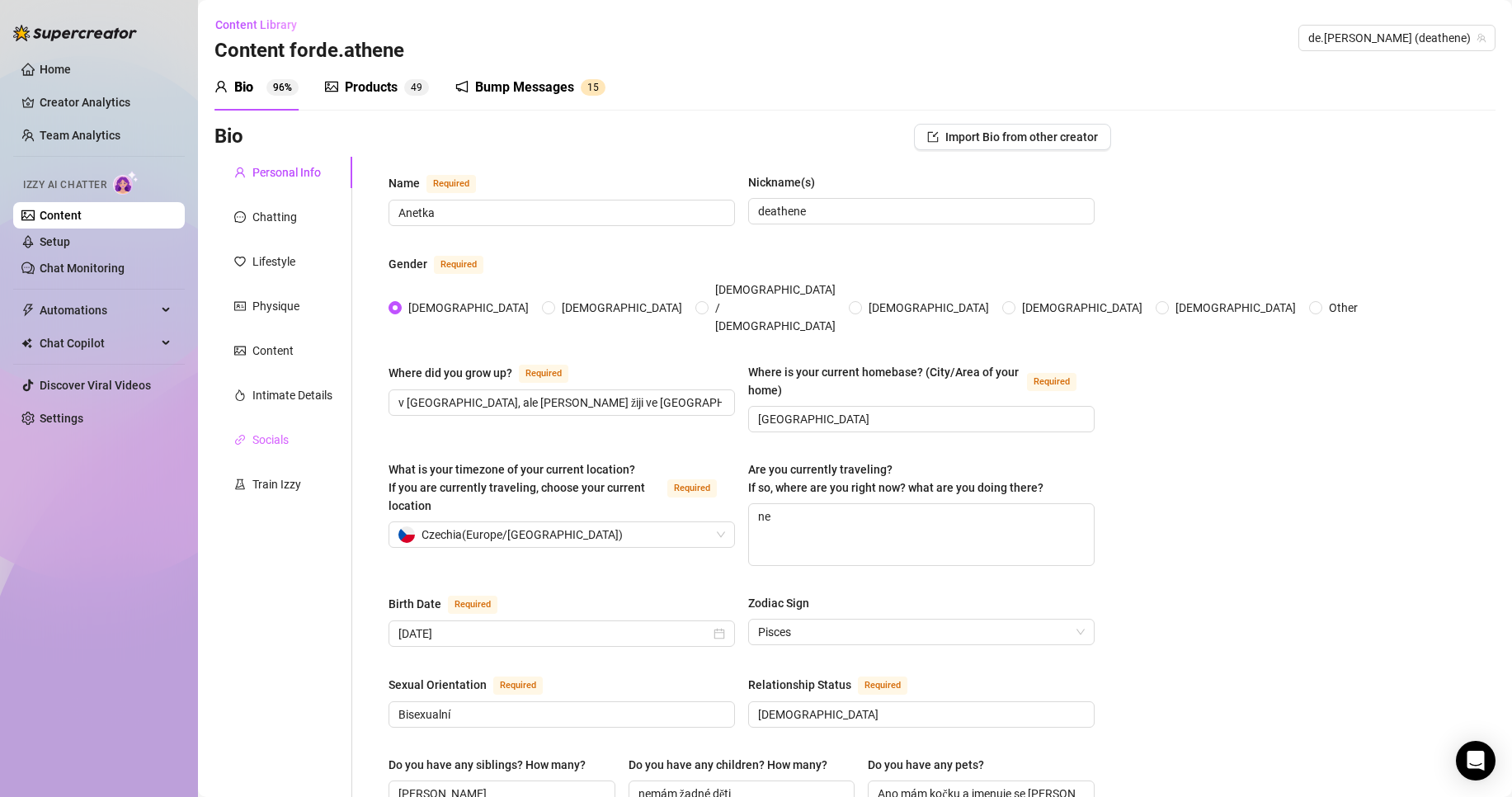
click at [292, 429] on div "Socials" at bounding box center [283, 440] width 138 height 31
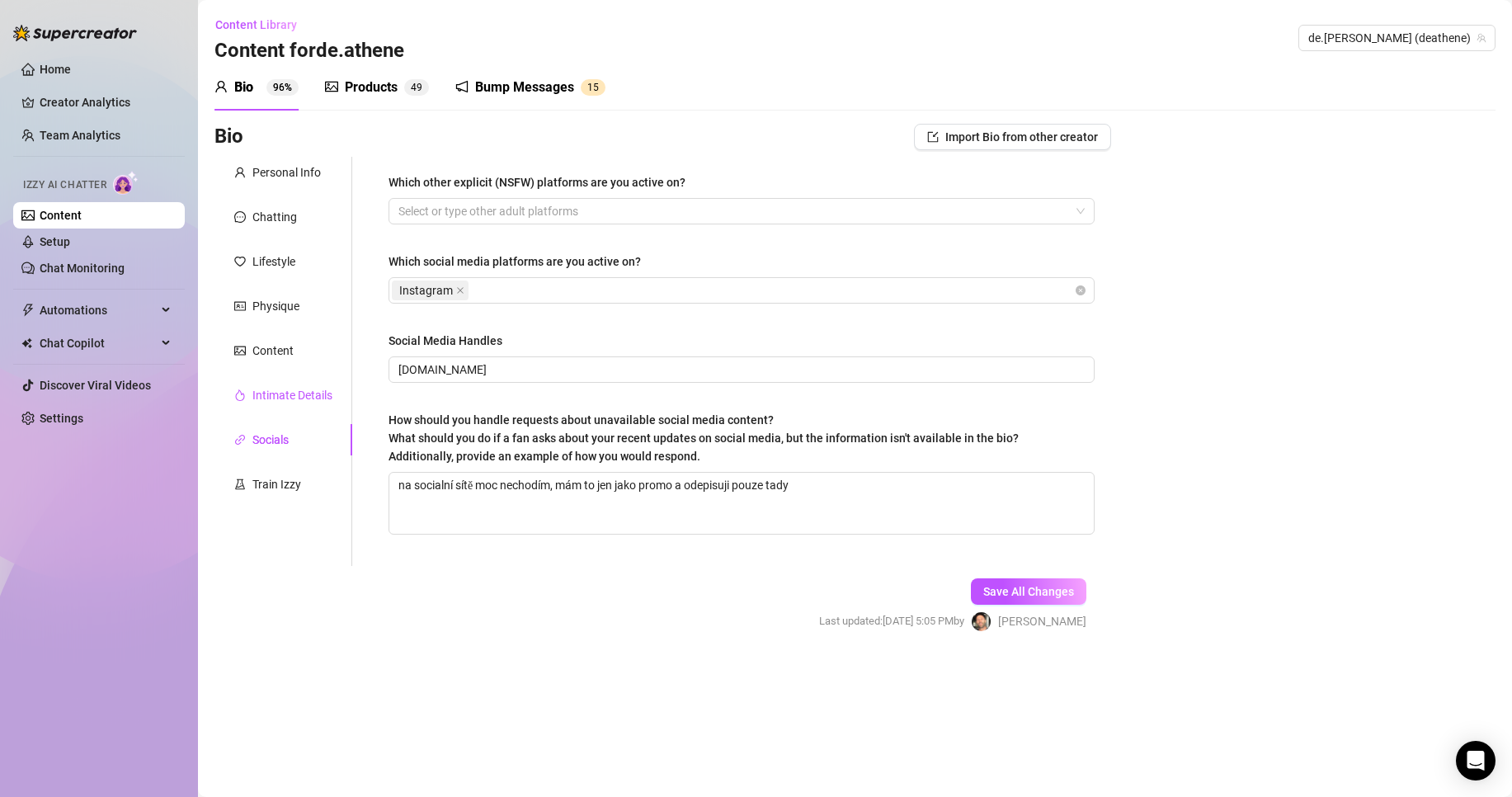
click at [287, 393] on div "Intimate Details" at bounding box center [292, 395] width 80 height 18
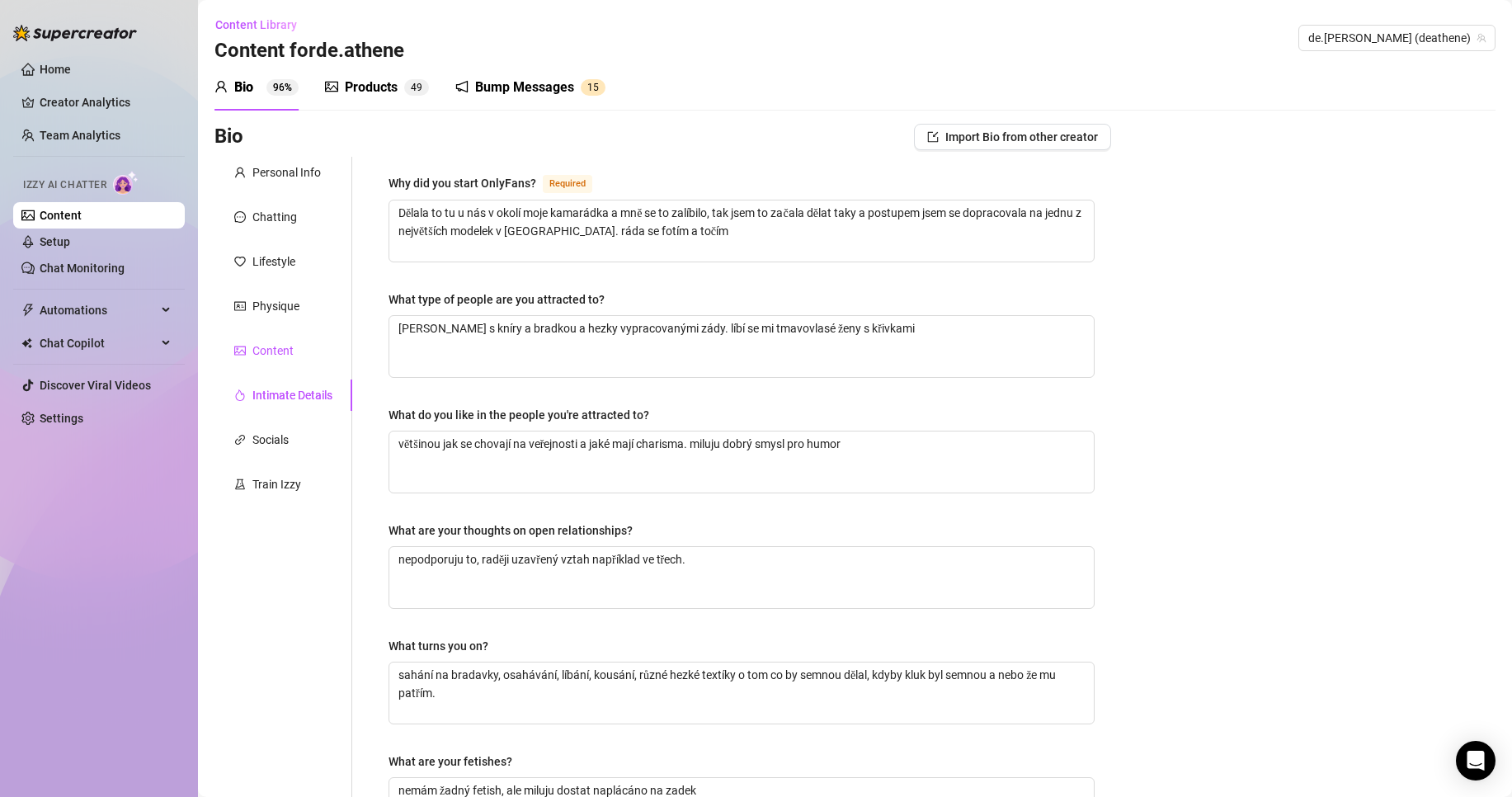
click at [271, 347] on div "Content" at bounding box center [272, 351] width 41 height 18
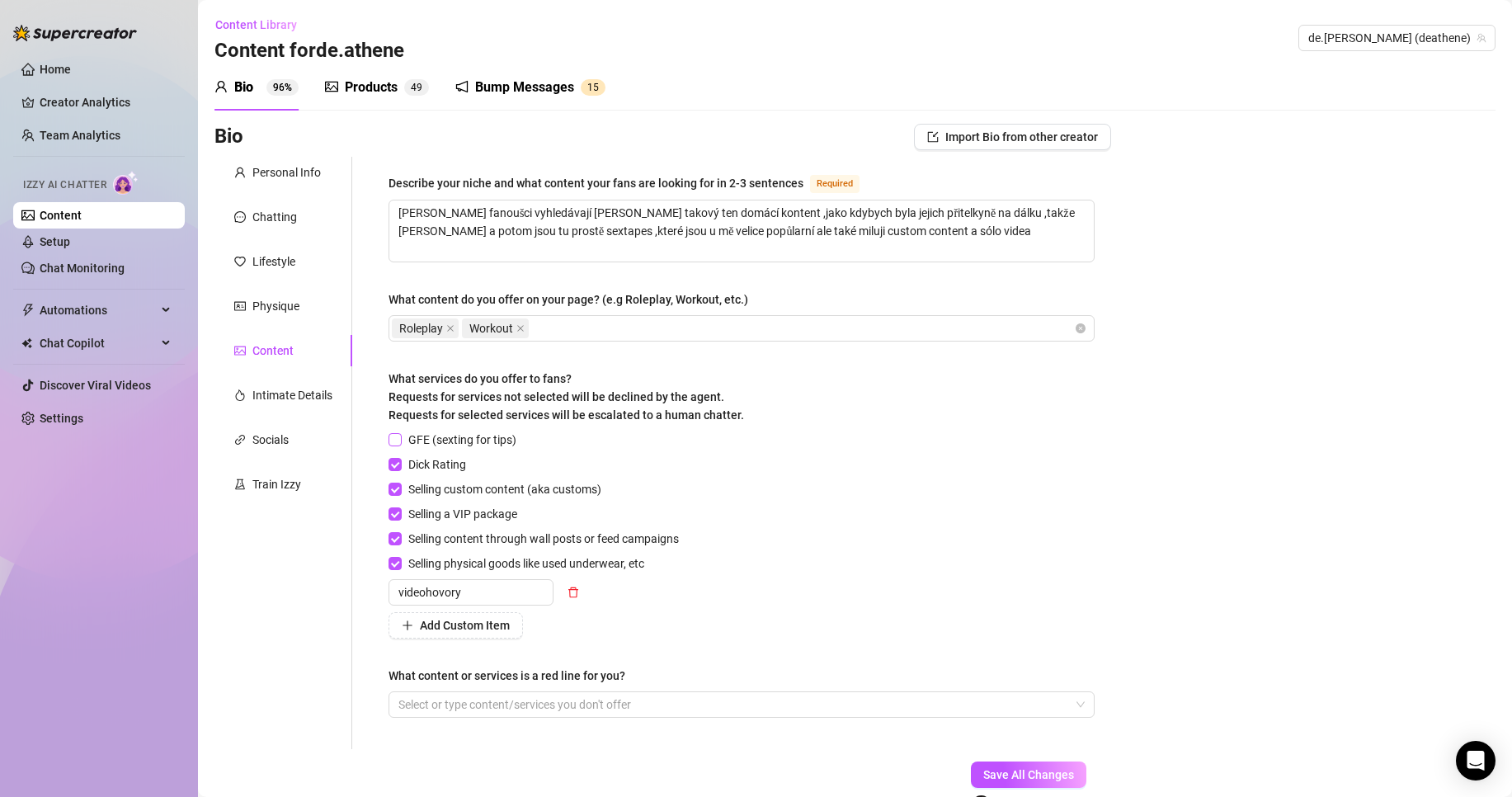
click at [396, 433] on input "GFE (sexting for tips)" at bounding box center [394, 439] width 12 height 12
checkbox input "true"
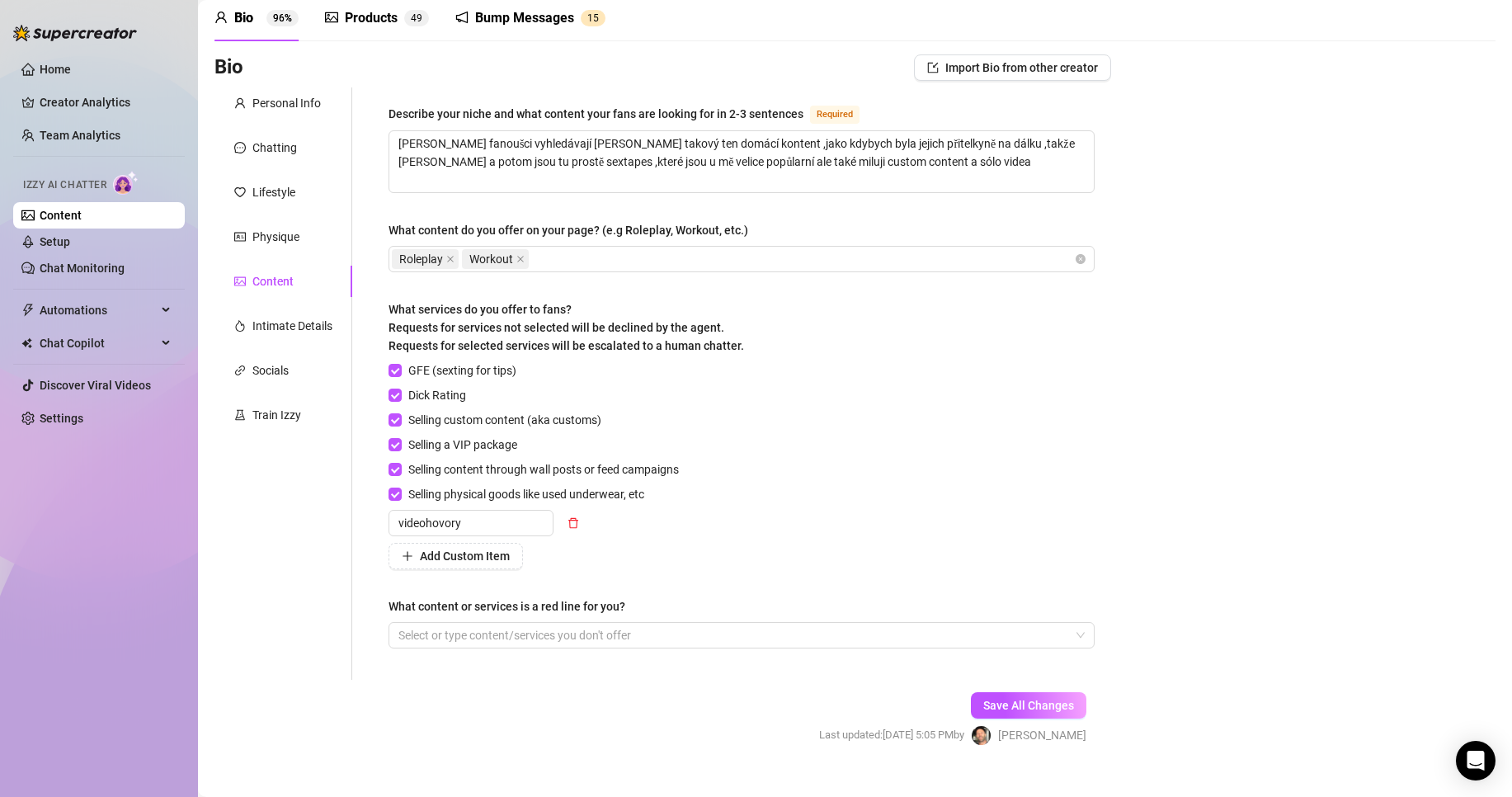
scroll to position [96, 0]
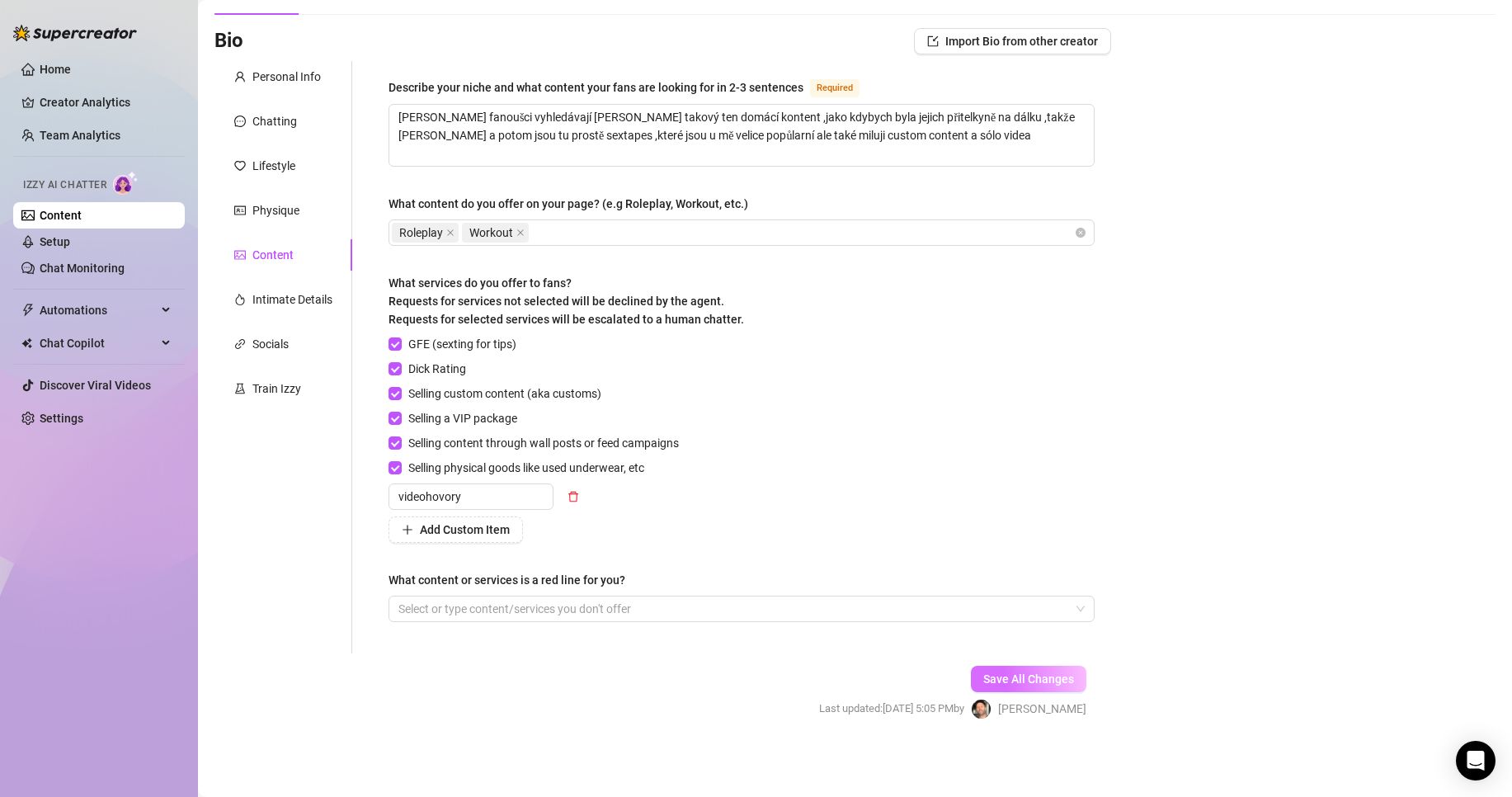
drag, startPoint x: 1057, startPoint y: 673, endPoint x: 1214, endPoint y: 595, distance: 175.3
click at [1058, 673] on span "Save All Changes" at bounding box center [1029, 679] width 91 height 13
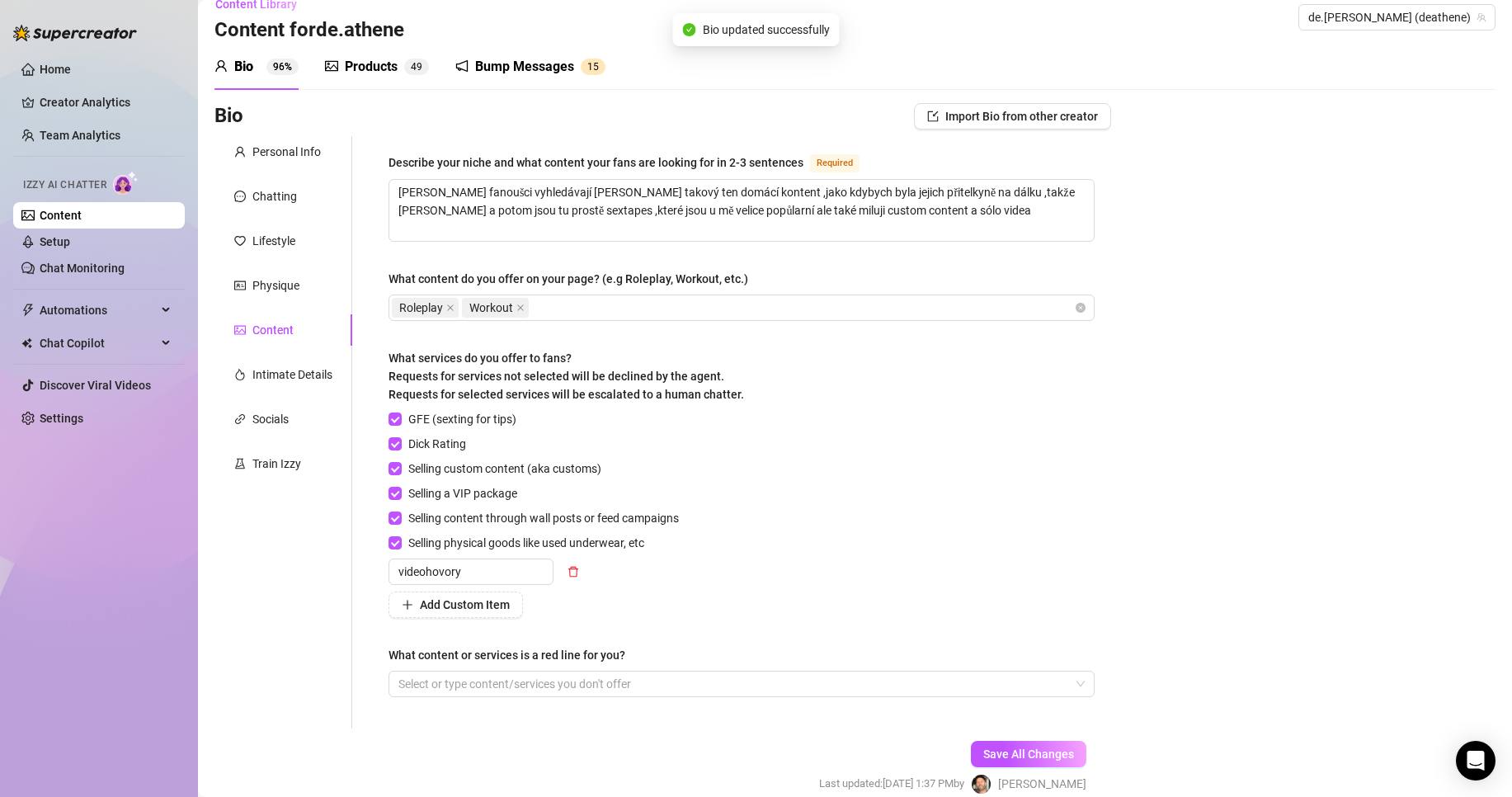
scroll to position [0, 0]
